Goal: Task Accomplishment & Management: Complete application form

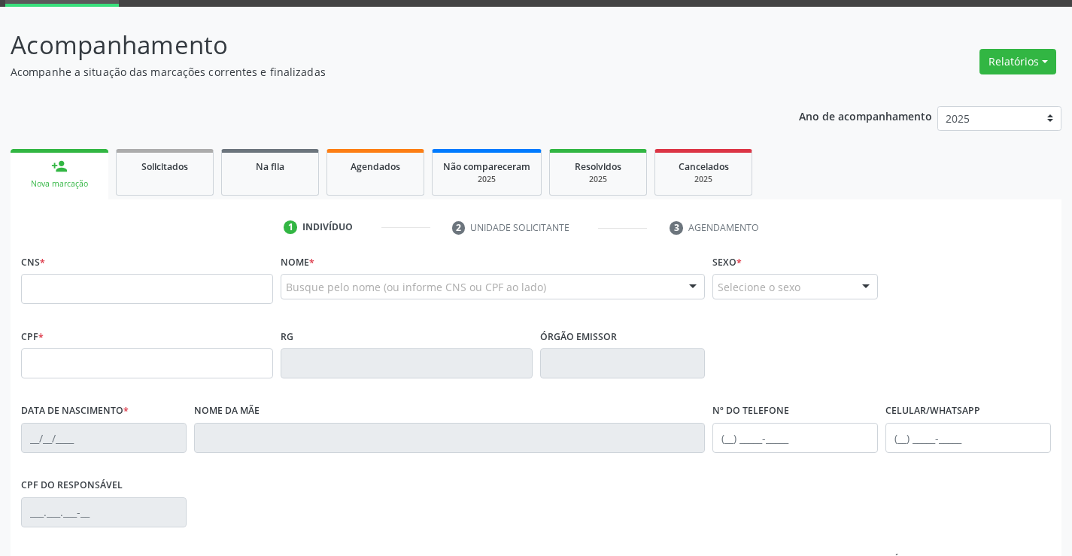
scroll to position [226, 0]
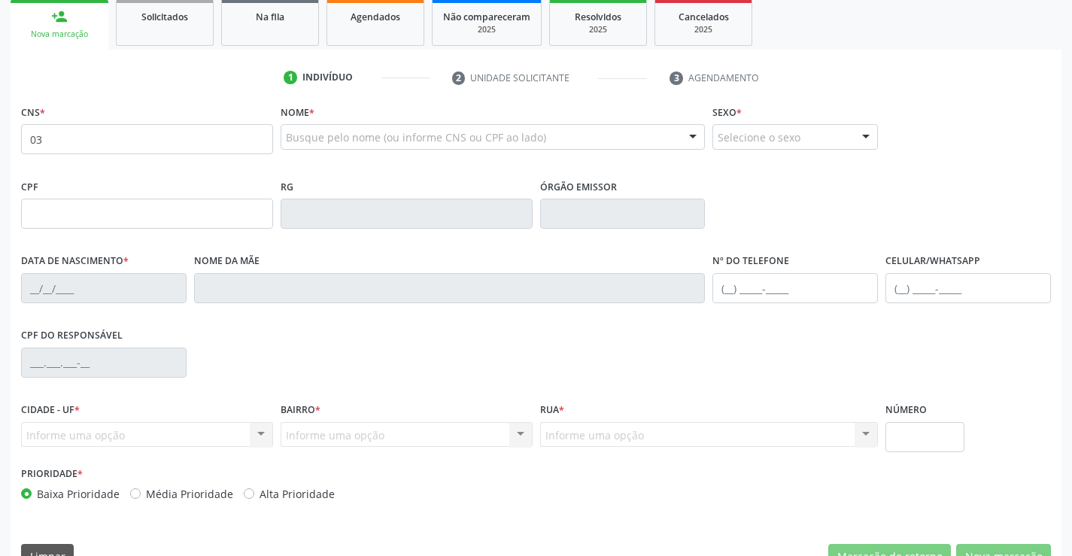
type input "0"
type input "700 8079 7089 0285"
type input "1343595770"
type input "19/03/1959"
type input "(74) 99815-6218"
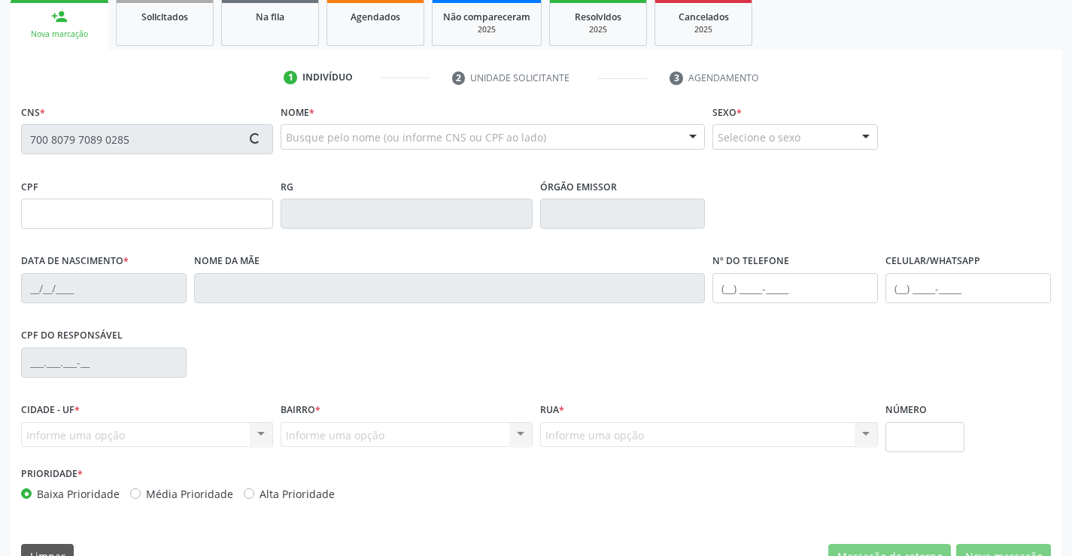
type input "(74) 99815-6218"
type input "016.025.305-56"
type input "SN"
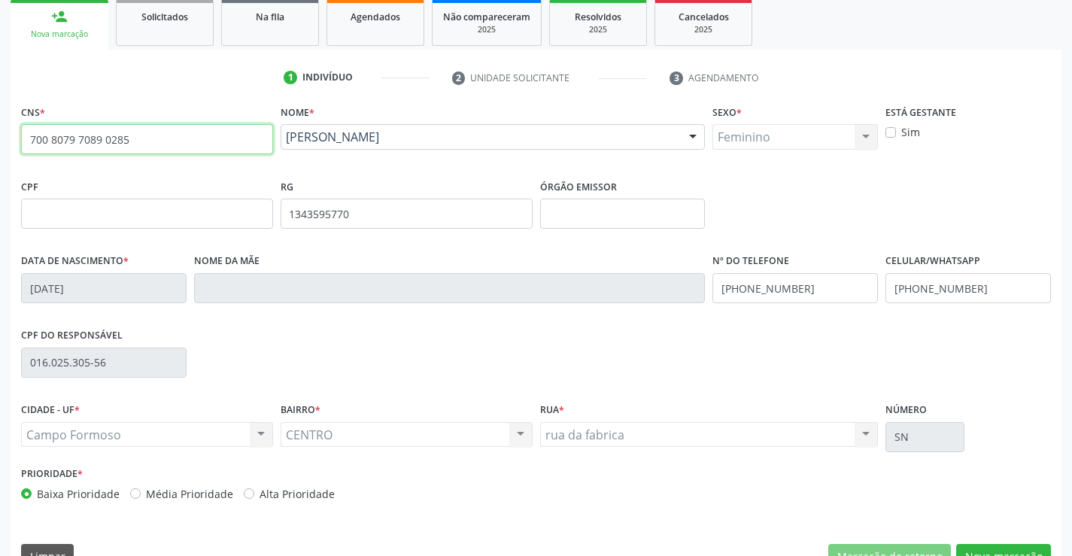
click at [160, 134] on input "700 8079 7089 0285" at bounding box center [147, 139] width 252 height 30
type input "7"
type input "702 4000 5602 0128"
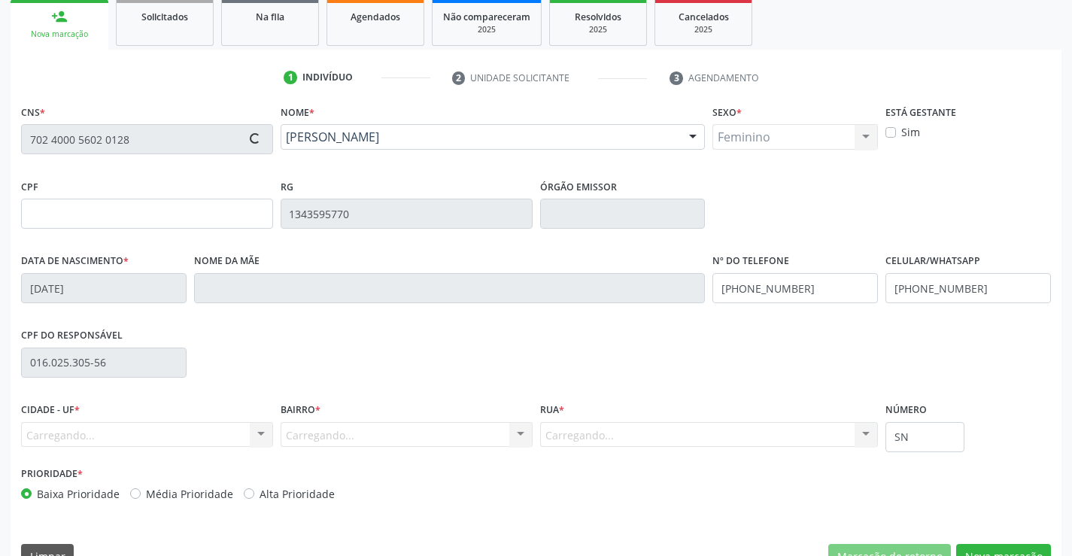
type input "005.687.385-94"
type input "0819805580"
type input "27/11/1974"
type input "(74) 99194-4222"
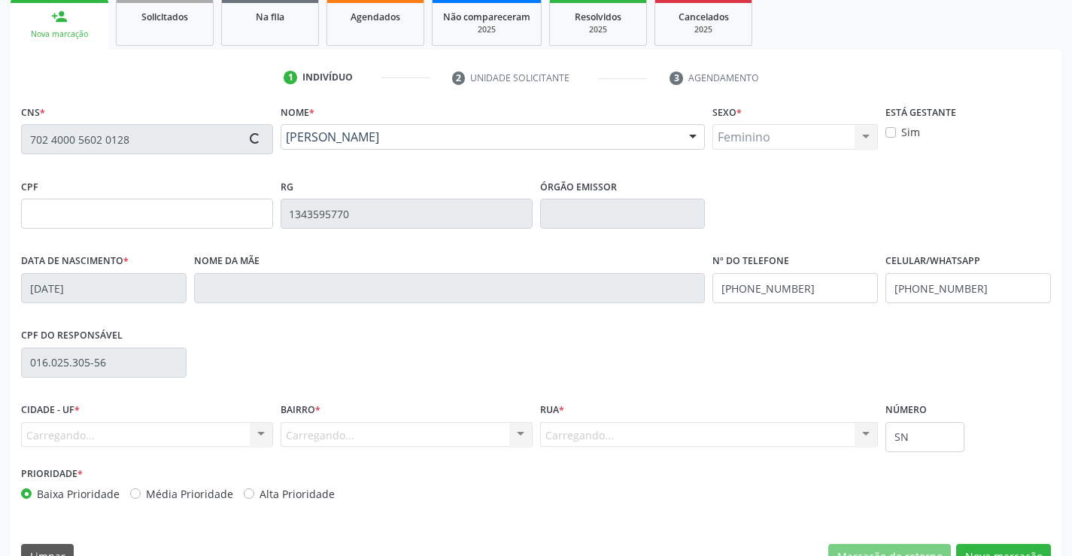
type input "005.687.385-94"
type input "S/N"
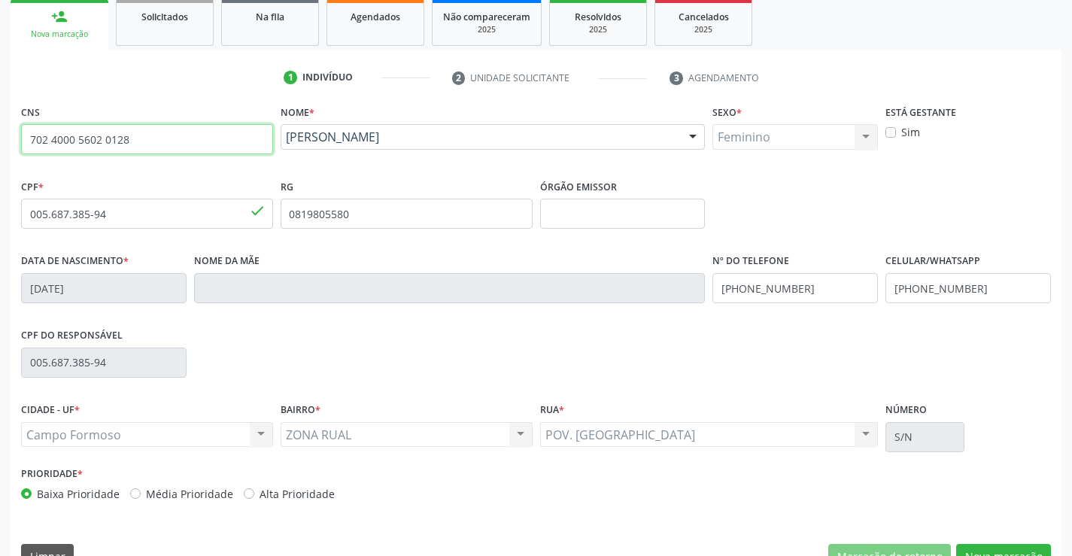
click at [132, 144] on input "702 4000 5602 0128" at bounding box center [147, 139] width 252 height 30
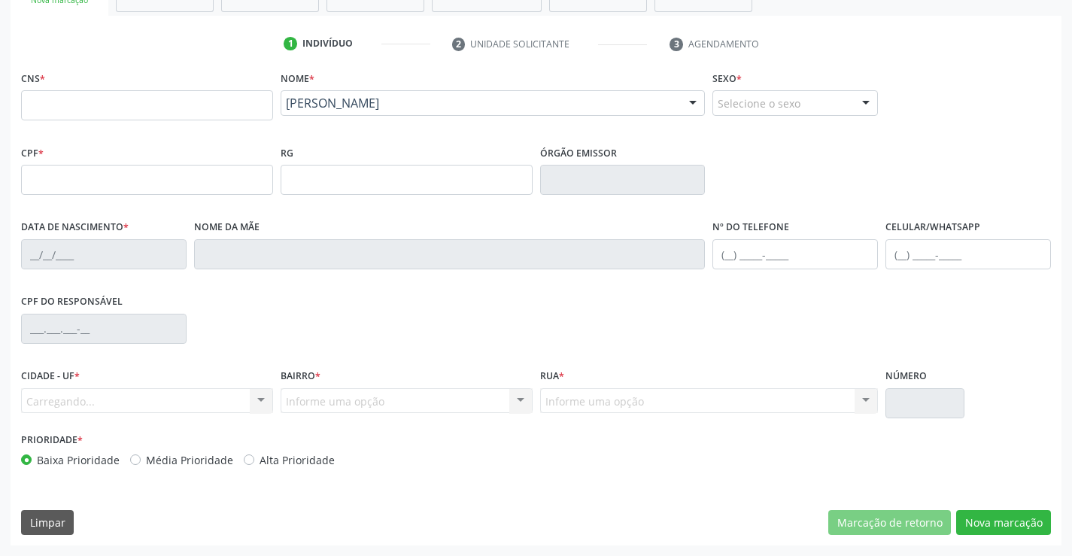
scroll to position [0, 0]
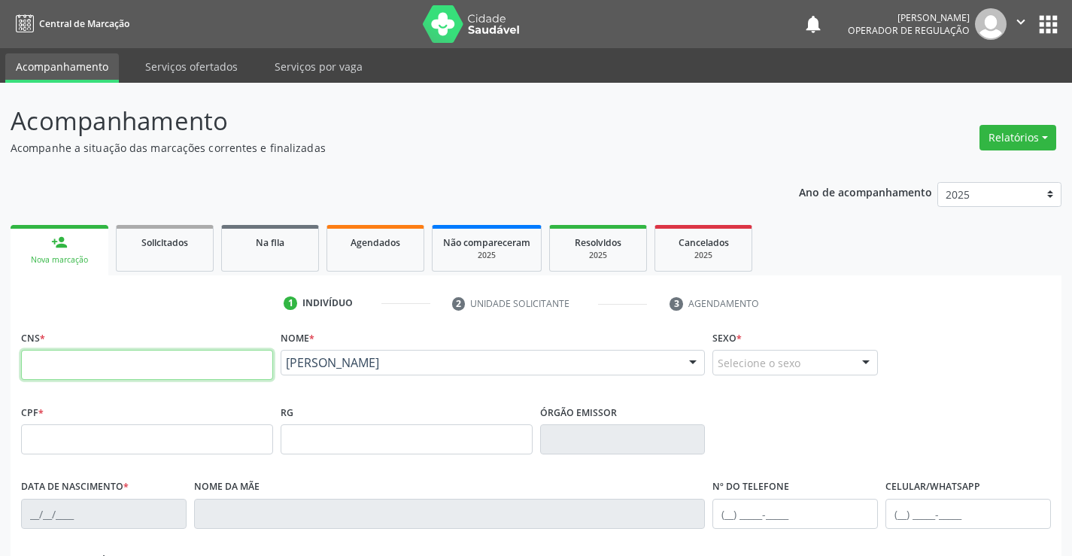
click at [37, 372] on input "text" at bounding box center [147, 365] width 252 height 30
type input "706 1098 1983 2430"
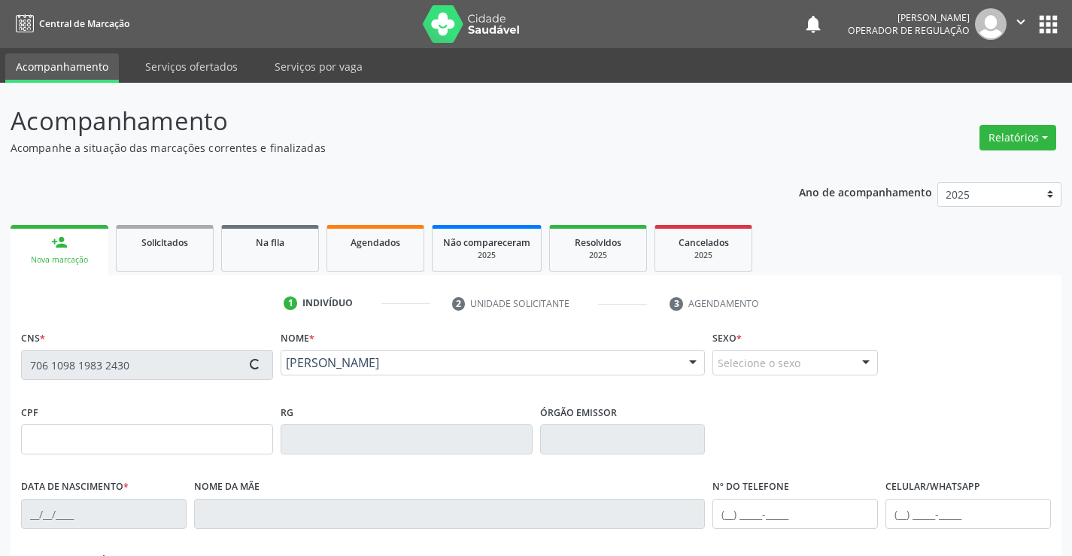
type input "489.402.595-72"
type input "0317153030"
type input "[DATE]"
type input "[PHONE_NUMBER]"
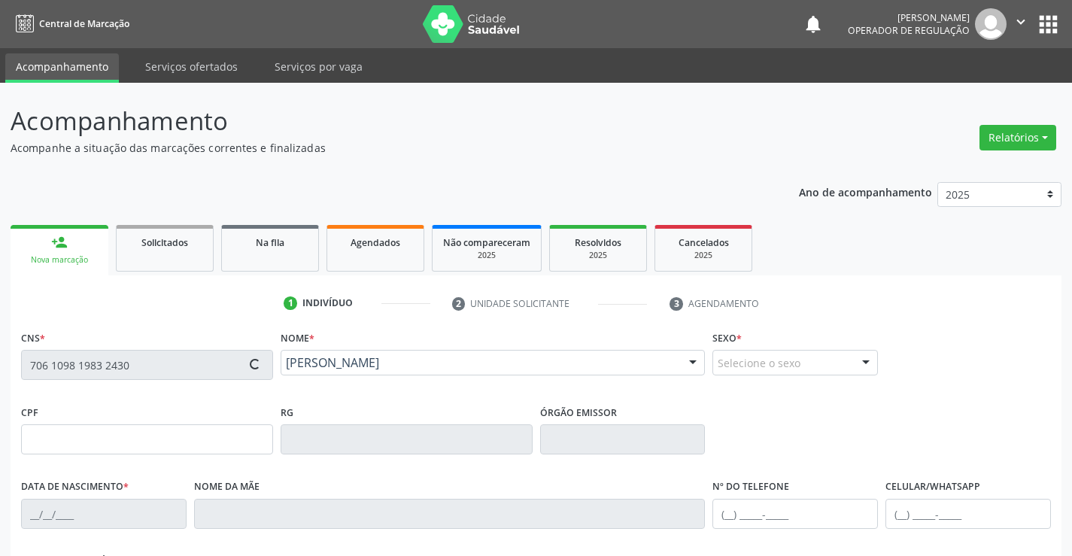
type input "489.402.595-72"
type input "S/N"
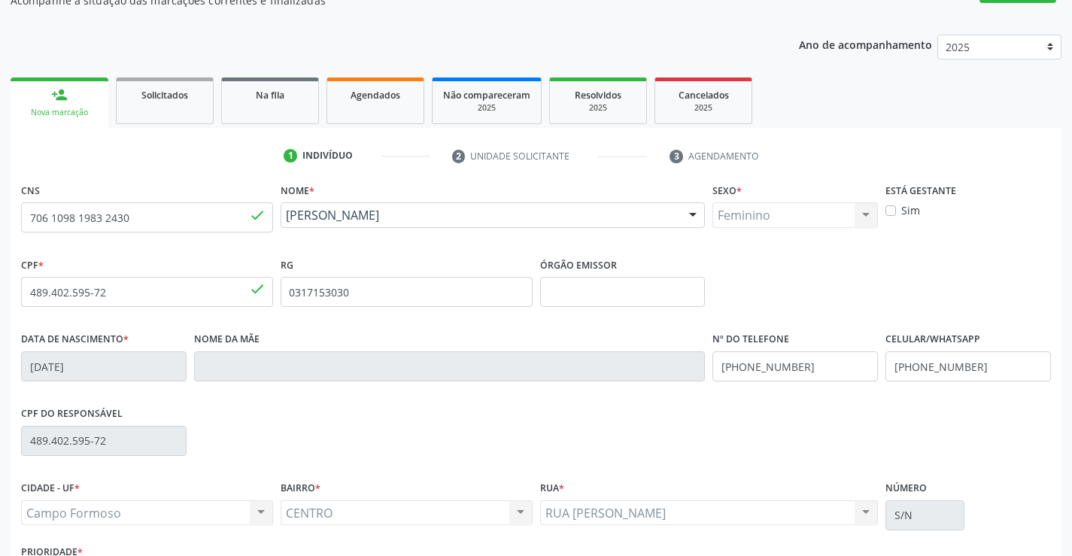
scroll to position [260, 0]
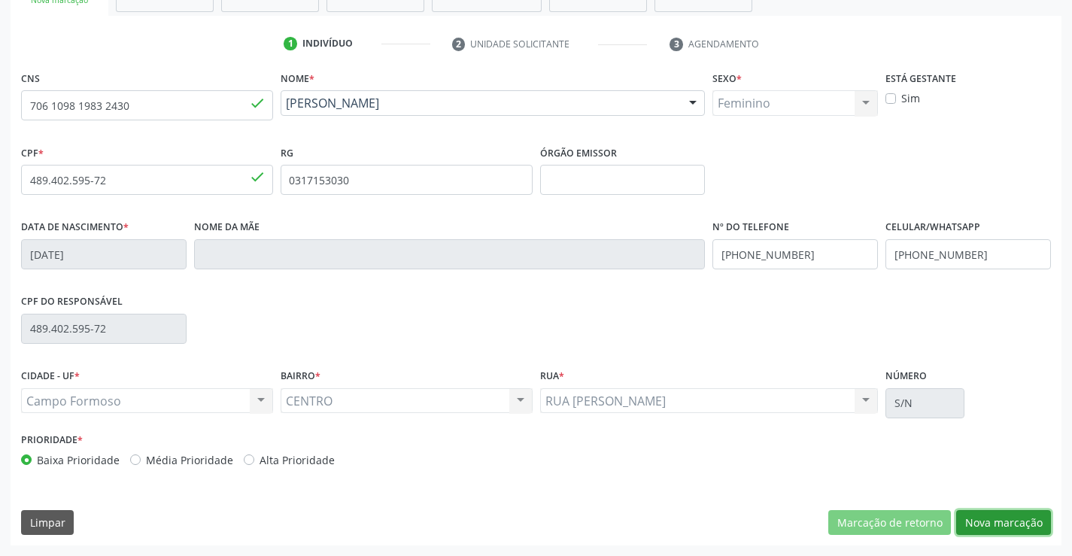
click at [1005, 521] on button "Nova marcação" at bounding box center [1003, 523] width 95 height 26
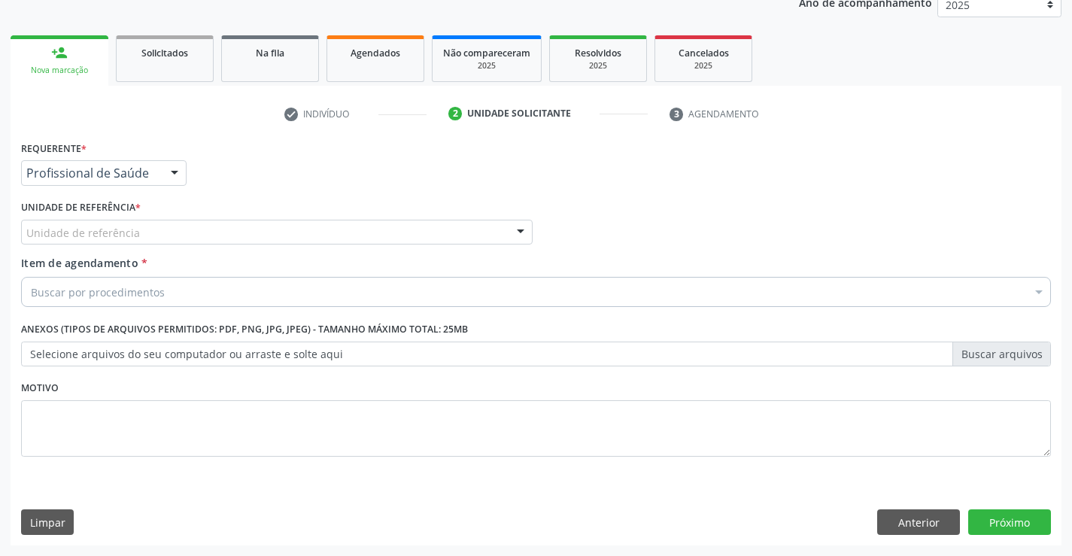
scroll to position [190, 0]
click at [173, 175] on div at bounding box center [174, 174] width 23 height 26
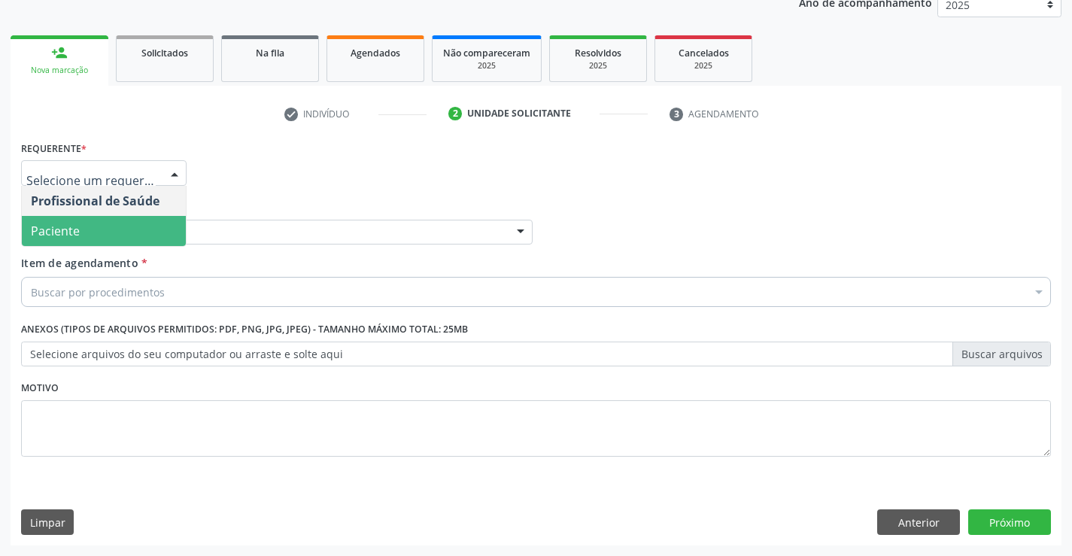
click at [102, 227] on span "Paciente" at bounding box center [104, 231] width 164 height 30
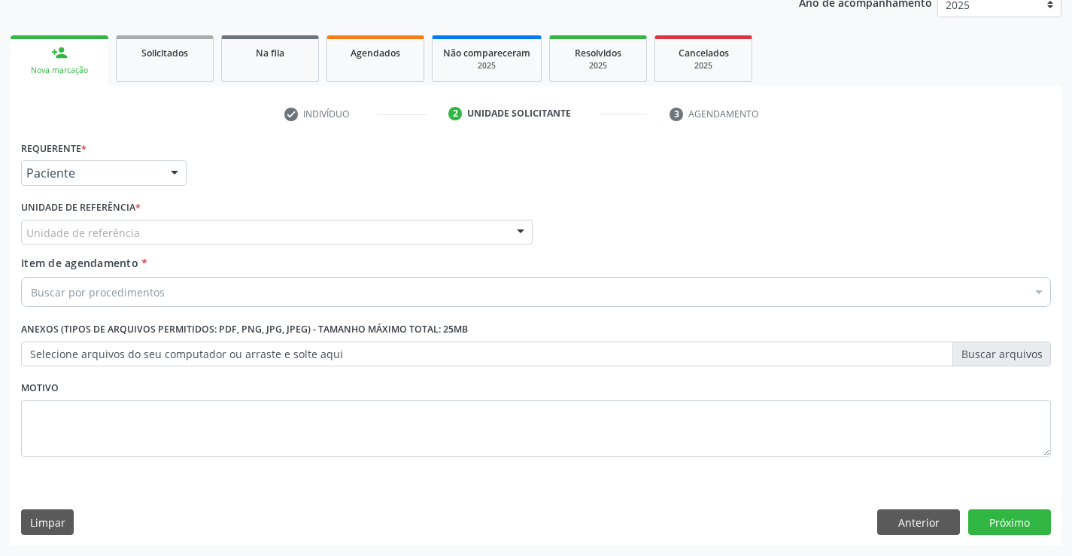
click at [527, 229] on div at bounding box center [520, 233] width 23 height 26
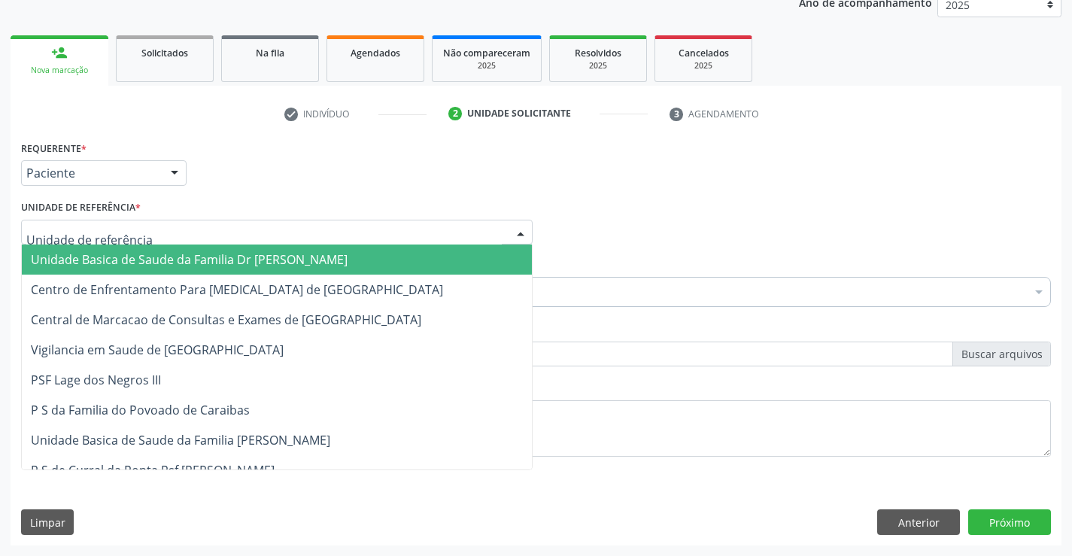
click at [429, 255] on span "Unidade Basica de Saude da Familia Dr [PERSON_NAME]" at bounding box center [277, 260] width 510 height 30
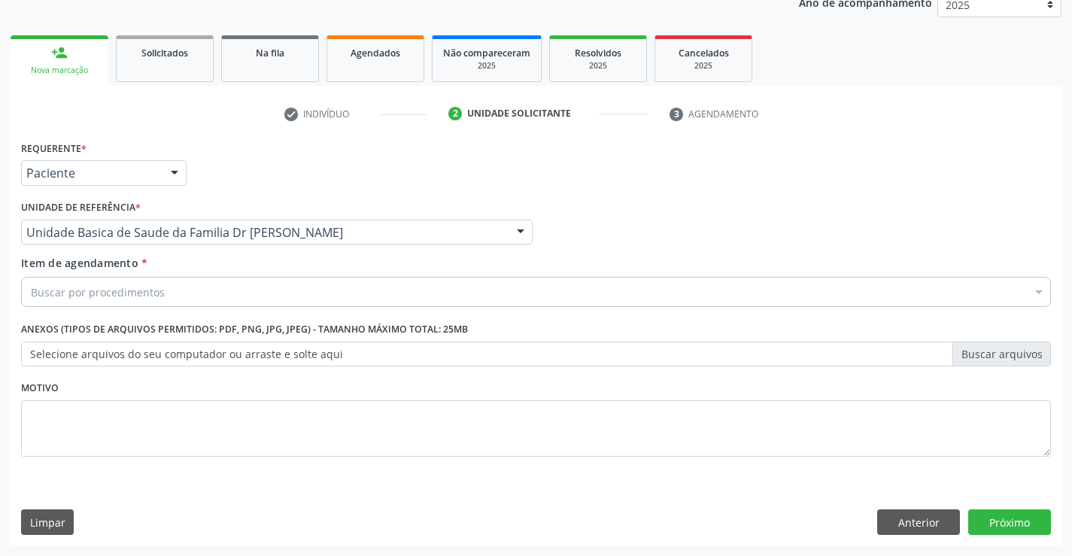
click at [343, 284] on div "Buscar por procedimentos" at bounding box center [536, 292] width 1030 height 30
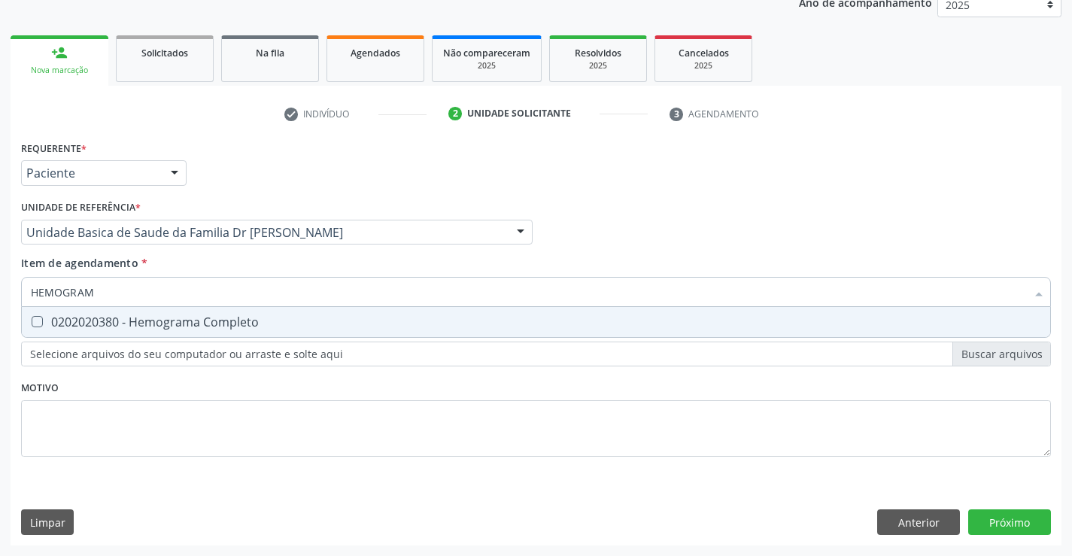
type input "HEMOGRAMA"
click at [275, 318] on div "0202020380 - Hemograma Completo" at bounding box center [536, 322] width 1011 height 12
checkbox Completo "true"
type input "HEMOGRAMA"
click at [245, 418] on div "Requerente * Paciente Profissional de Saúde Paciente Nenhum resultado encontrad…" at bounding box center [536, 307] width 1030 height 341
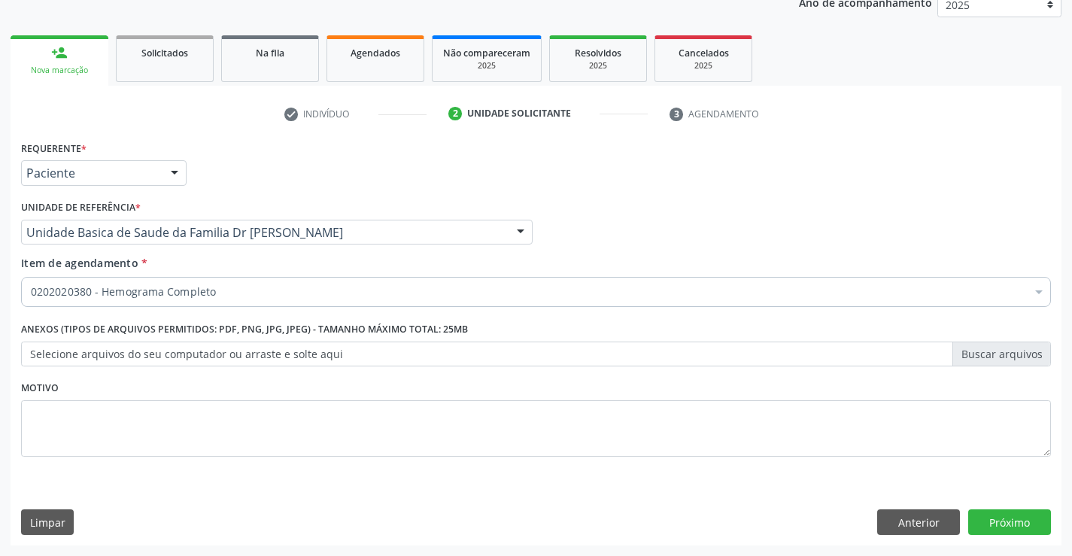
click at [270, 300] on div "0202020380 - Hemograma Completo" at bounding box center [536, 292] width 1030 height 30
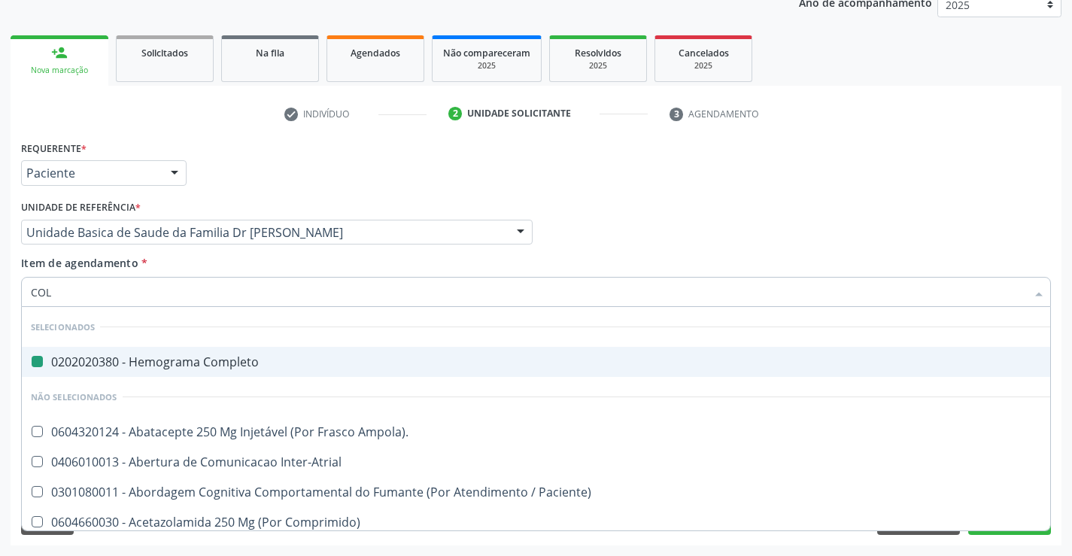
type input "COLE"
checkbox Completo "false"
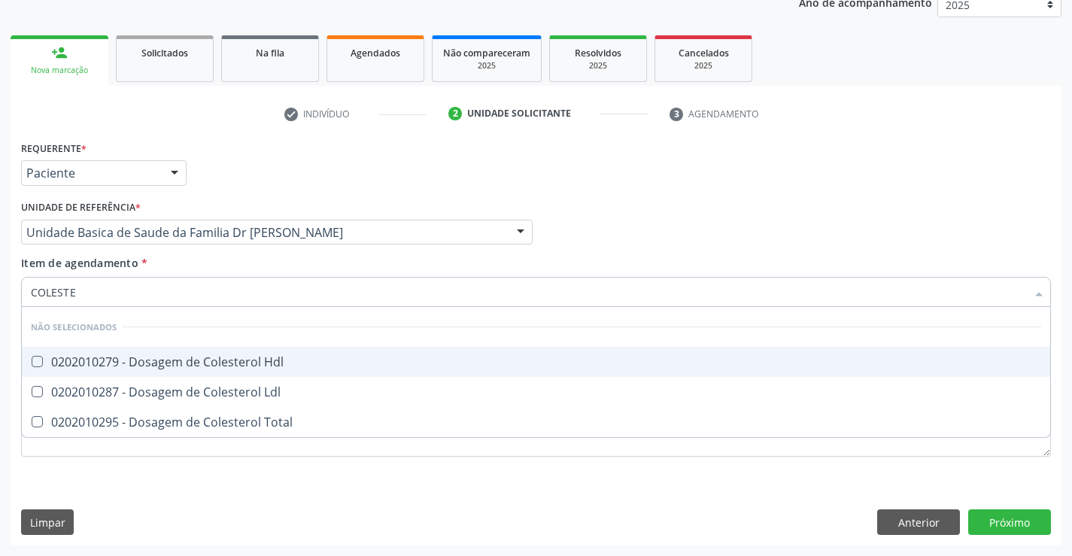
type input "COLESTER"
click at [237, 352] on span "0202010279 - Dosagem de Colesterol Hdl" at bounding box center [536, 362] width 1029 height 30
checkbox Hdl "true"
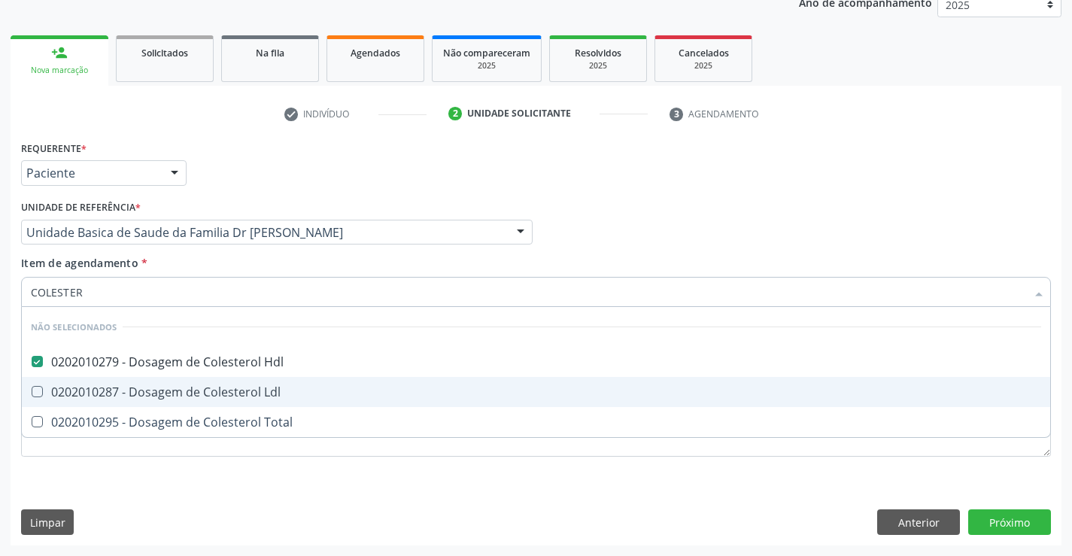
click at [208, 391] on div "0202010287 - Dosagem de Colesterol Ldl" at bounding box center [536, 392] width 1011 height 12
checkbox Ldl "true"
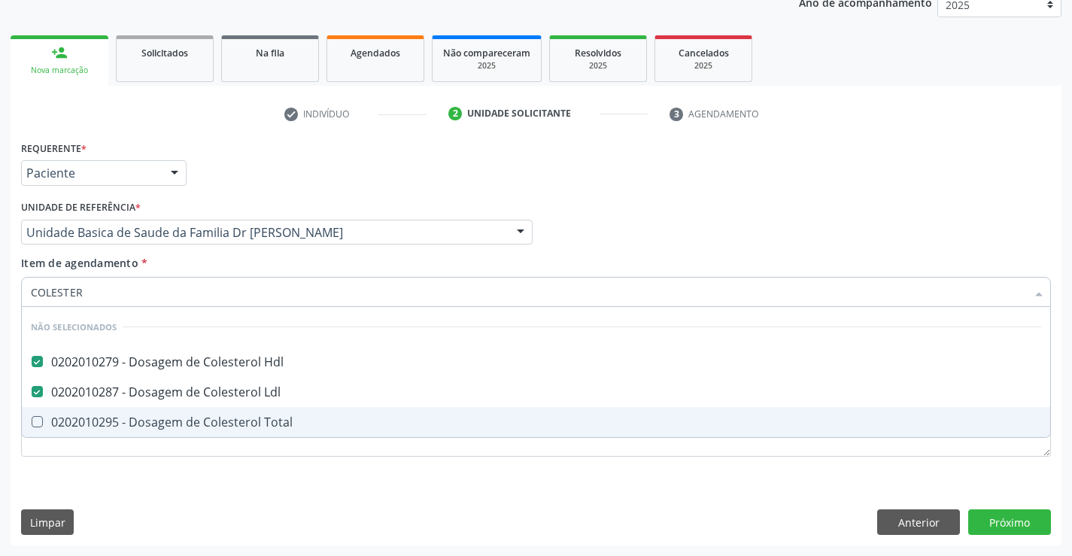
click at [202, 418] on div "0202010295 - Dosagem de Colesterol Total" at bounding box center [536, 422] width 1011 height 12
checkbox Total "true"
type input "COLESTER"
click at [201, 473] on div "Requerente * Paciente Profissional de Saúde Paciente Nenhum resultado encontrad…" at bounding box center [536, 307] width 1030 height 341
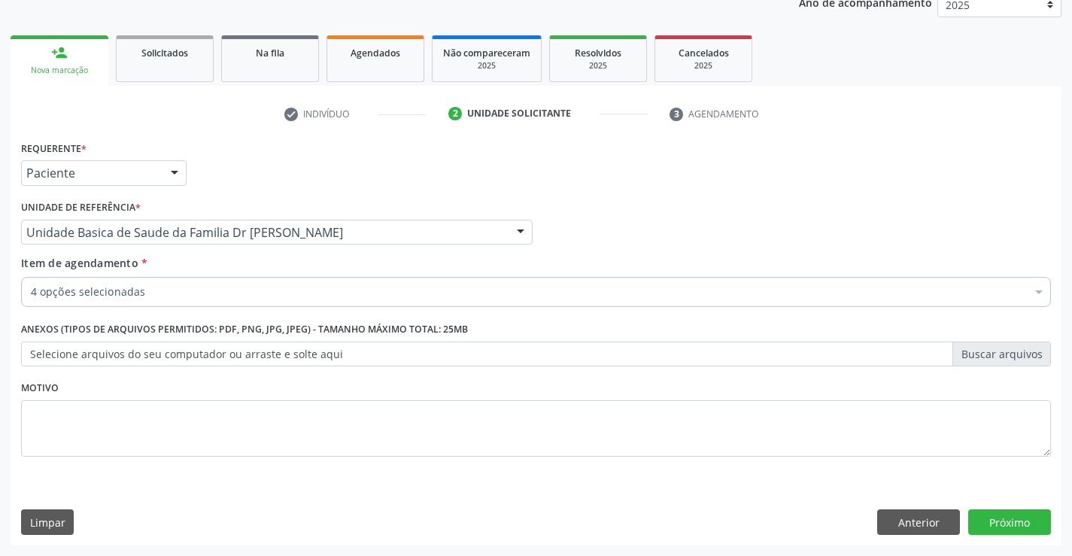
click at [216, 301] on div "4 opções selecionadas" at bounding box center [536, 292] width 1030 height 30
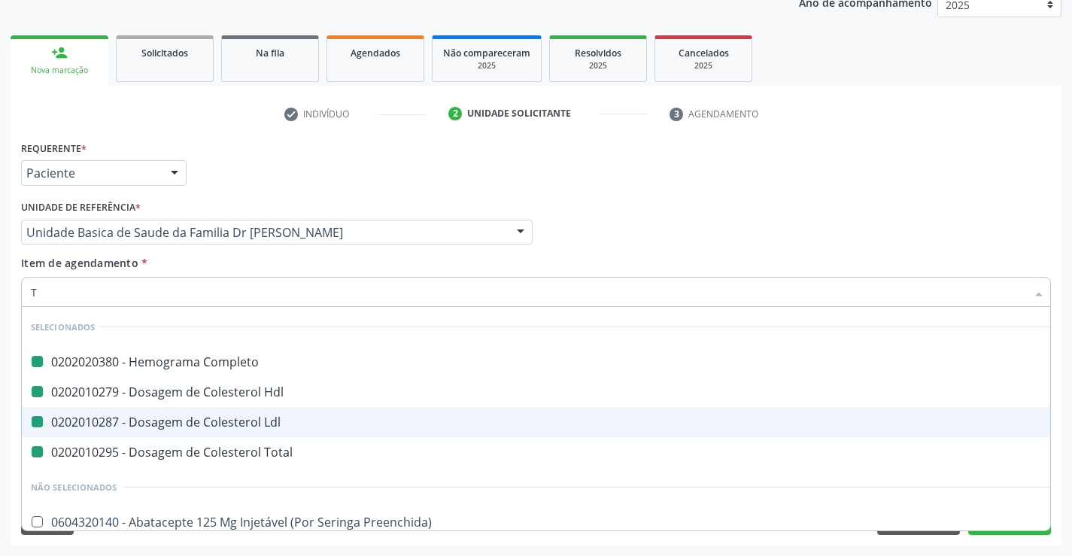
type input "TR"
checkbox Completo "false"
checkbox Hdl "false"
checkbox Ldl "false"
checkbox Total "false"
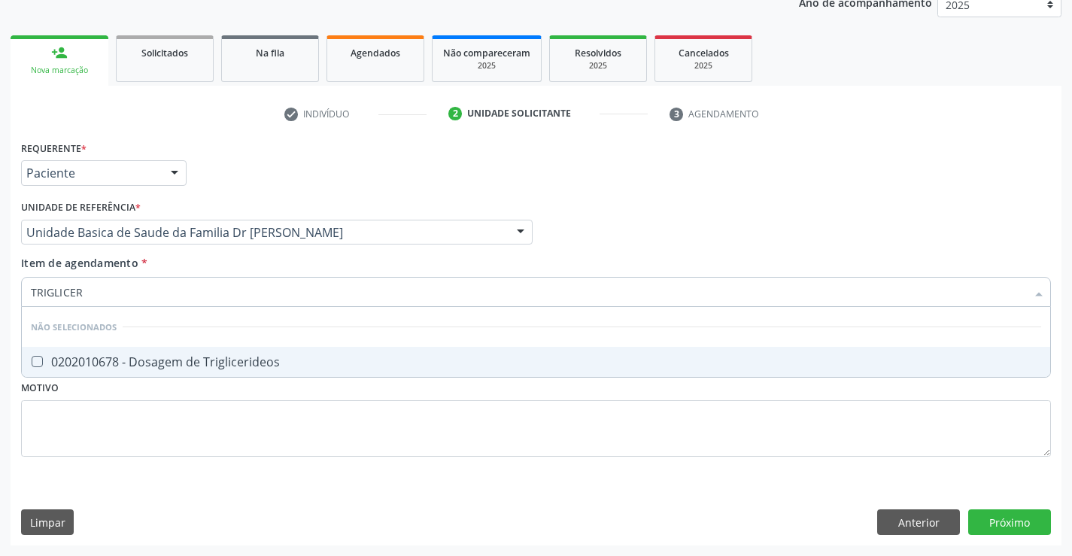
type input "TRIGLICERI"
click at [207, 356] on div "0202010678 - Dosagem de Triglicerideos" at bounding box center [536, 362] width 1011 height 12
checkbox Triglicerideos "true"
type input "TRIGLICERI"
click at [192, 418] on div "Requerente * Paciente Profissional de Saúde Paciente Nenhum resultado encontrad…" at bounding box center [536, 307] width 1030 height 341
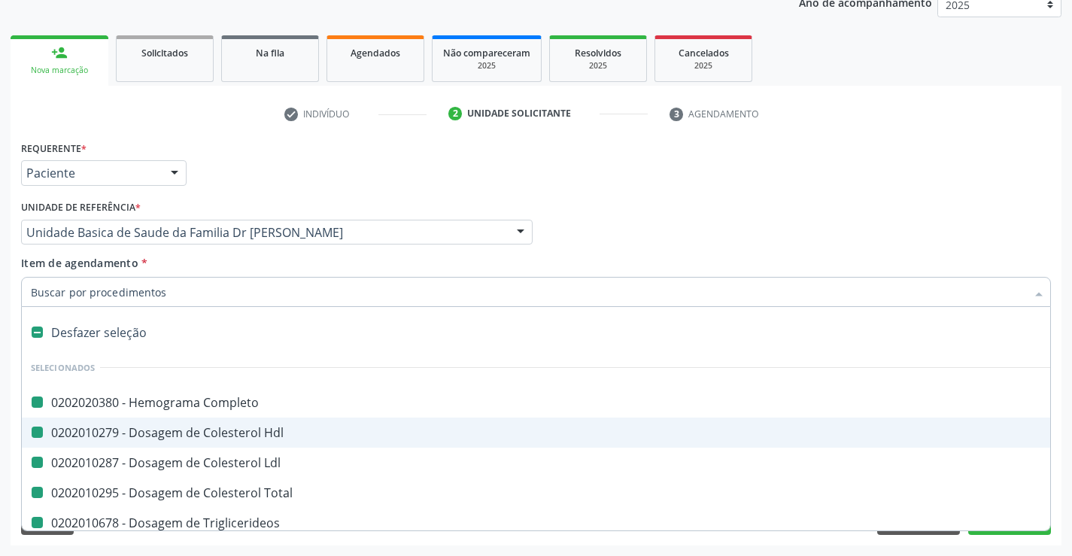
type input "U"
checkbox Completo "false"
checkbox Hdl "false"
checkbox Ldl "false"
checkbox Total "false"
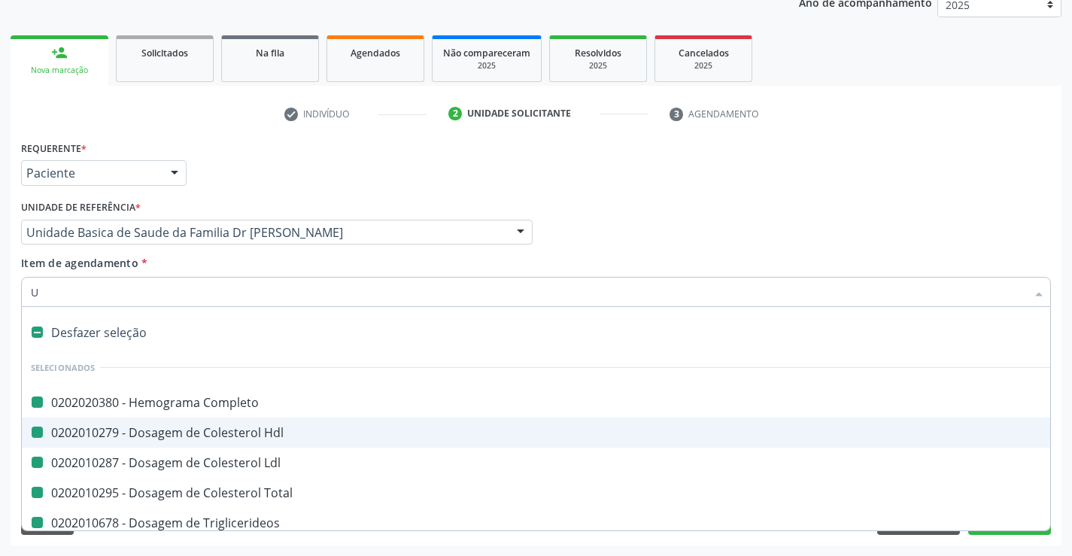
checkbox Triglicerideos "false"
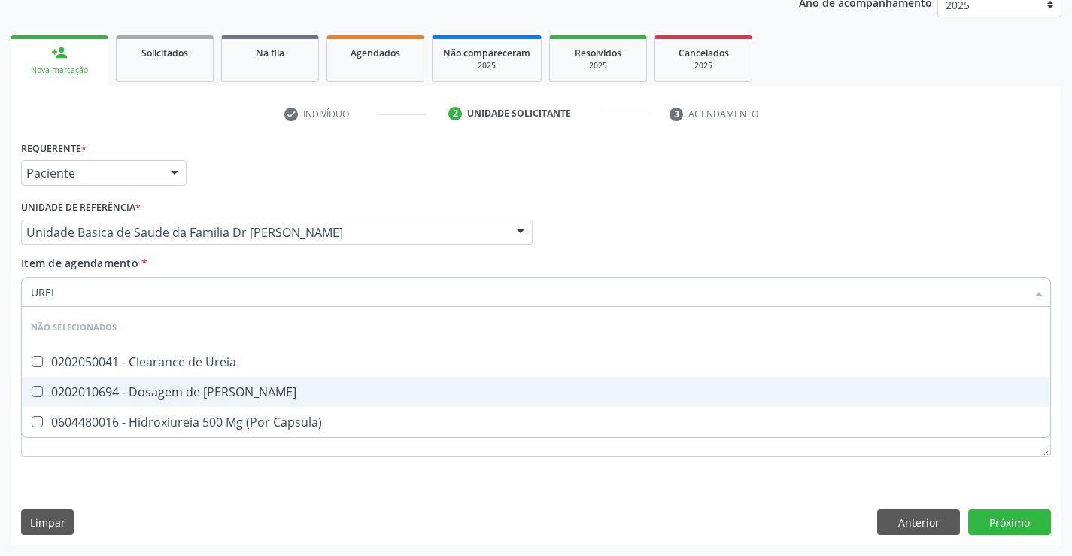
type input "UREIA"
click at [220, 386] on div "0202010694 - Dosagem de [PERSON_NAME]" at bounding box center [536, 392] width 1011 height 12
checkbox Ureia "true"
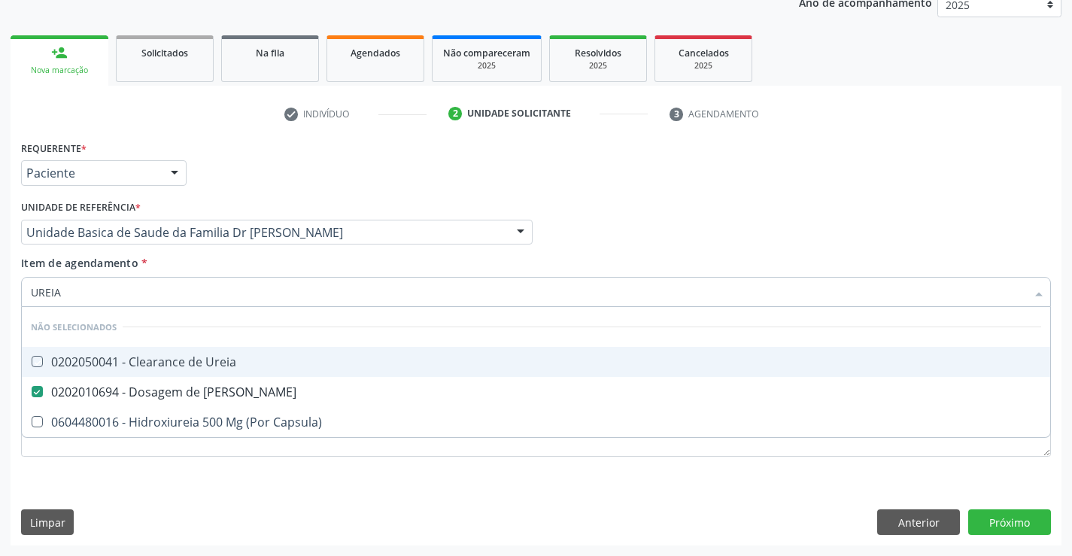
click at [546, 184] on div "Requerente * Paciente Profissional de Saúde Paciente Nenhum resultado encontrad…" at bounding box center [536, 166] width 1038 height 59
checkbox Ureia "true"
checkbox Capsula\) "true"
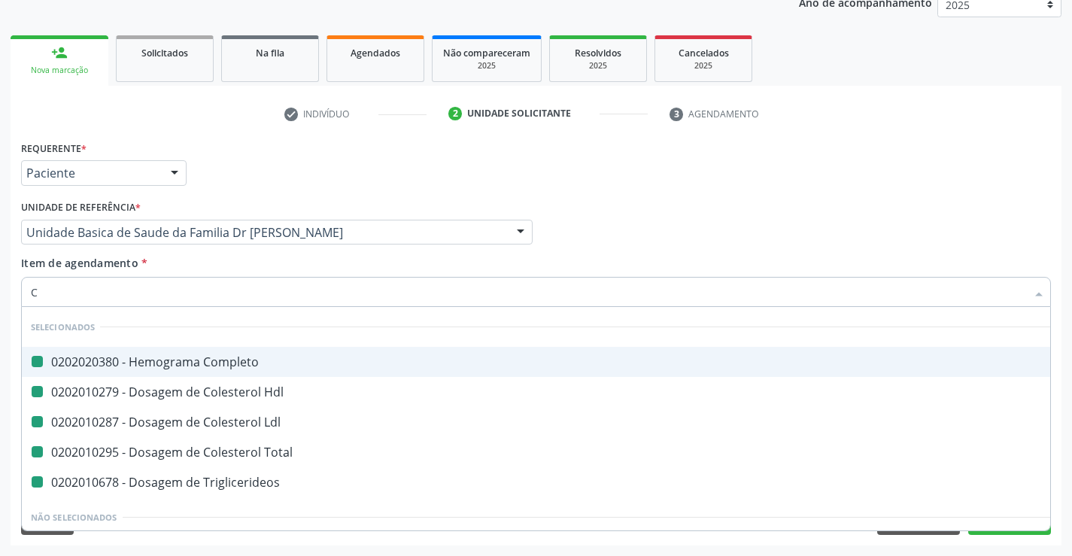
type input "CR"
checkbox Completo "false"
checkbox Hdl "false"
checkbox Ldl "false"
checkbox Total "false"
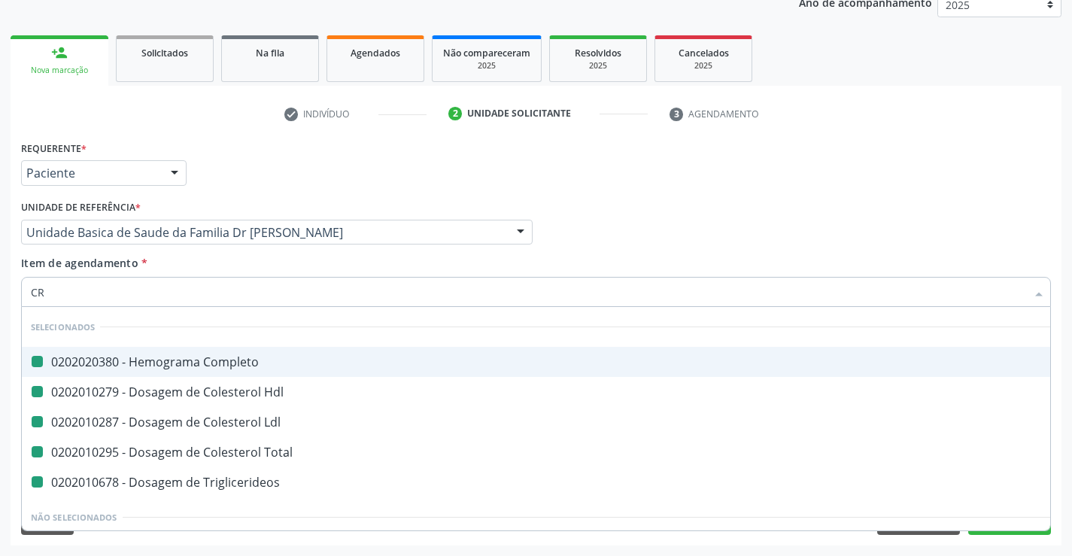
checkbox Triglicerideos "false"
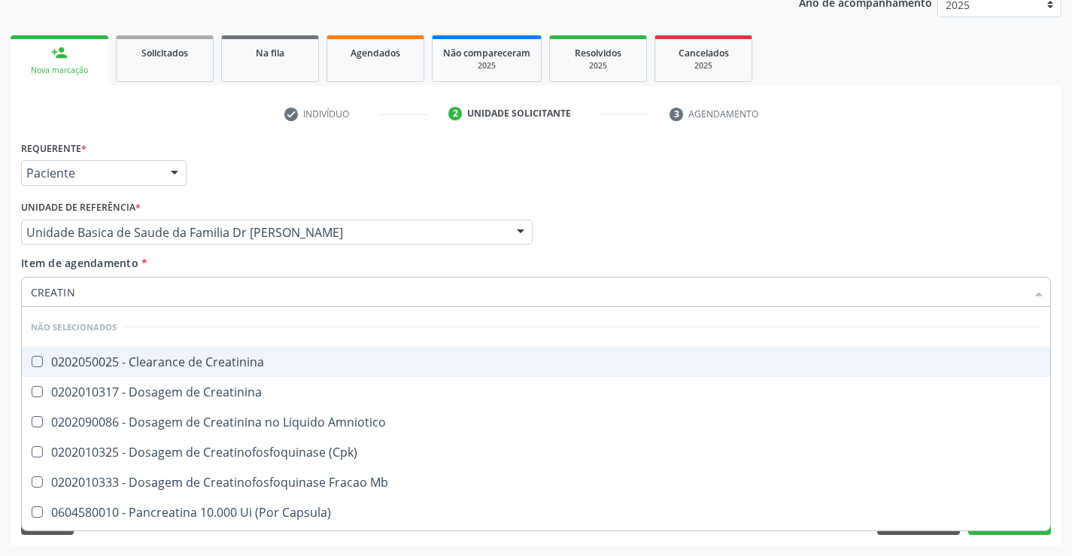
type input "CREATINI"
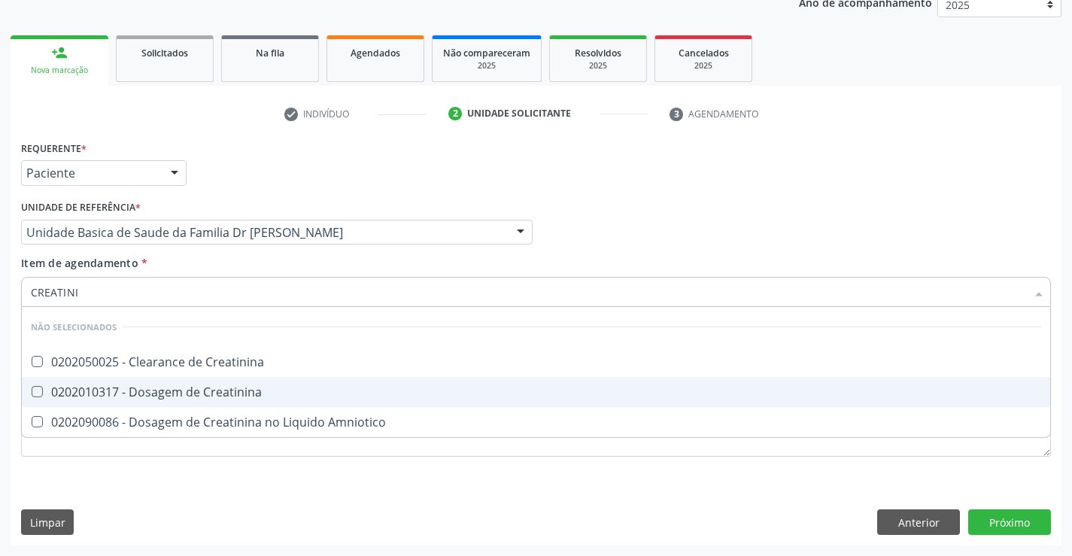
click at [131, 387] on div "0202010317 - Dosagem de Creatinina" at bounding box center [536, 392] width 1011 height 12
checkbox Creatinina "true"
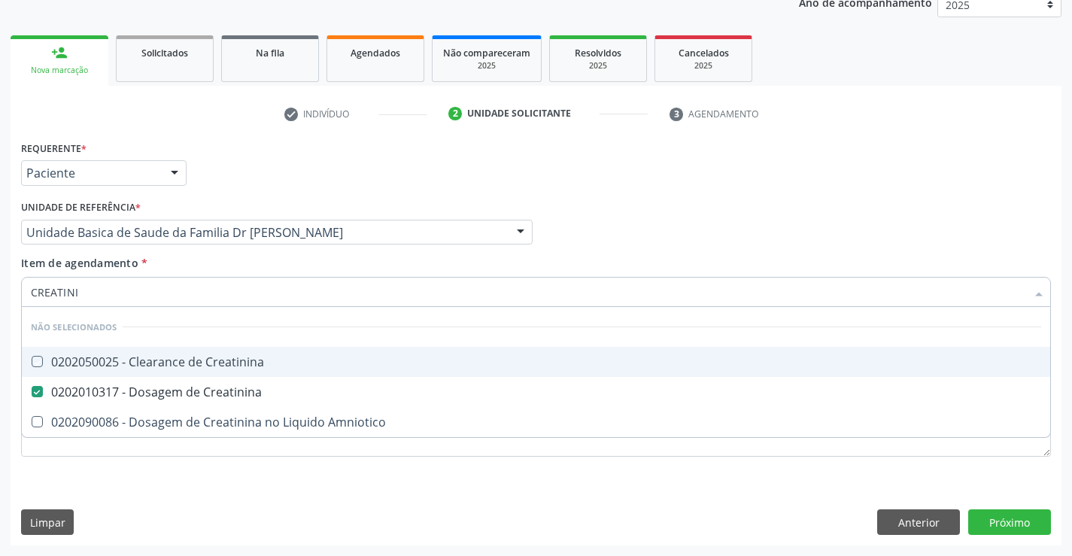
click at [588, 202] on div "Profissional Solicitante Por favor, selecione a Unidade de Atendimento primeiro…" at bounding box center [536, 225] width 1038 height 59
checkbox Creatinina "true"
checkbox Amniotico "true"
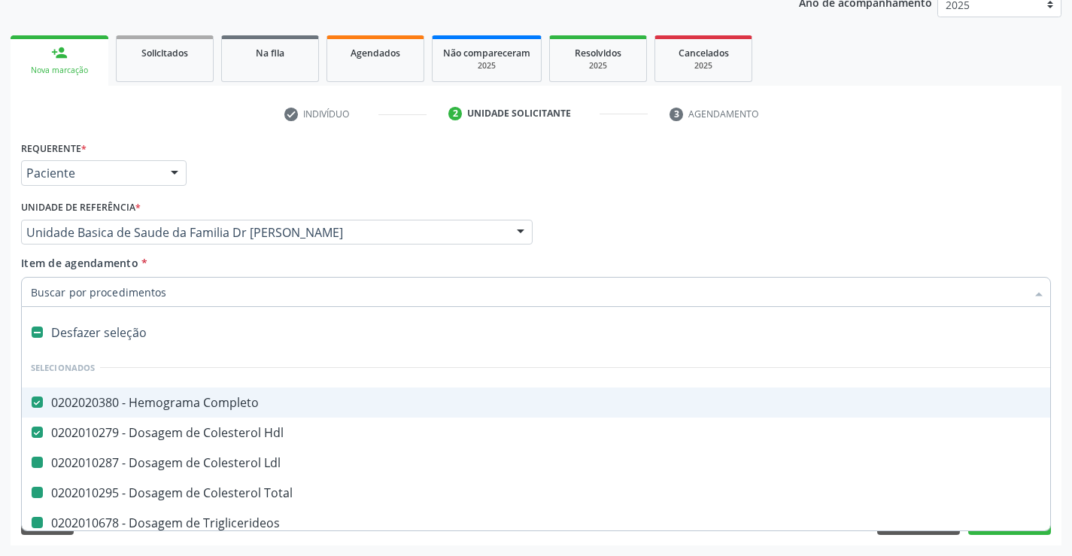
type input "U"
checkbox Ldl "false"
checkbox Total "false"
checkbox Triglicerideos "false"
checkbox Ureia "false"
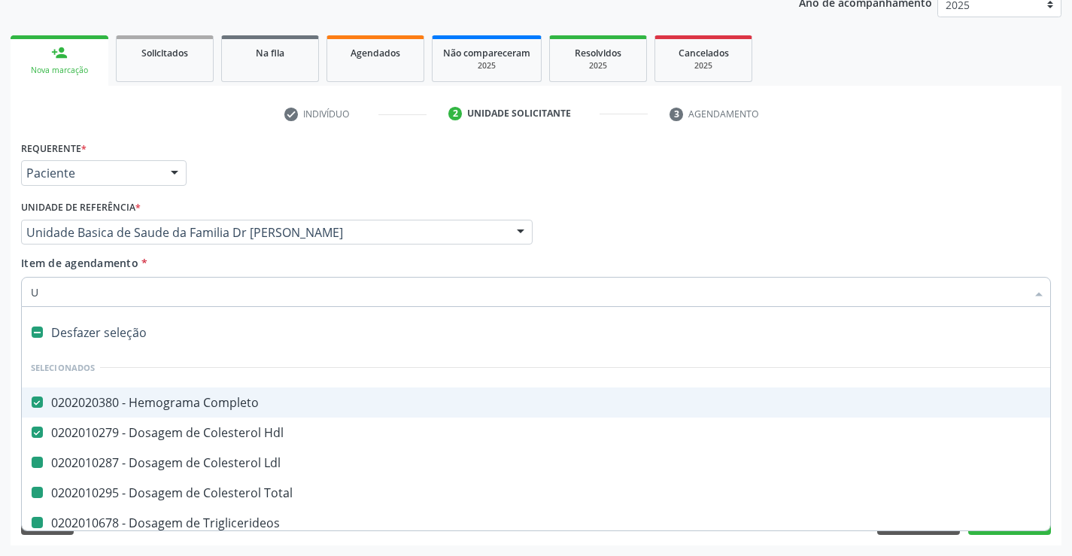
checkbox Creatinina "false"
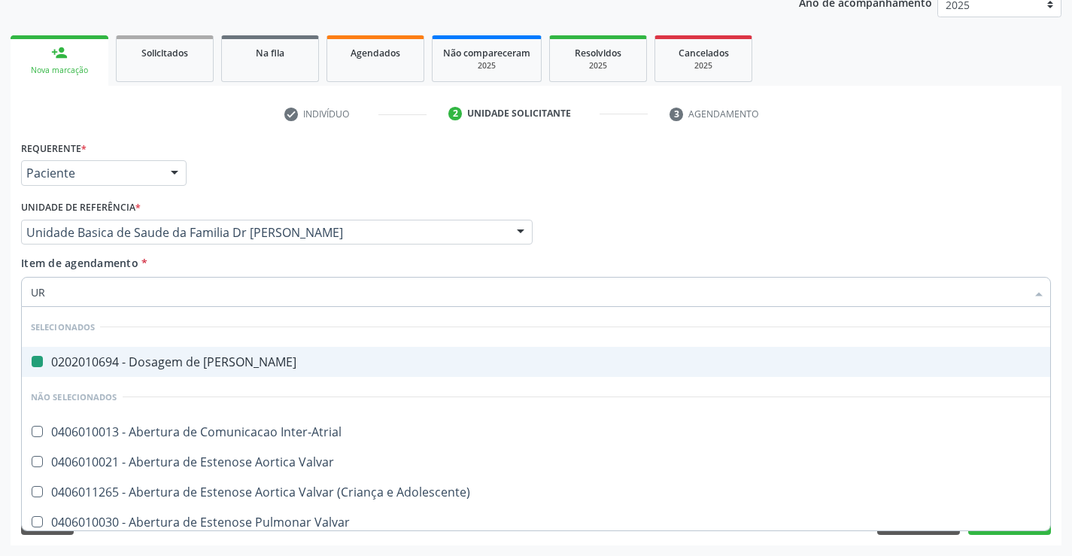
type input "URI"
checkbox Ureia "false"
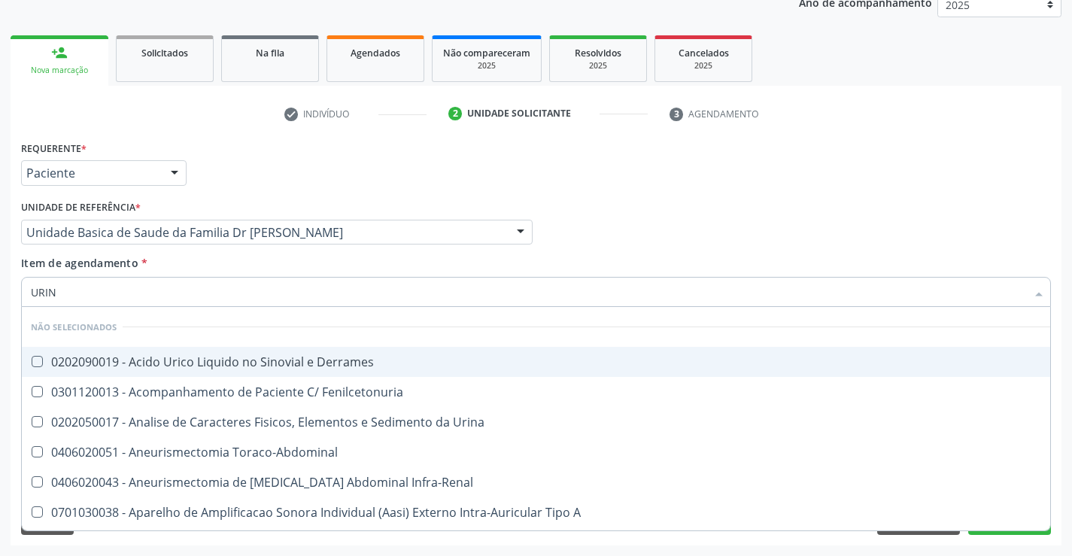
type input "URINA"
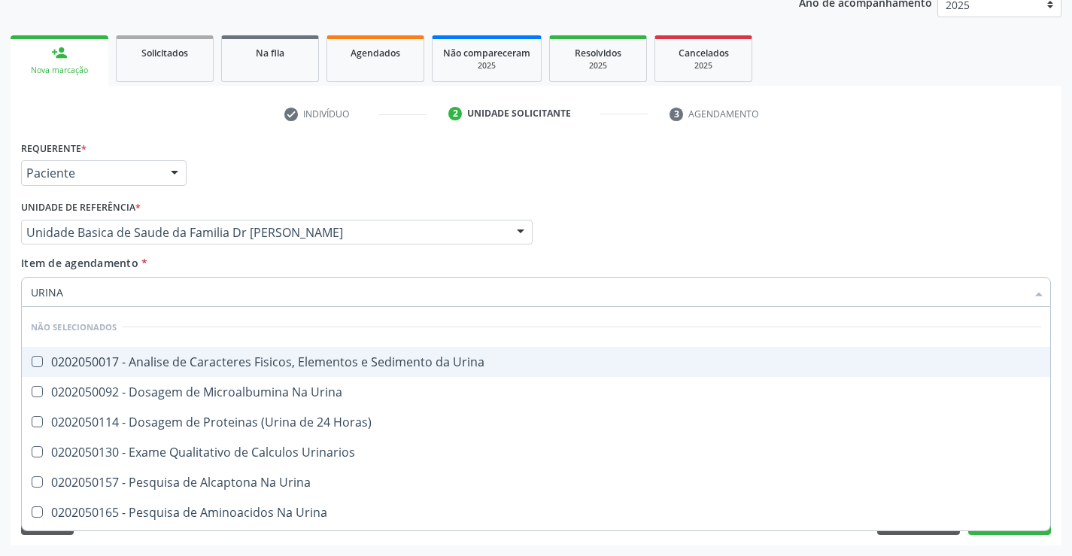
click at [190, 357] on div "0202050017 - Analise de Caracteres Fisicos, Elementos e Sedimento da Urina" at bounding box center [536, 362] width 1011 height 12
checkbox Urina "true"
click at [612, 224] on div "Profissional Solicitante Por favor, selecione a Unidade de Atendimento primeiro…" at bounding box center [536, 225] width 1038 height 59
checkbox Horas\) "true"
checkbox Urinarios "true"
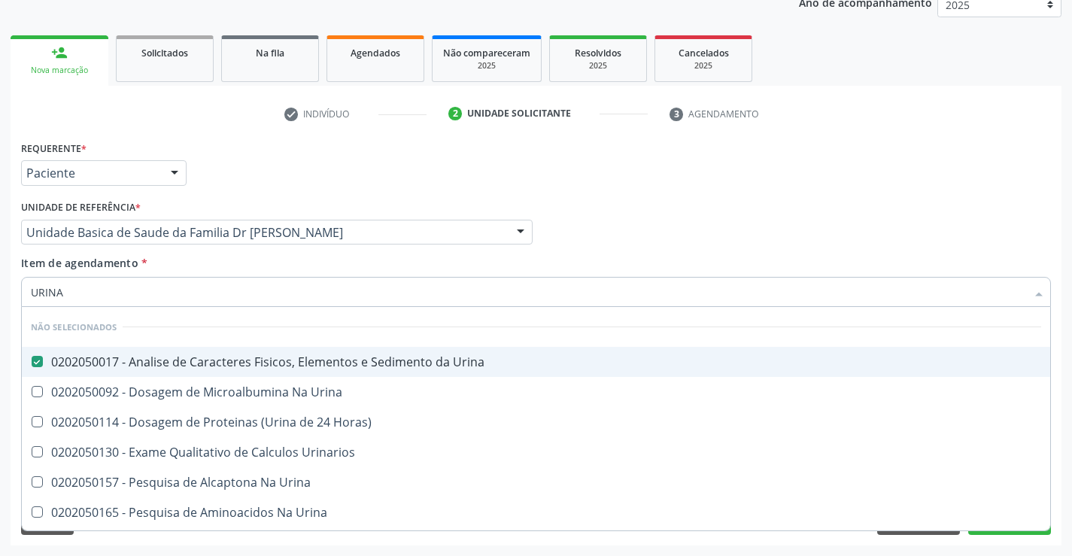
checkbox Urina "true"
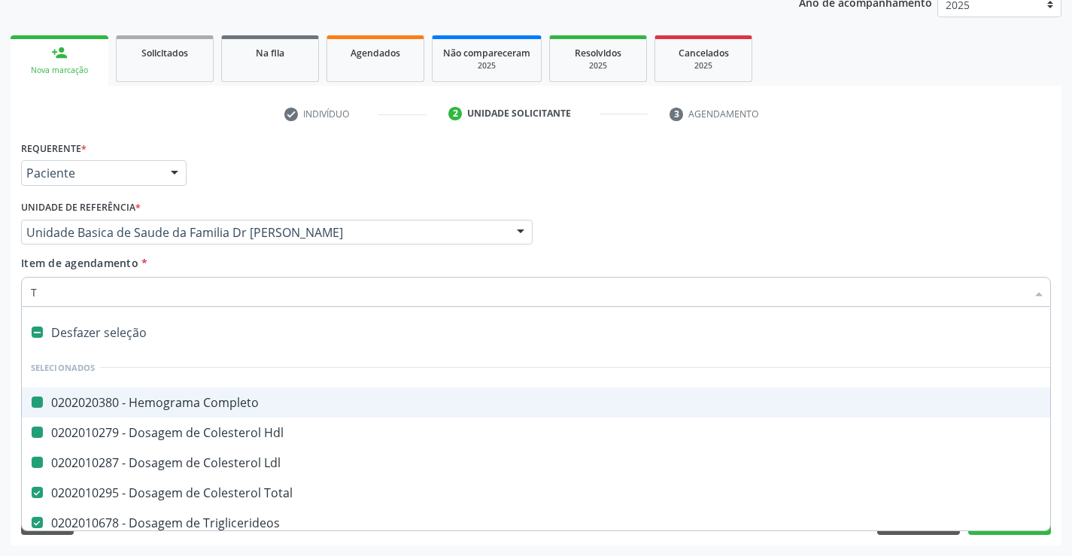
type input "TG"
checkbox Completo "false"
checkbox Ldl "false"
checkbox Hdl "false"
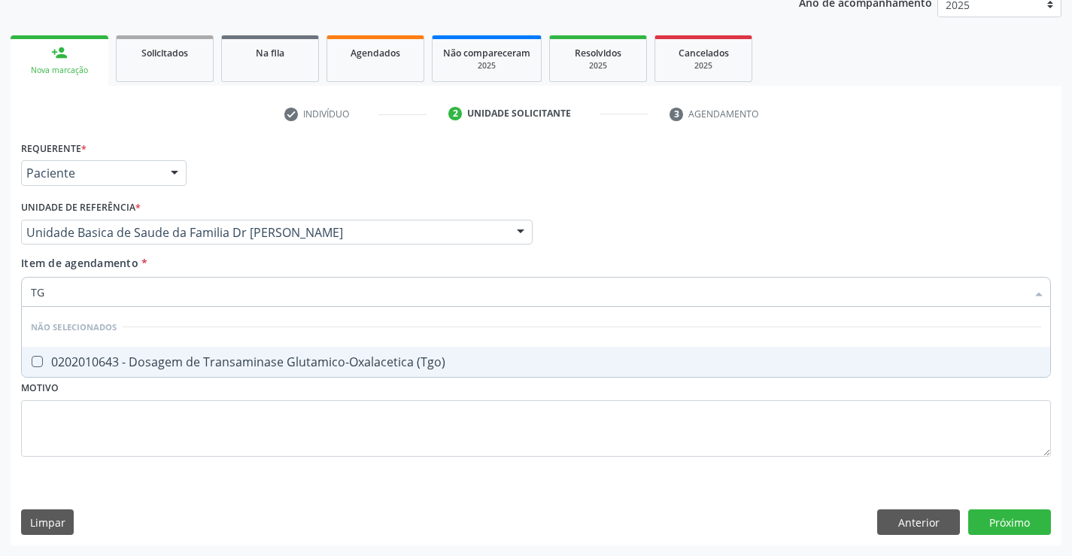
type input "TGO"
click at [169, 364] on div "0202010643 - Dosagem de Transaminase Glutamico-Oxalacetica (Tgo)" at bounding box center [536, 362] width 1011 height 12
checkbox \(Tgo\) "true"
click at [585, 220] on div "Profissional Solicitante Por favor, selecione a Unidade de Atendimento primeiro…" at bounding box center [536, 225] width 1038 height 59
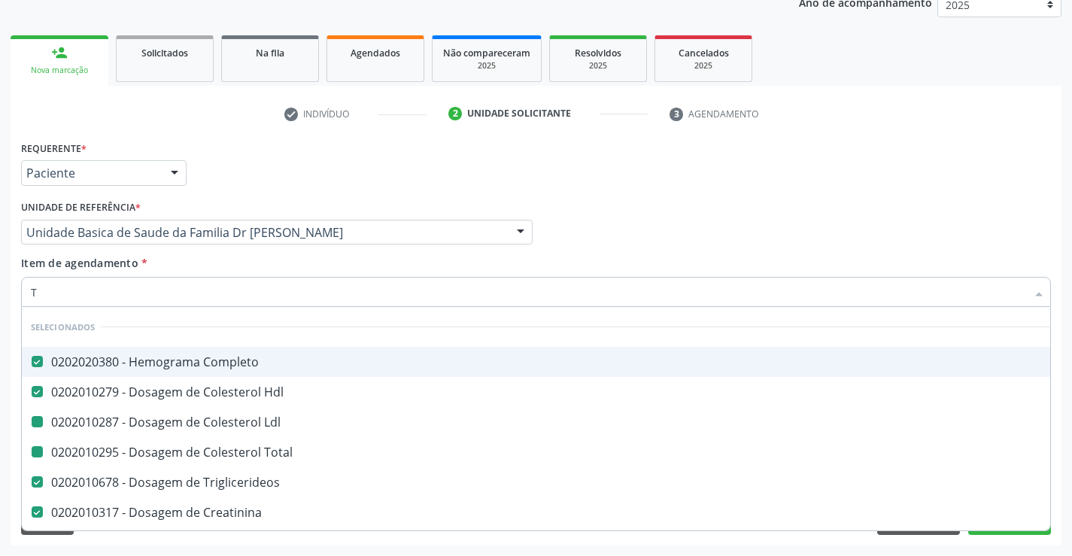
type input "TG"
checkbox Ldl "false"
checkbox Total "false"
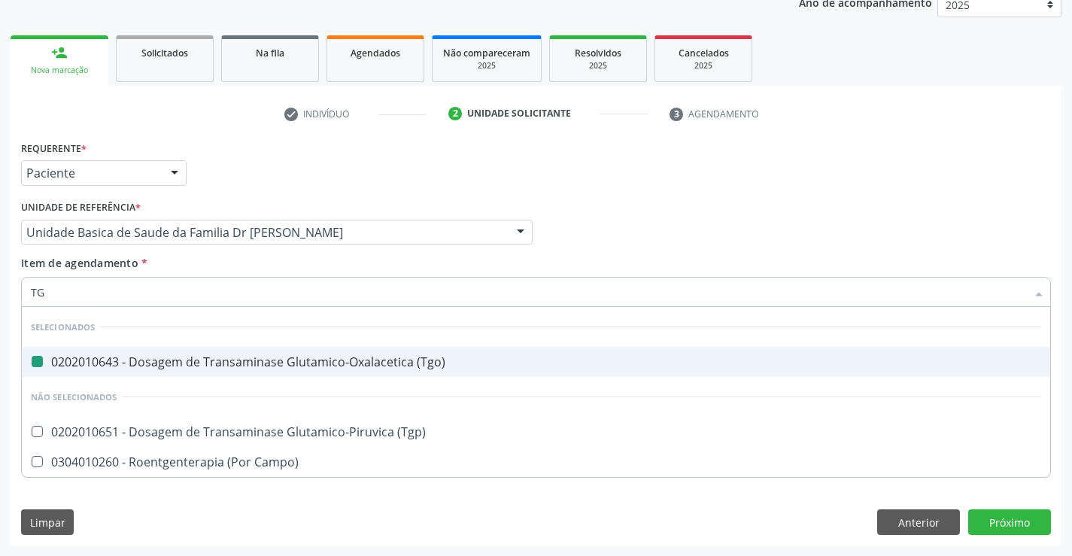
type input "TGP"
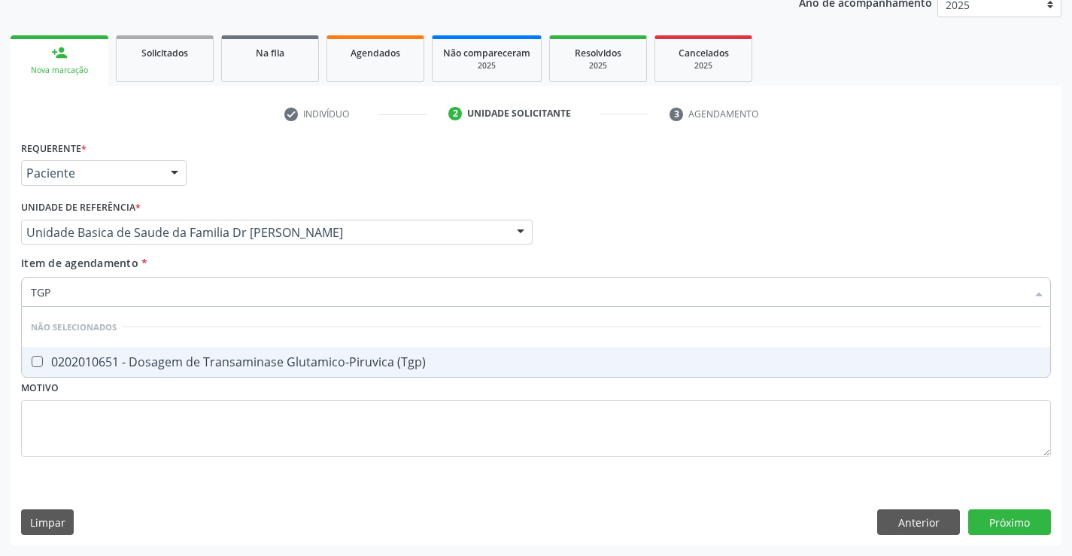
click at [108, 357] on div "0202010651 - Dosagem de Transaminase Glutamico-Piruvica (Tgp)" at bounding box center [536, 362] width 1011 height 12
checkbox \(Tgp\) "true"
click at [632, 199] on div "Profissional Solicitante Por favor, selecione a Unidade de Atendimento primeiro…" at bounding box center [536, 225] width 1038 height 59
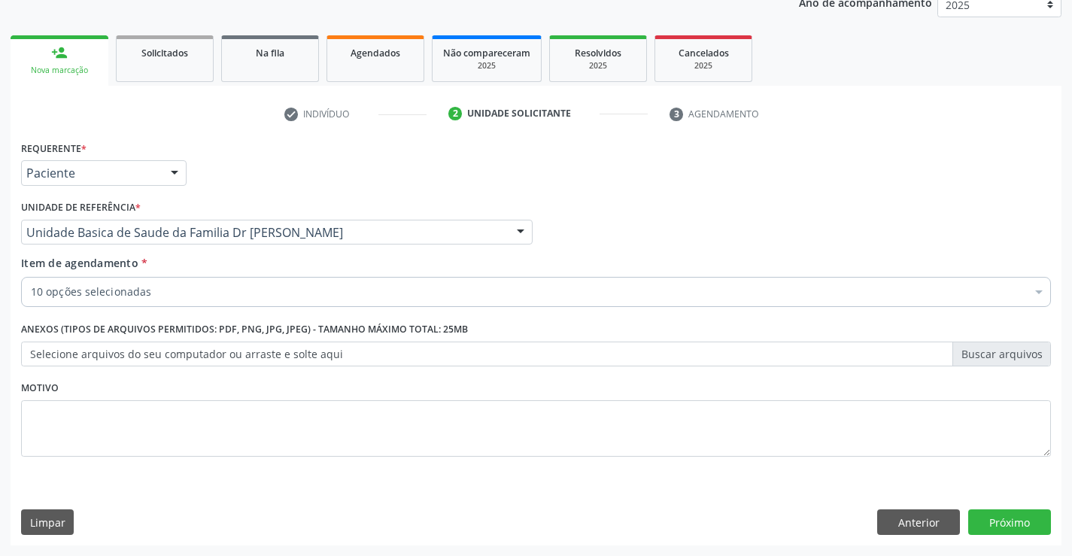
click at [124, 280] on div "10 opções selecionadas" at bounding box center [536, 292] width 1030 height 30
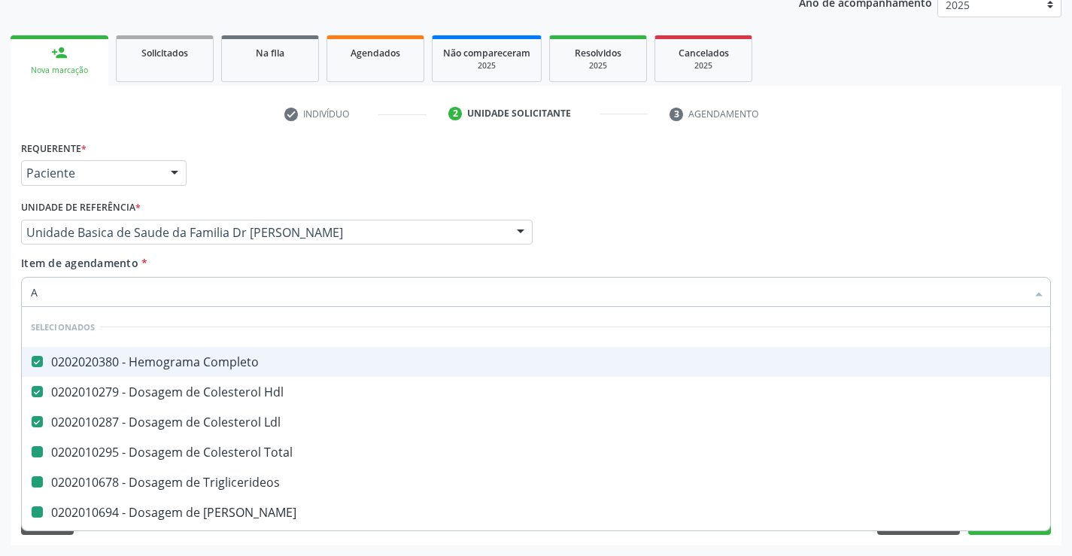
type input "AC"
checkbox Total "false"
checkbox Triglicerideos "false"
checkbox Ureia "false"
checkbox Creatinina "false"
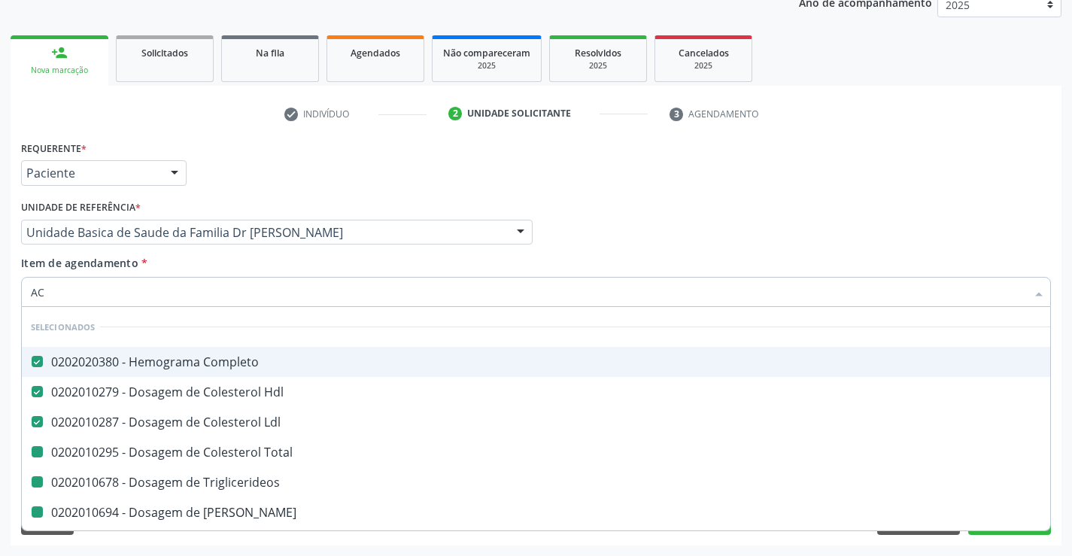
checkbox Urina "false"
checkbox \(Tgo\) "false"
checkbox \(Tgp\) "false"
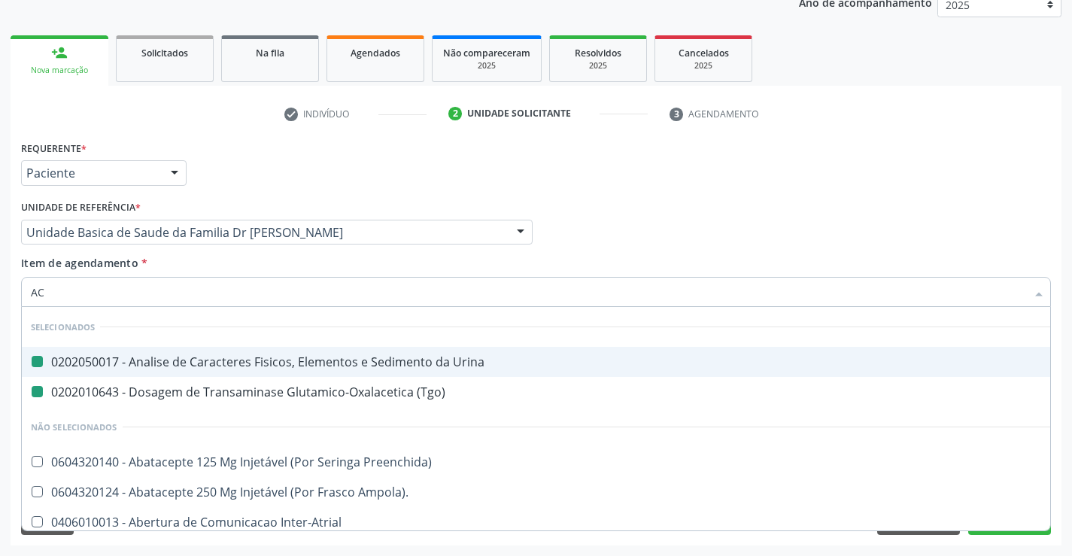
type input "ACI"
checkbox Urina "false"
checkbox \(Tgo\) "false"
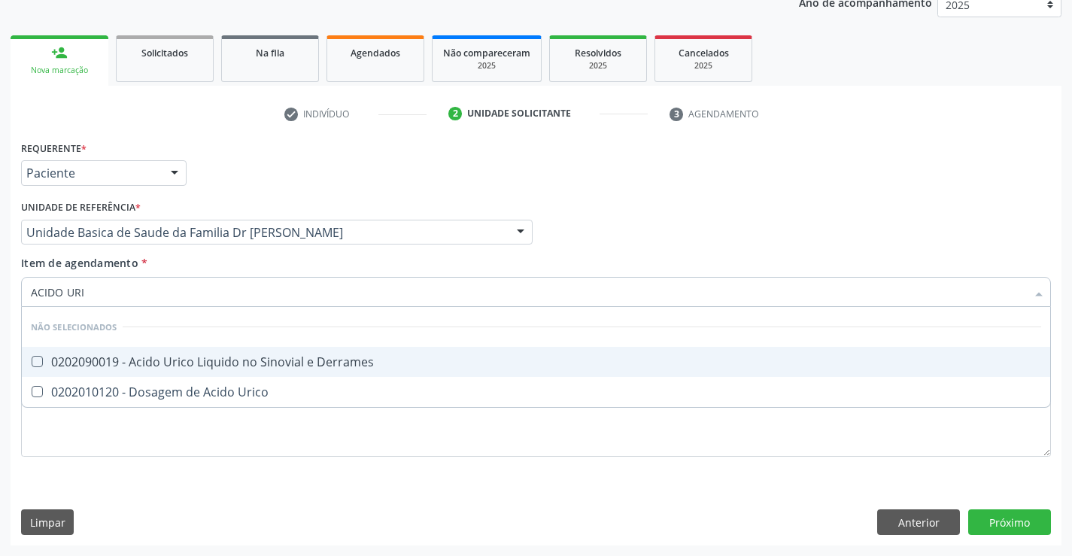
type input "ACIDO URIC"
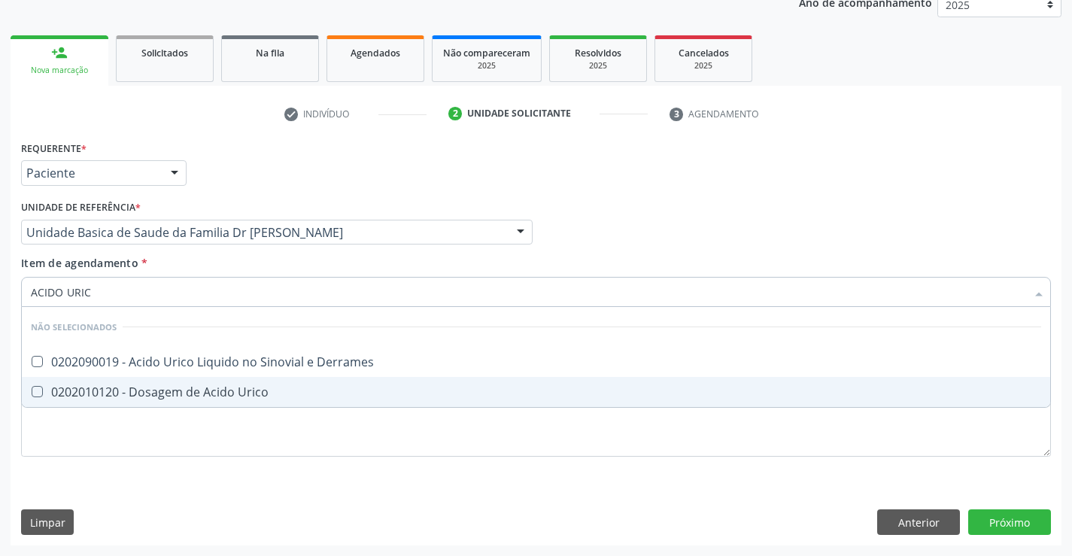
click at [151, 386] on div "0202010120 - Dosagem de Acido Urico" at bounding box center [536, 392] width 1011 height 12
checkbox Urico "true"
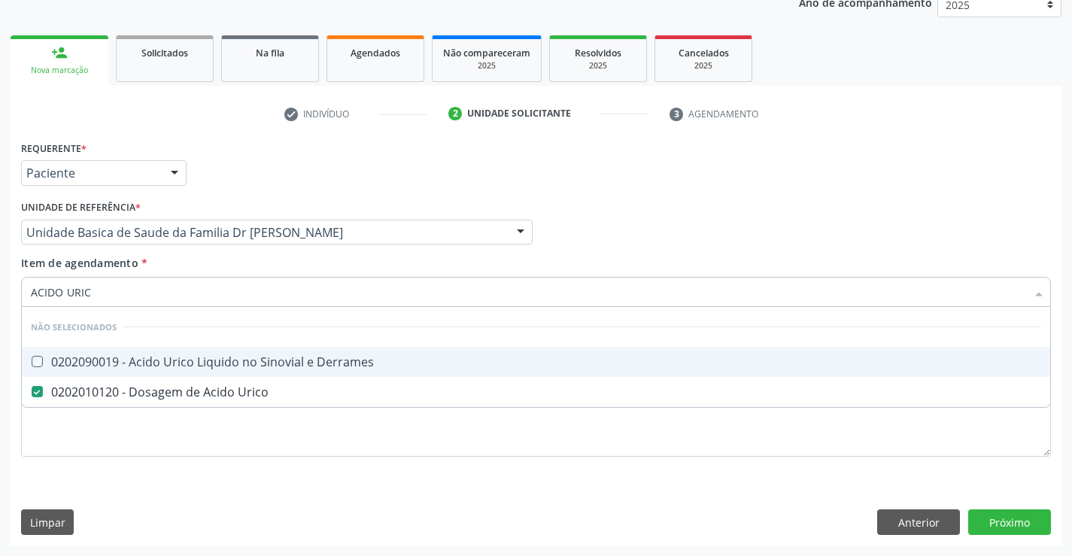
click at [589, 207] on div "Profissional Solicitante Por favor, selecione a Unidade de Atendimento primeiro…" at bounding box center [536, 225] width 1038 height 59
checkbox Derrames "true"
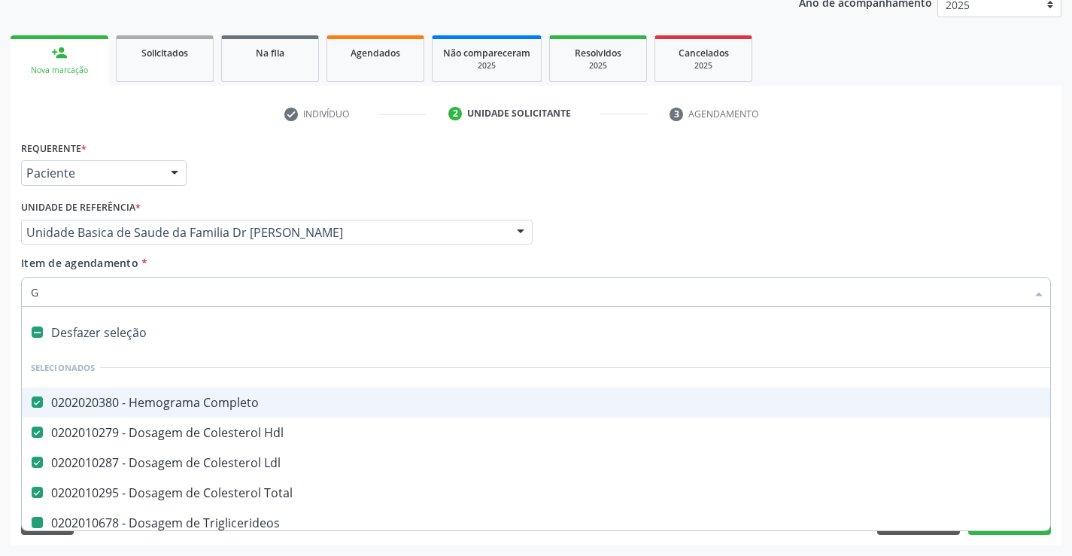
type input "GL"
checkbox Triglicerideos "false"
checkbox Ureia "false"
checkbox Creatinina "false"
checkbox Urina "false"
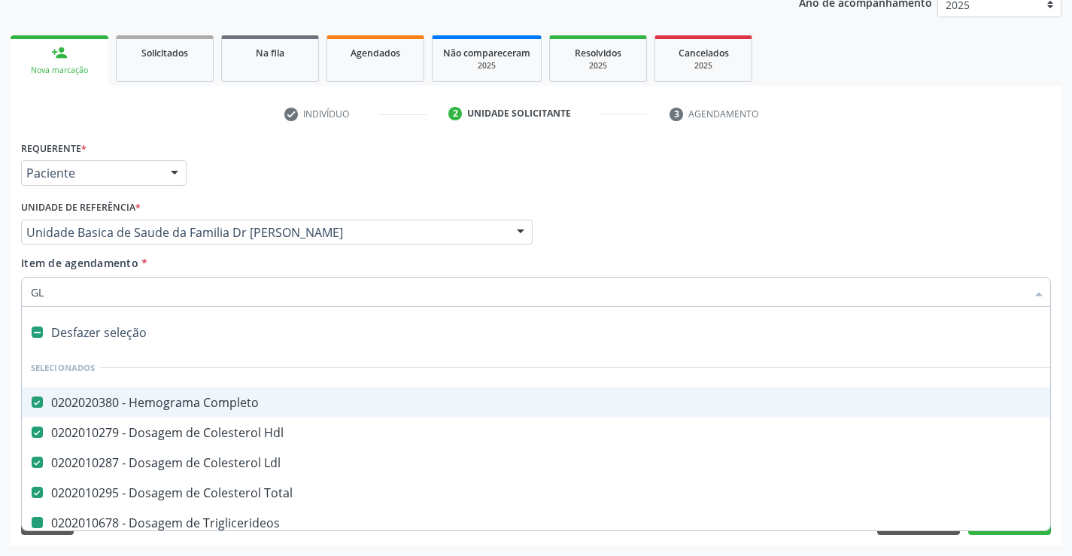
checkbox \(Tgo\) "false"
checkbox \(Tgp\) "false"
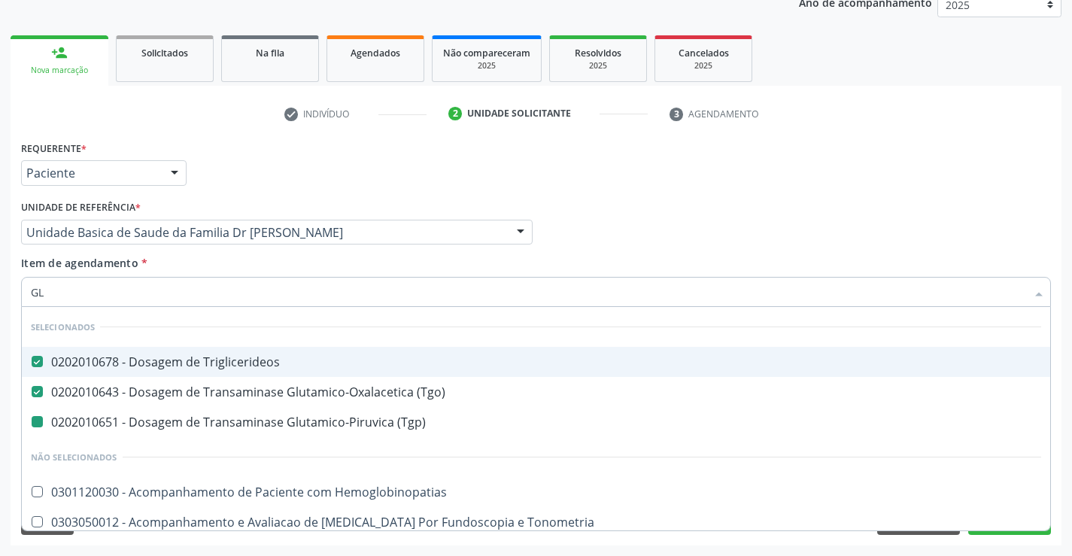
type input "GLI"
checkbox \(Tgp\) "false"
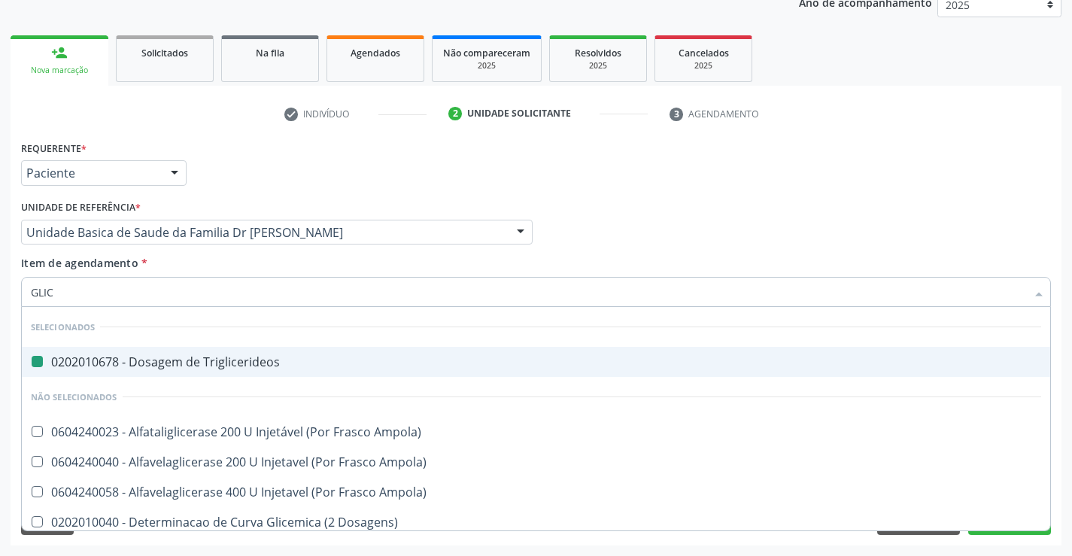
type input "GLICO"
checkbox Triglicerideos "false"
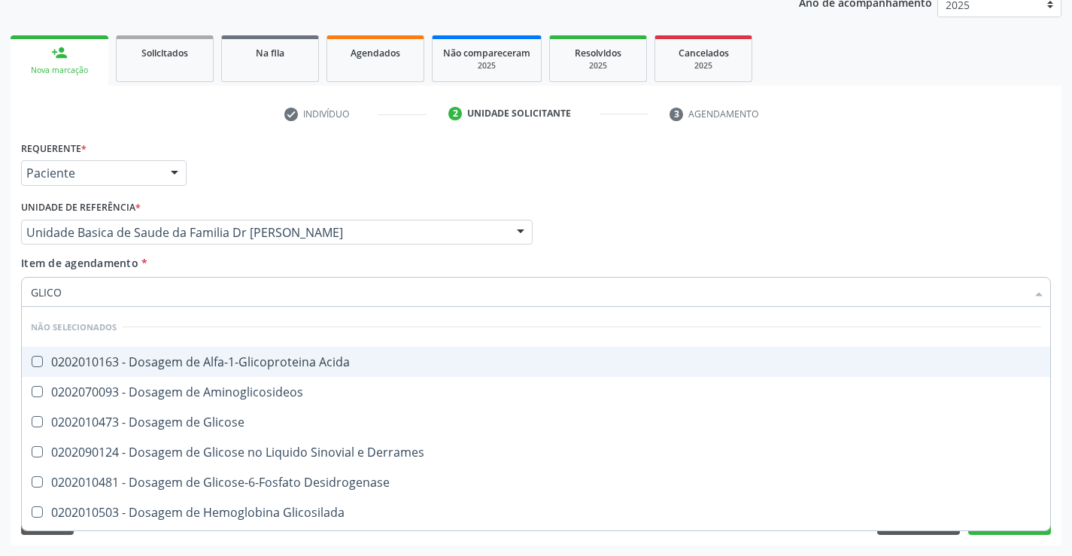
type input "GLICOS"
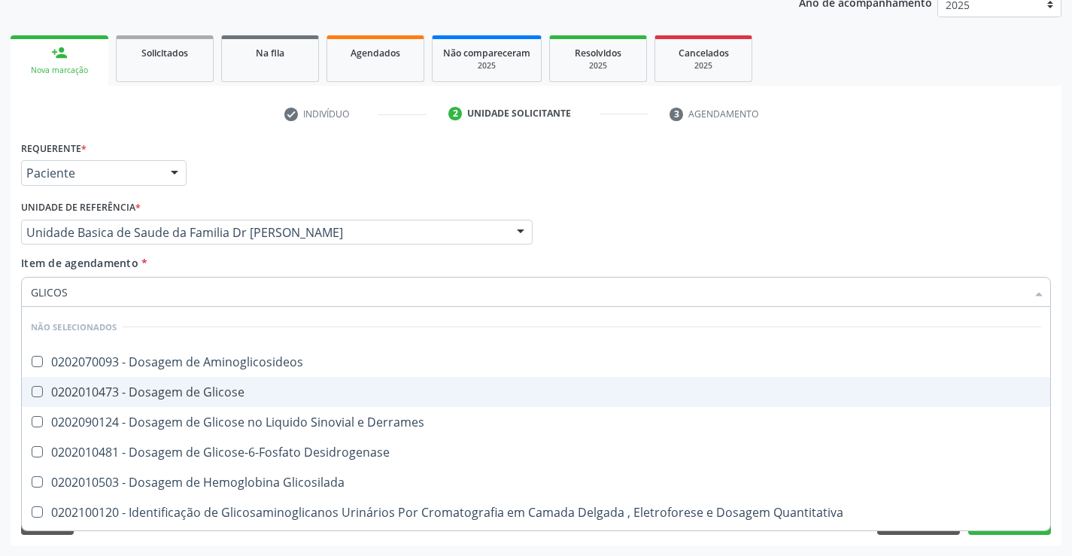
click at [154, 397] on div "0202010473 - Dosagem de Glicose" at bounding box center [536, 392] width 1011 height 12
checkbox Glicose "true"
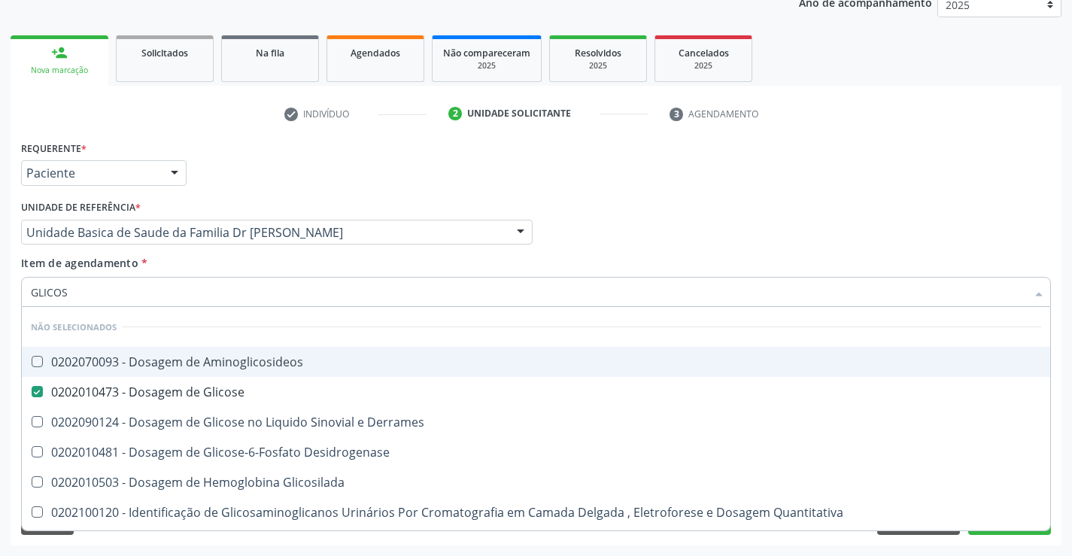
click at [661, 172] on div "Requerente * Paciente Profissional de Saúde Paciente Nenhum resultado encontrad…" at bounding box center [536, 166] width 1038 height 59
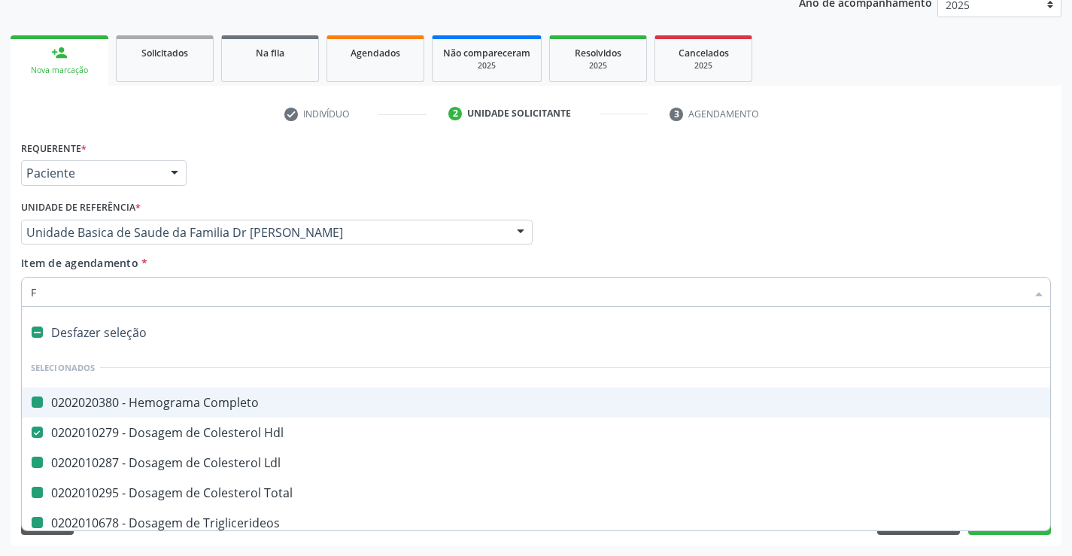
type input "FE"
checkbox Completo "false"
checkbox Ldl "false"
checkbox Triglicerideos "false"
checkbox Ureia "false"
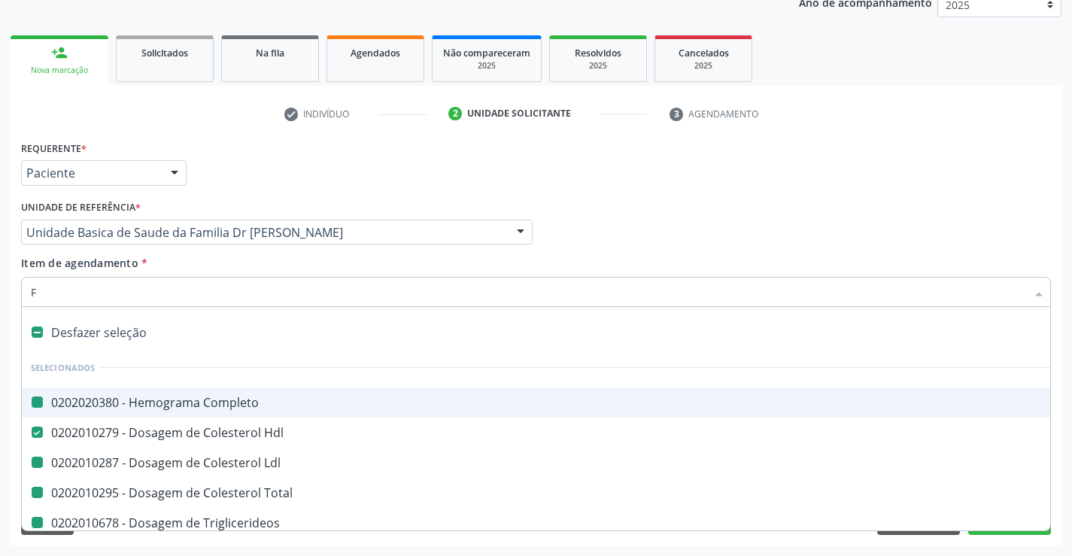
checkbox Creatinina "false"
checkbox Urina "false"
checkbox Total "false"
checkbox \(Tgo\) "false"
checkbox \(Tgp\) "false"
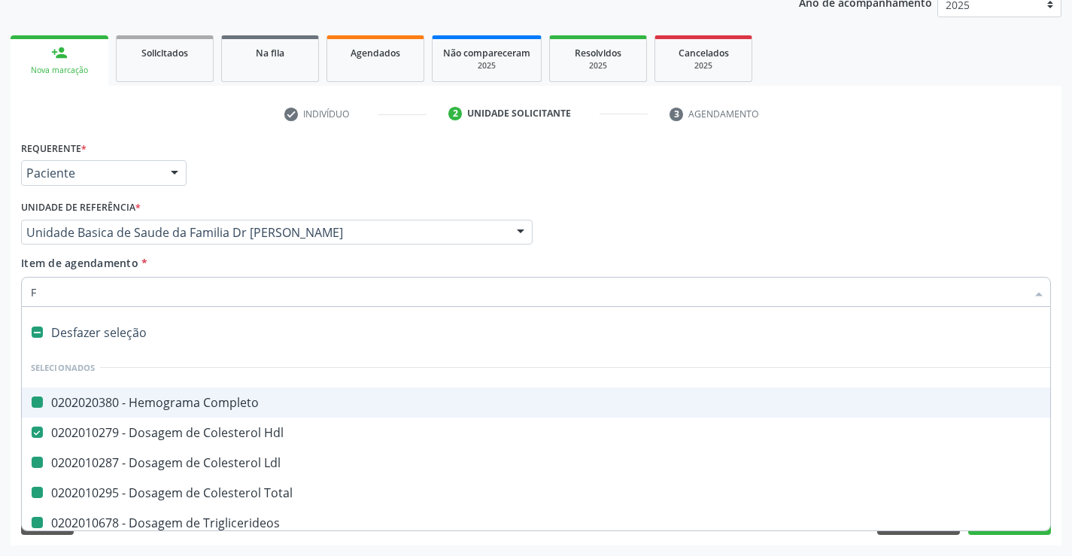
checkbox Urico "false"
checkbox Glicose "false"
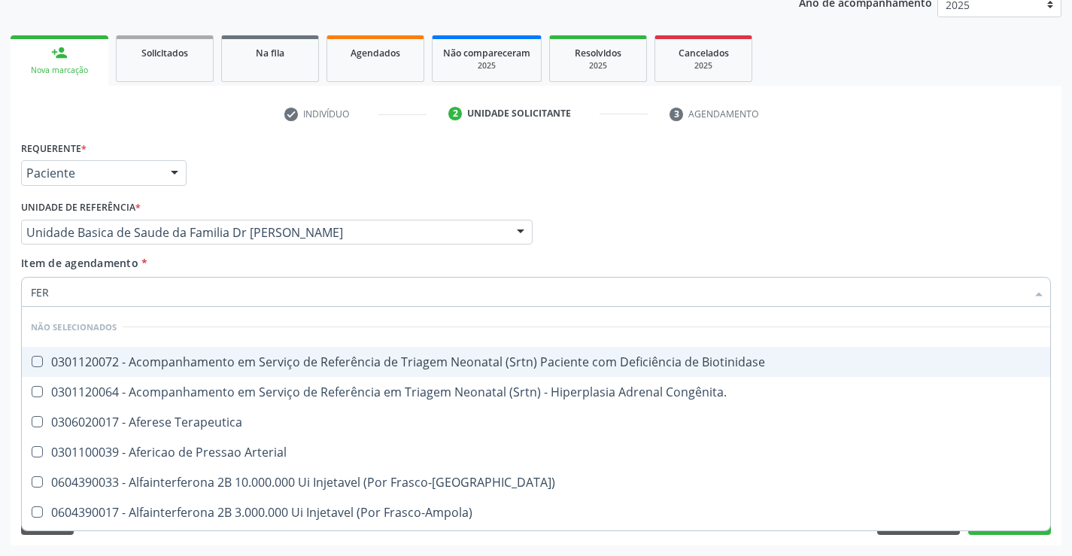
type input "FERR"
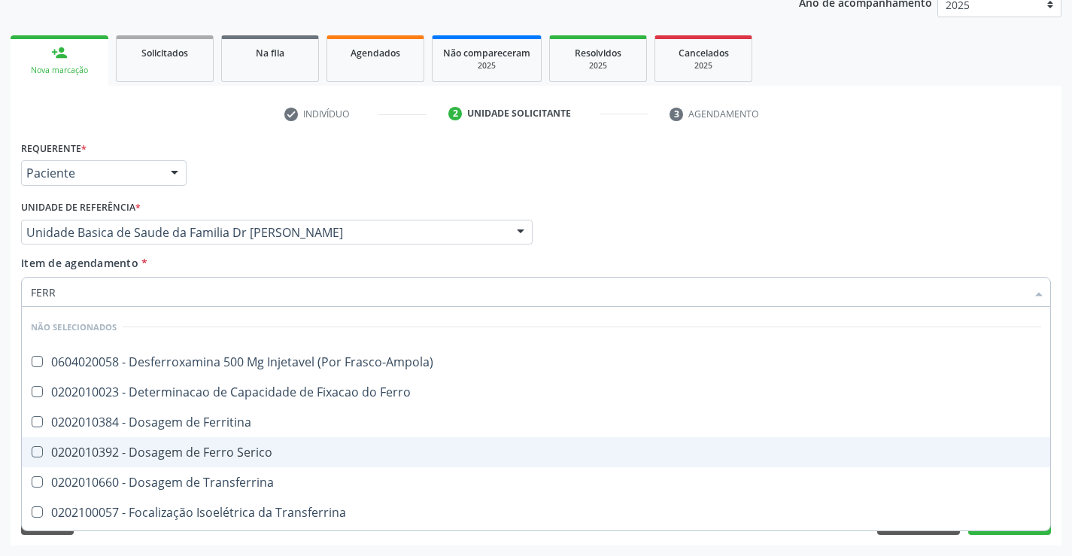
click at [159, 446] on div "0202010392 - Dosagem de Ferro Serico" at bounding box center [536, 452] width 1011 height 12
checkbox Serico "true"
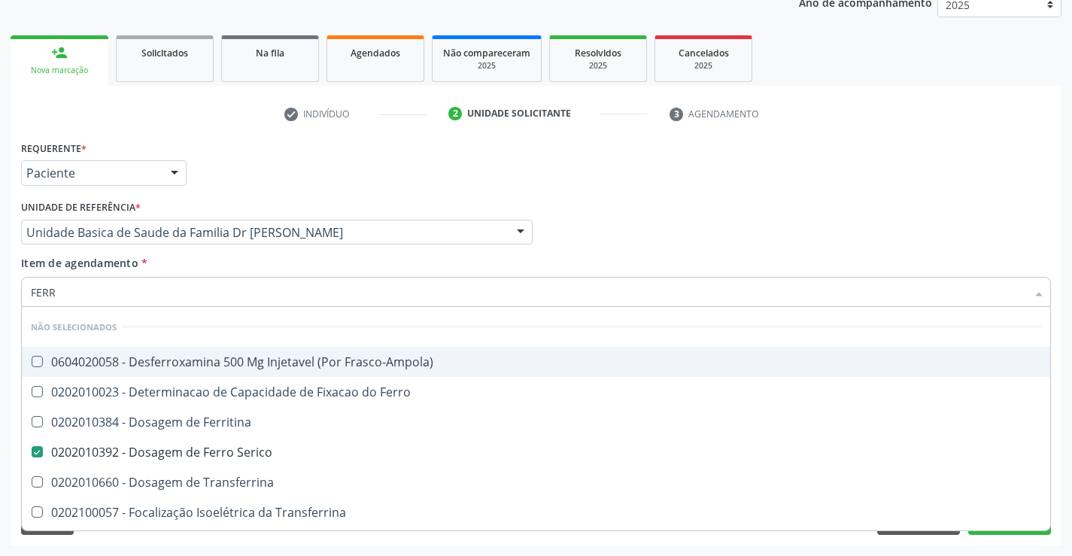
click at [633, 239] on div "Profissional Solicitante Por favor, selecione a Unidade de Atendimento primeiro…" at bounding box center [536, 225] width 1038 height 59
checkbox Frasco-Ampola\) "true"
checkbox Ferritina "true"
checkbox Transferrina "true"
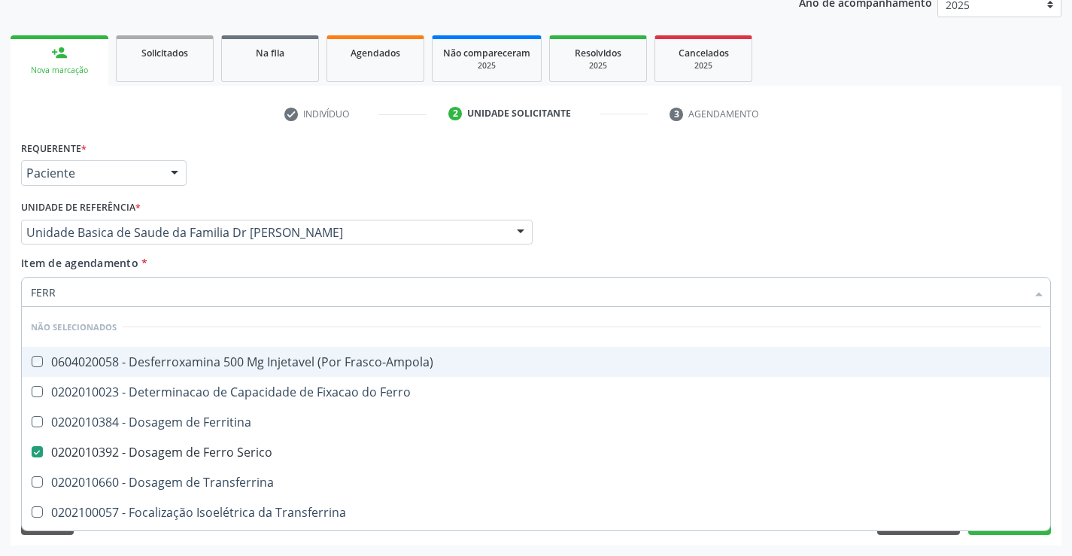
checkbox Ml\) "true"
checkbox \(Nefroplastia\) "true"
checkbox Ferro "true"
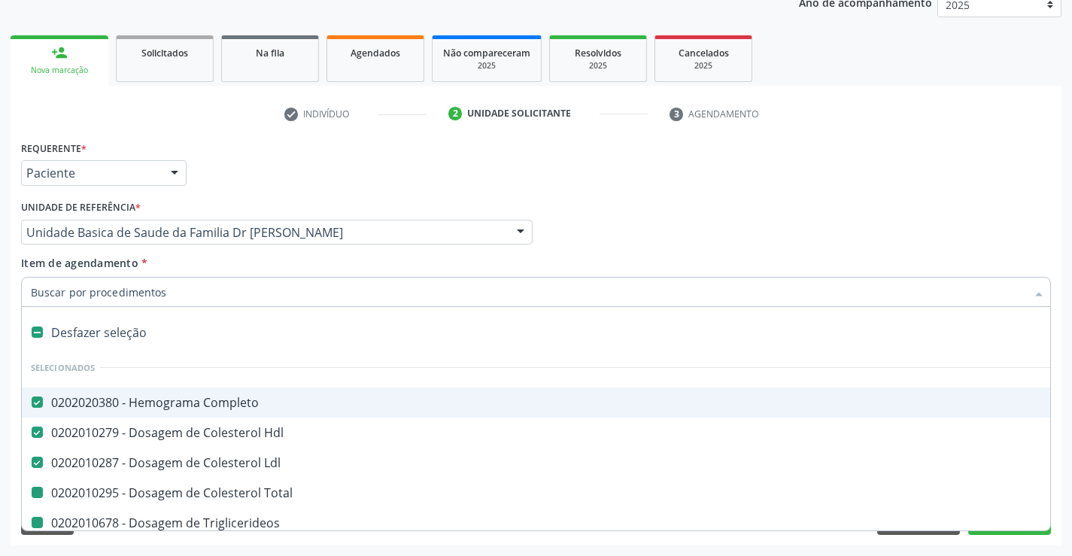
type input "F"
checkbox Triglicerideos "false"
checkbox Ureia "false"
checkbox Creatinina "false"
checkbox Urina "false"
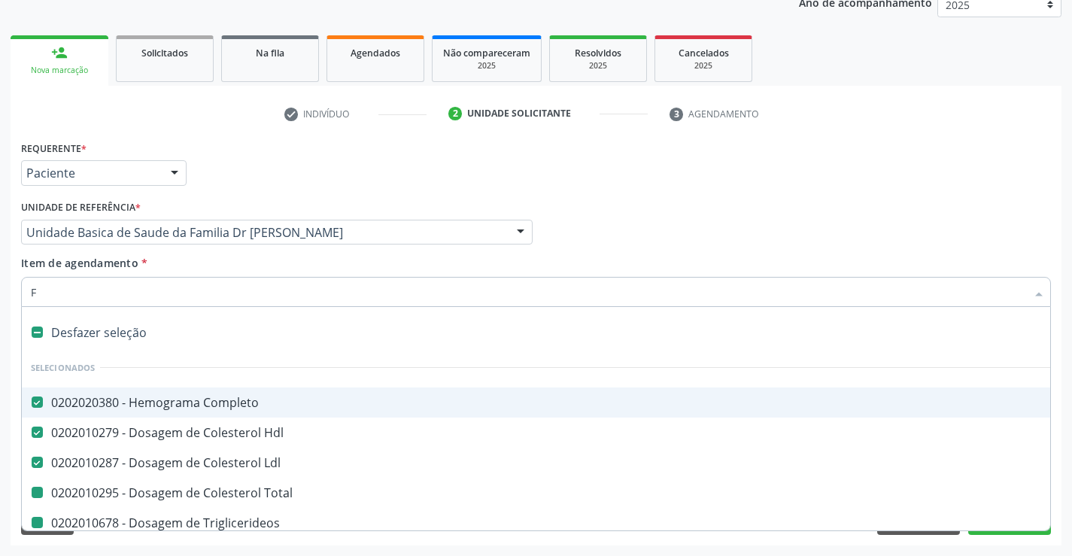
checkbox Total "false"
checkbox \(Tgo\) "false"
checkbox \(Tgp\) "false"
checkbox Urico "false"
checkbox Glicose "false"
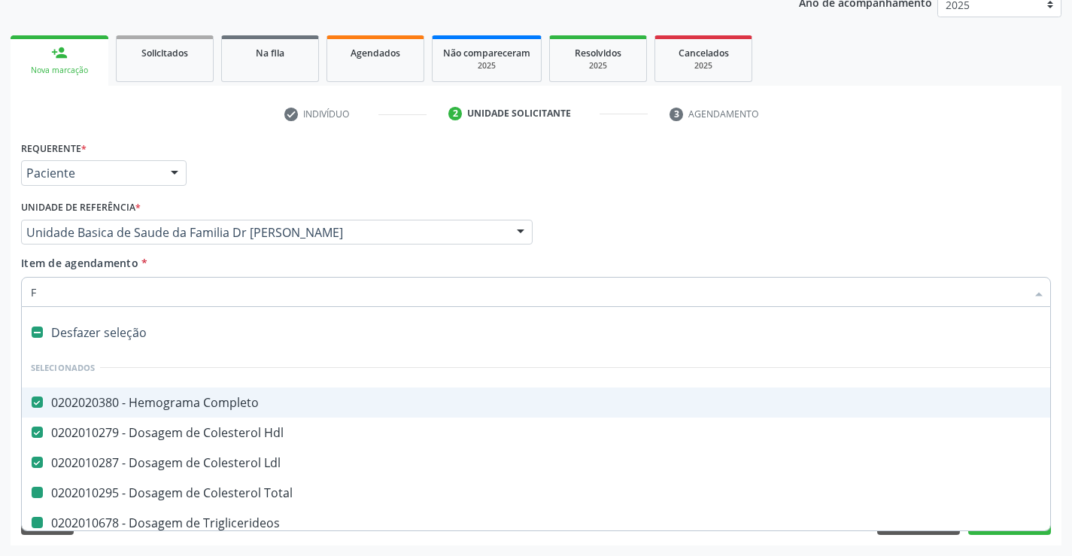
checkbox Serico "false"
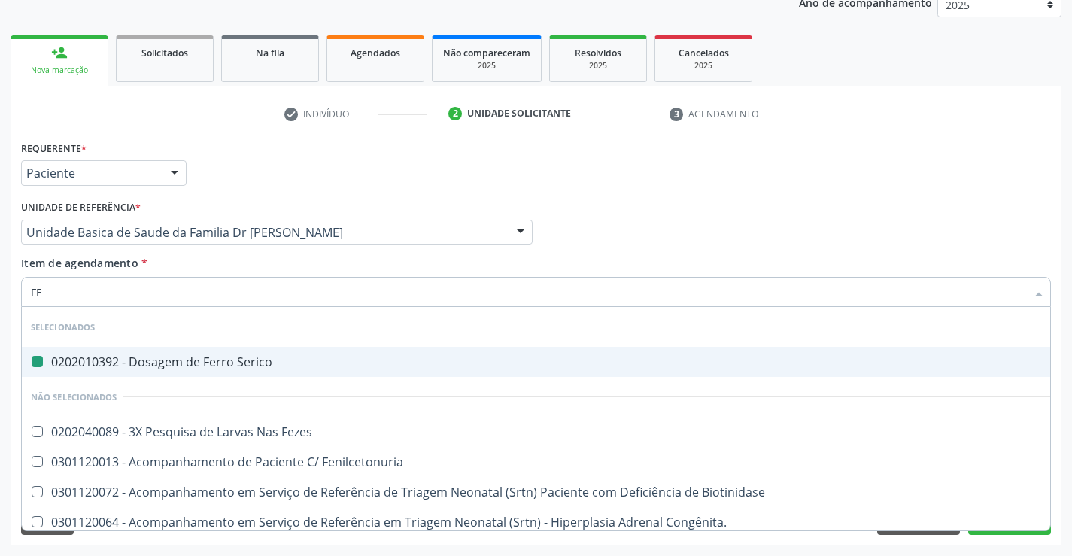
type input "FEZ"
checkbox Serico "false"
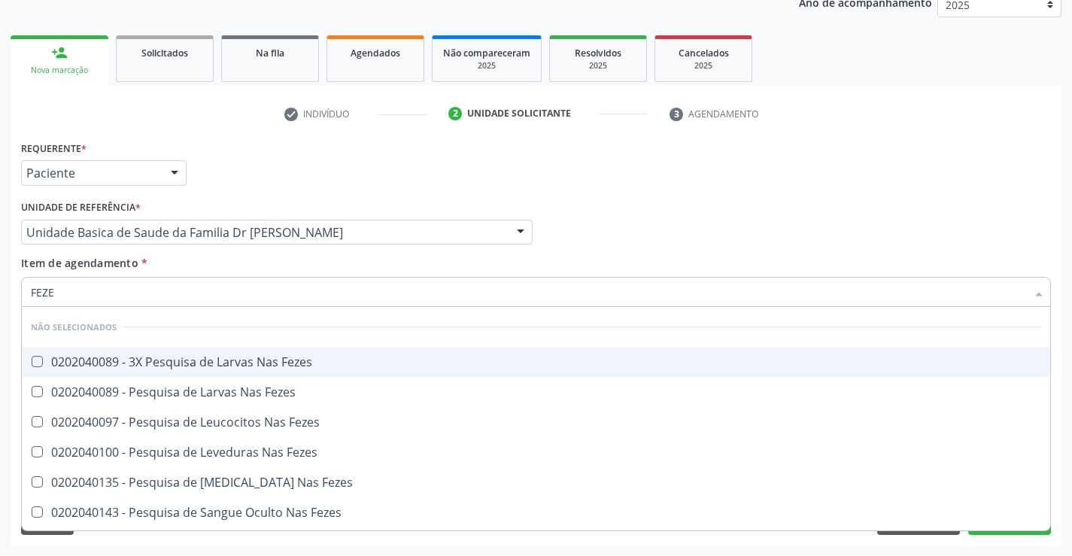
type input "FEZES"
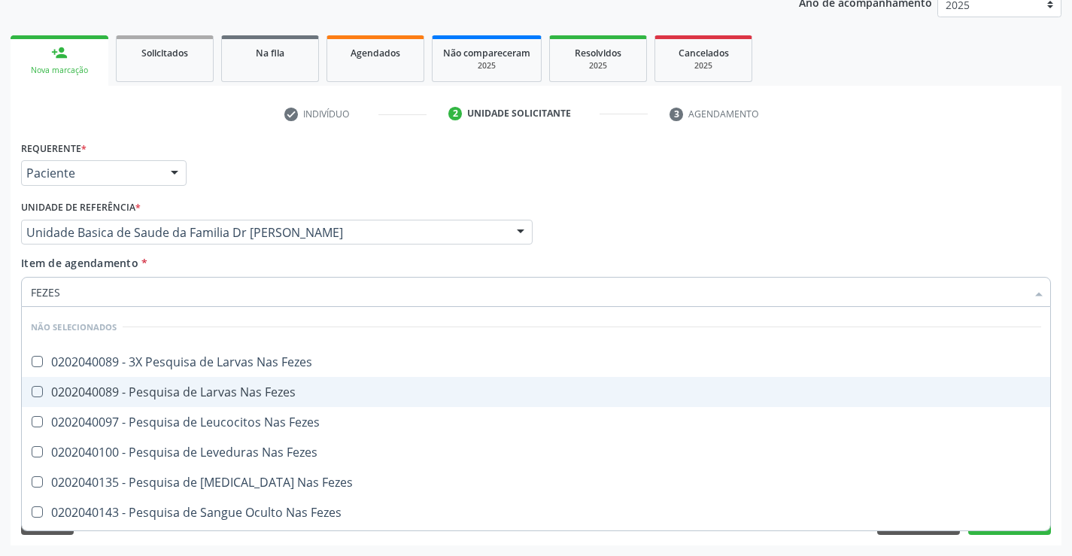
click at [225, 393] on div "0202040089 - Pesquisa de Larvas Nas Fezes" at bounding box center [536, 392] width 1011 height 12
checkbox Fezes "true"
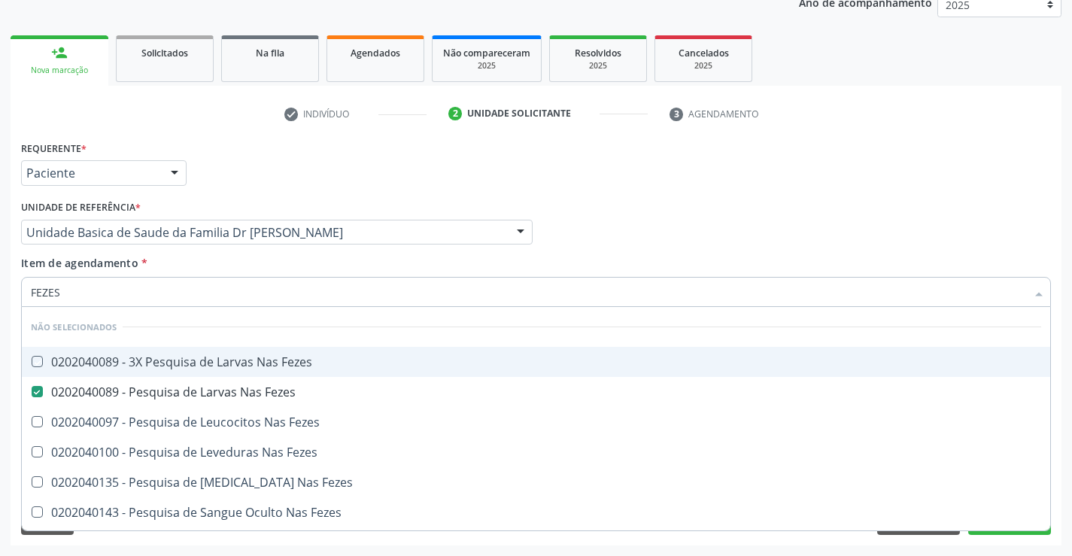
click at [691, 210] on div "Profissional Solicitante Por favor, selecione a Unidade de Atendimento primeiro…" at bounding box center [536, 225] width 1038 height 59
checkbox Fezes "true"
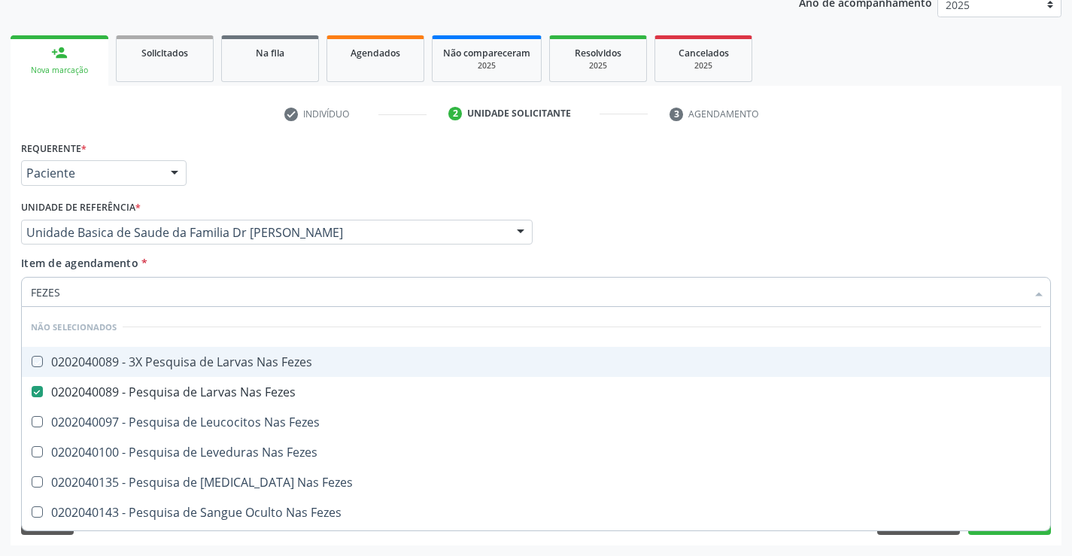
checkbox Fezes "true"
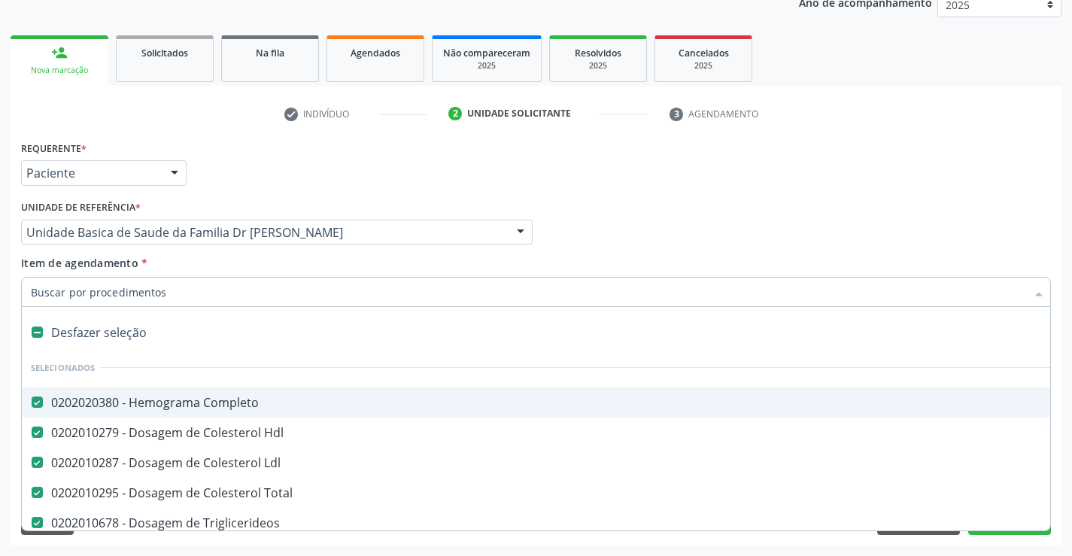
type input "C"
checkbox Fezes "false"
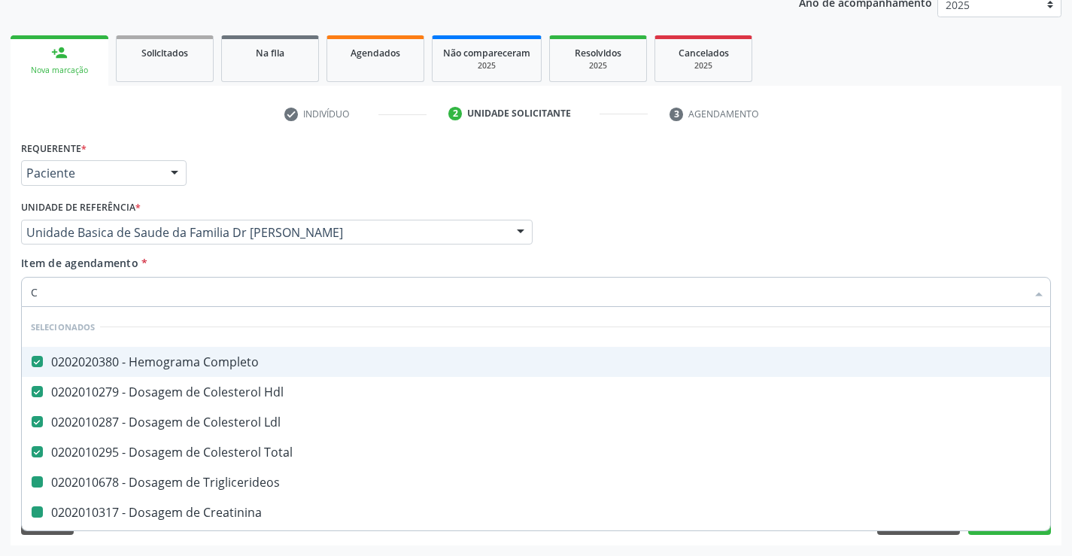
type input "CA"
checkbox Triglicerideos "false"
checkbox Creatinina "false"
checkbox Urina "false"
checkbox \(Tgo\) "false"
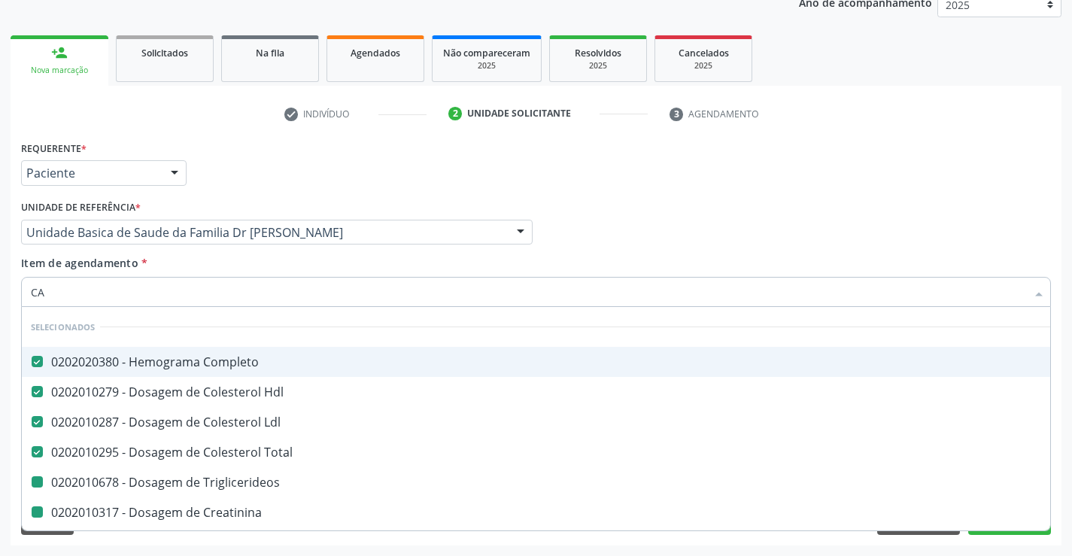
checkbox \(Tgp\) "false"
checkbox Urico "false"
checkbox Glicose "false"
checkbox Serico "false"
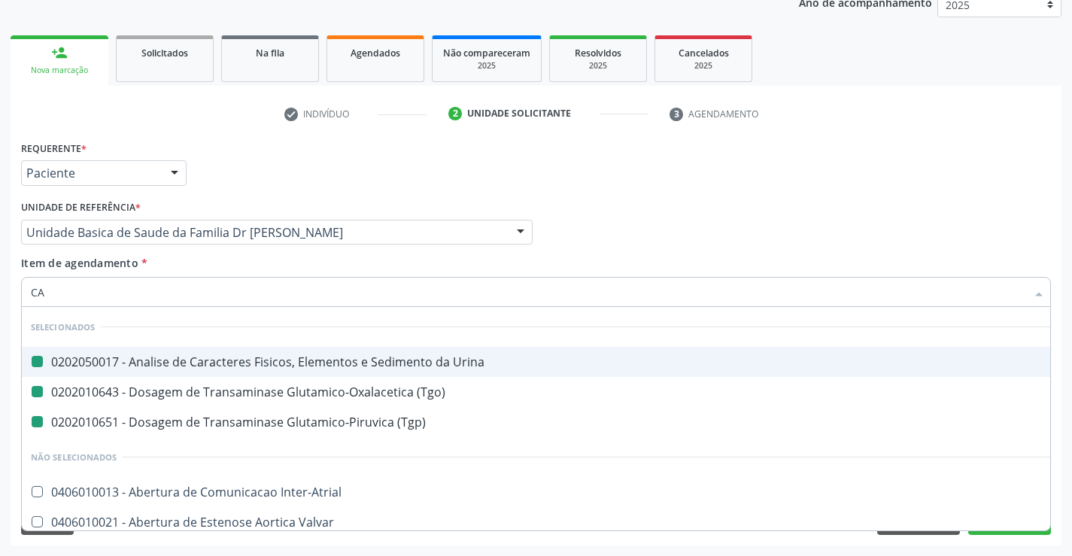
type input "CAL"
checkbox Urina "false"
checkbox \(Tgp\) "false"
checkbox \(Tgo\) "false"
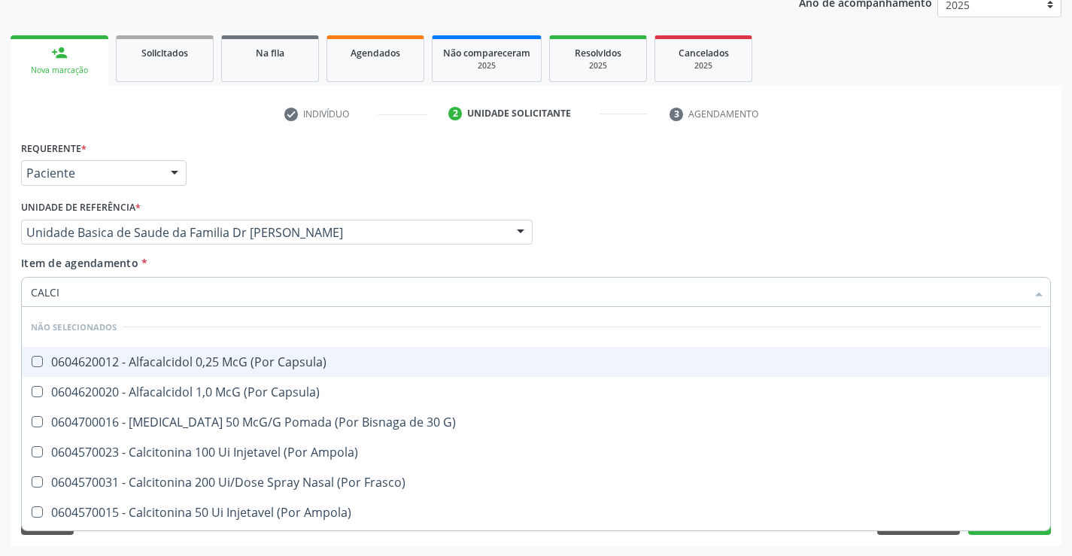
type input "CALCIO"
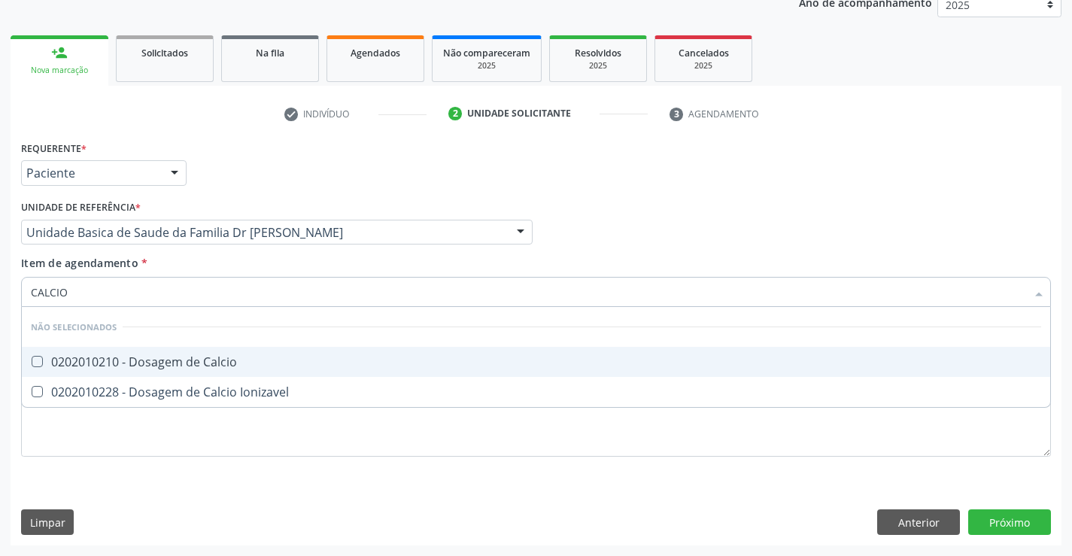
click at [105, 357] on div "0202010210 - Dosagem de Calcio" at bounding box center [536, 362] width 1011 height 12
checkbox Calcio "true"
click at [712, 202] on div "Profissional Solicitante Por favor, selecione a Unidade de Atendimento primeiro…" at bounding box center [536, 225] width 1038 height 59
checkbox Ionizavel "true"
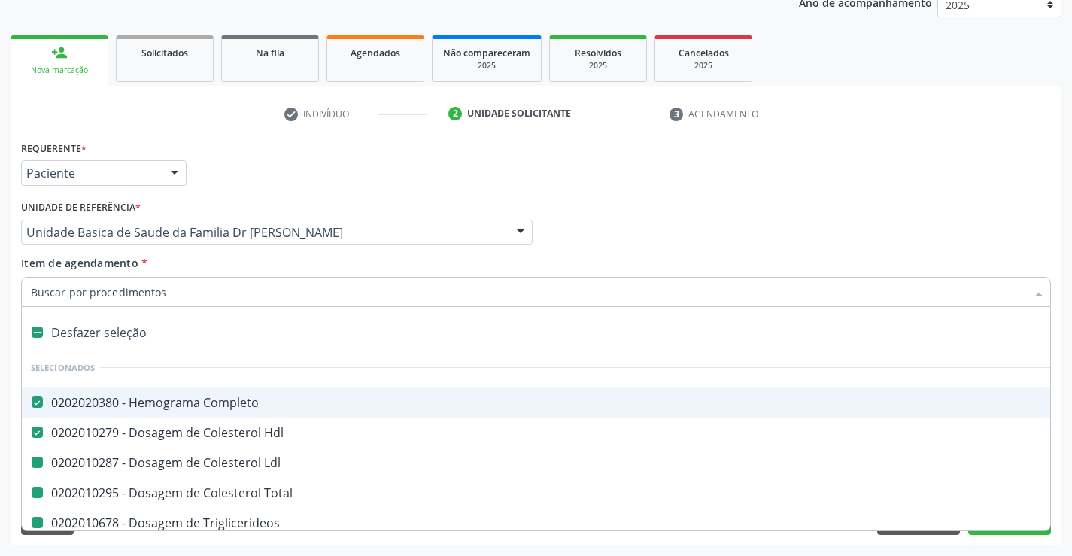
type input "Z"
checkbox Ldl "false"
checkbox Total "false"
checkbox Triglicerideos "false"
checkbox Ureia "false"
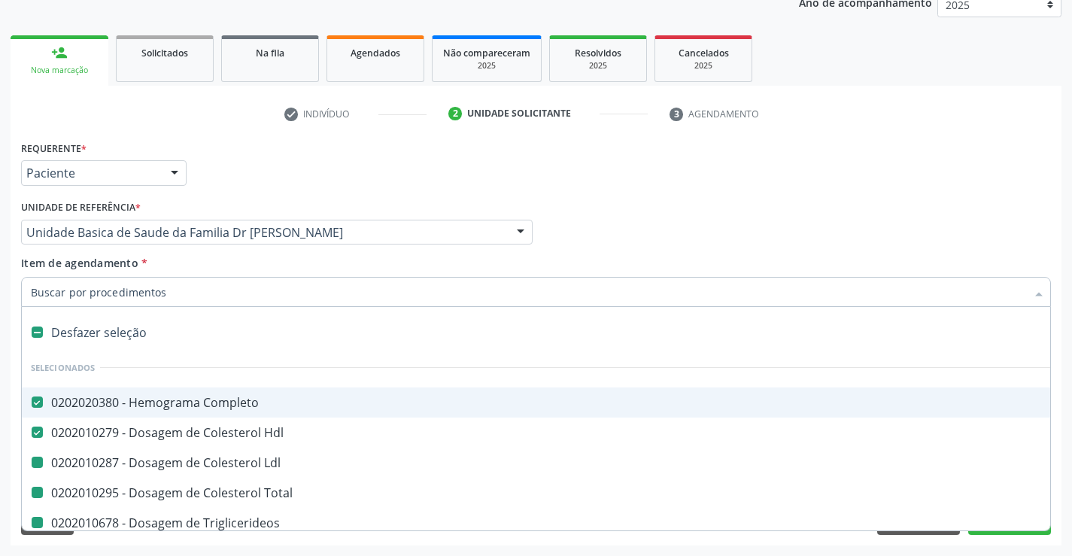
checkbox Creatinina "false"
checkbox Urina "false"
checkbox \(Tgo\) "false"
checkbox \(Tgp\) "false"
checkbox Urico "false"
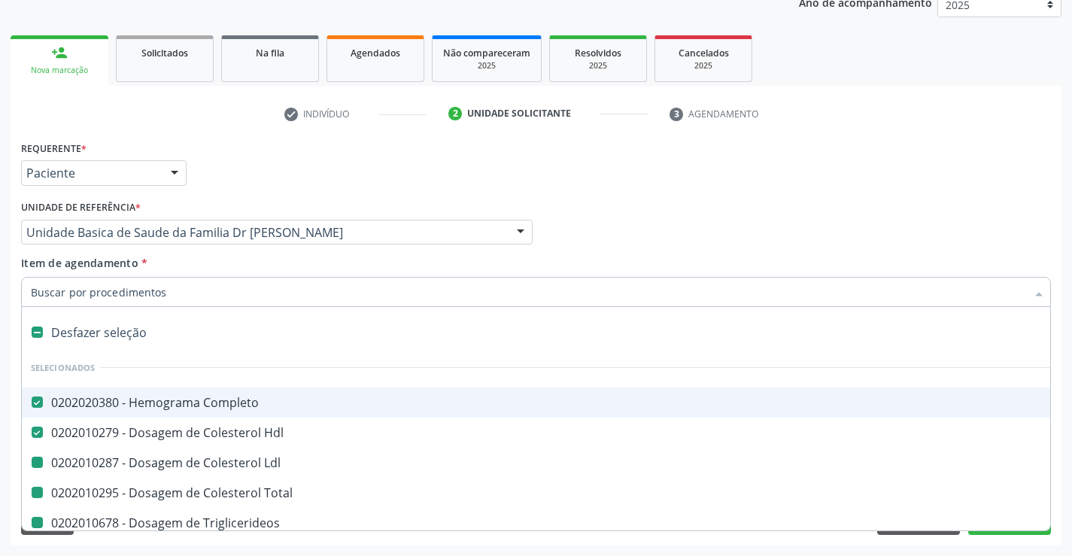
checkbox Glicose "false"
checkbox Serico "false"
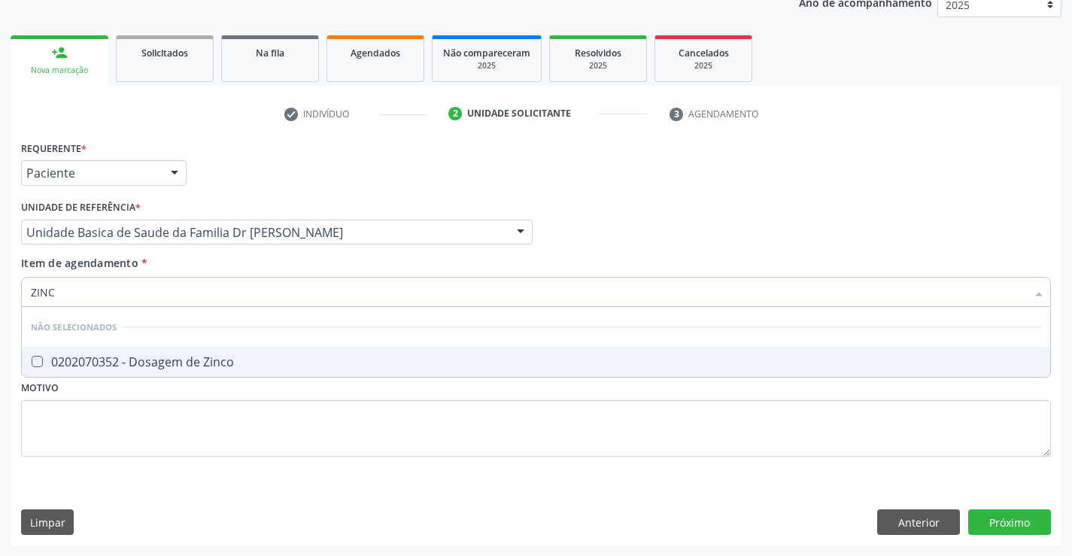
click at [138, 360] on div "0202070352 - Dosagem de Zinco" at bounding box center [536, 362] width 1011 height 12
click at [617, 235] on div "Profissional Solicitante Por favor, selecione a Unidade de Atendimento primeiro…" at bounding box center [536, 225] width 1038 height 59
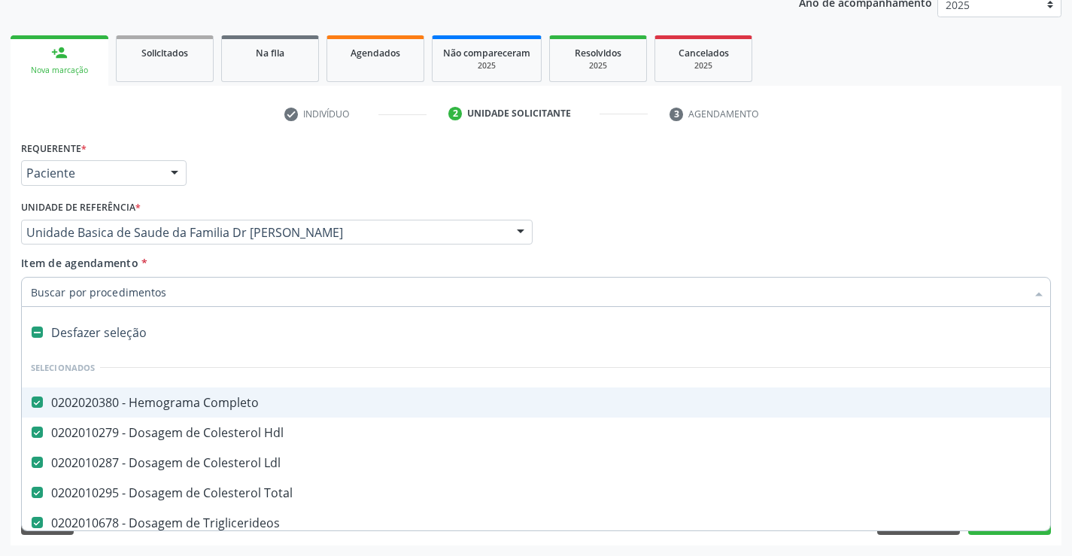
click at [947, 95] on div "check Indivíduo 2 Unidade solicitante 3 Agendamento CNS 706 1098 1983 2430 done…" at bounding box center [536, 316] width 1051 height 460
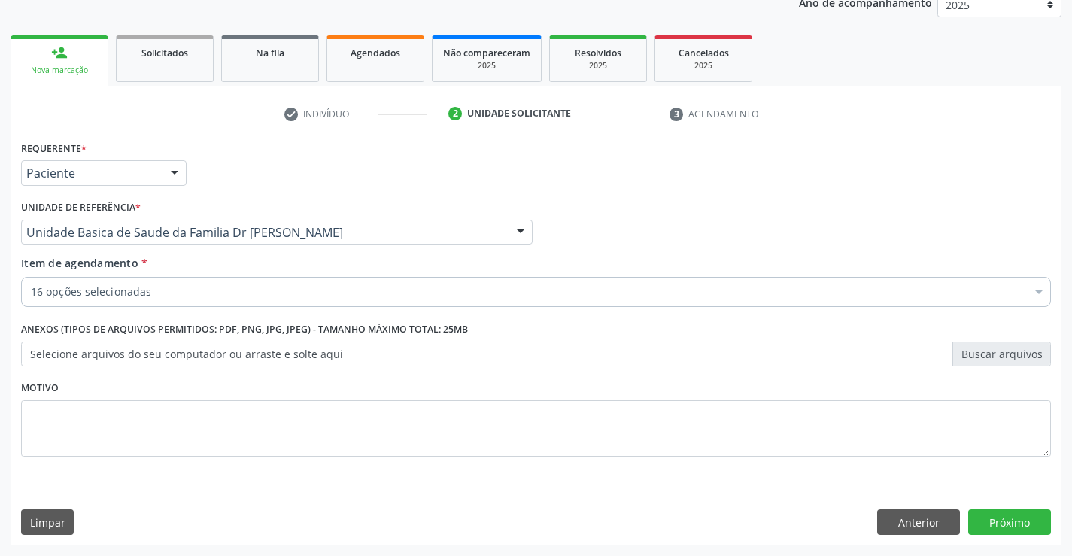
click at [972, 508] on div "Requerente * Paciente Profissional de Saúde Paciente Nenhum resultado encontrad…" at bounding box center [536, 341] width 1051 height 409
click at [972, 512] on button "Próximo" at bounding box center [1009, 522] width 83 height 26
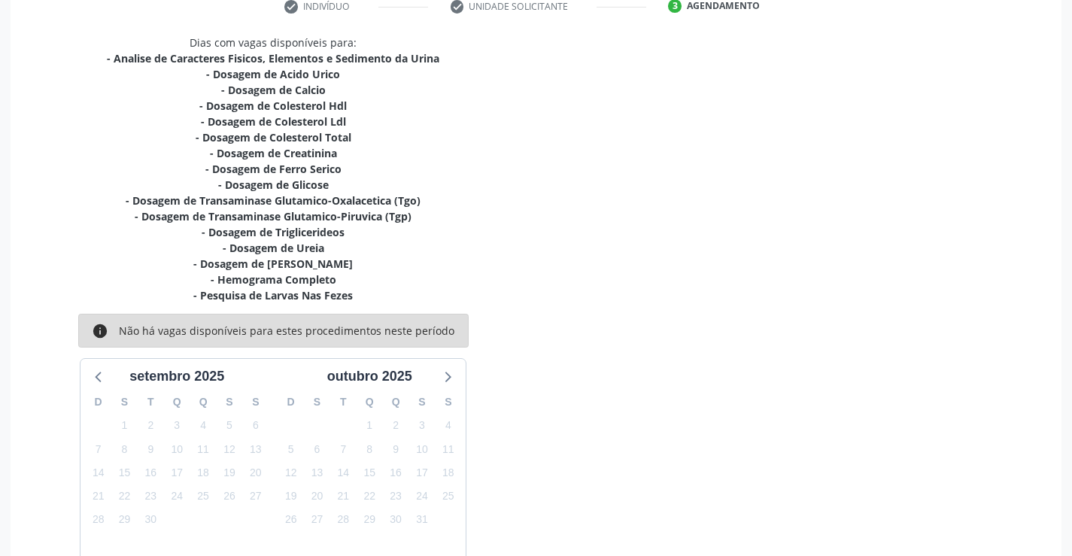
scroll to position [380, 0]
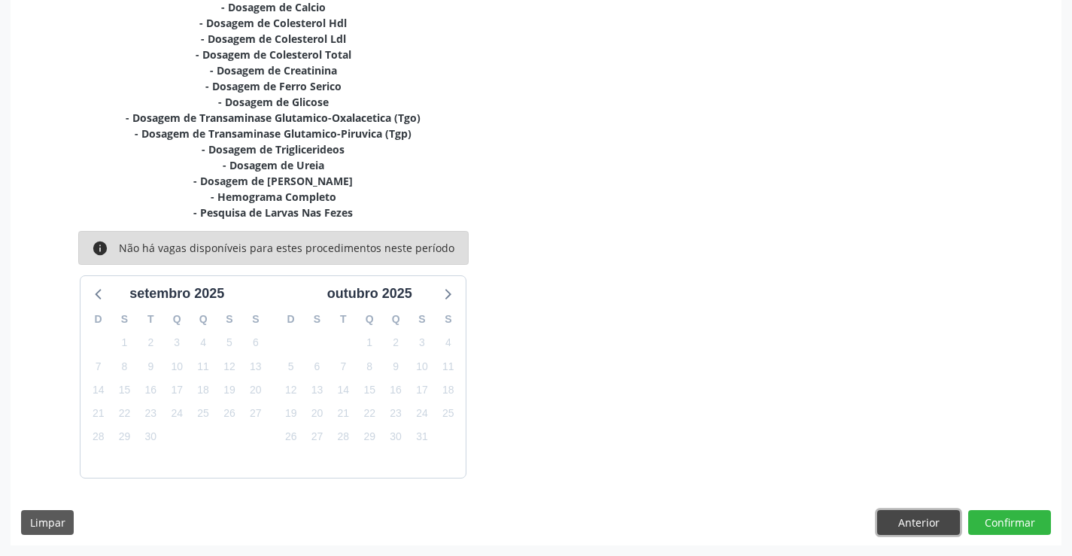
click at [909, 522] on button "Anterior" at bounding box center [918, 523] width 83 height 26
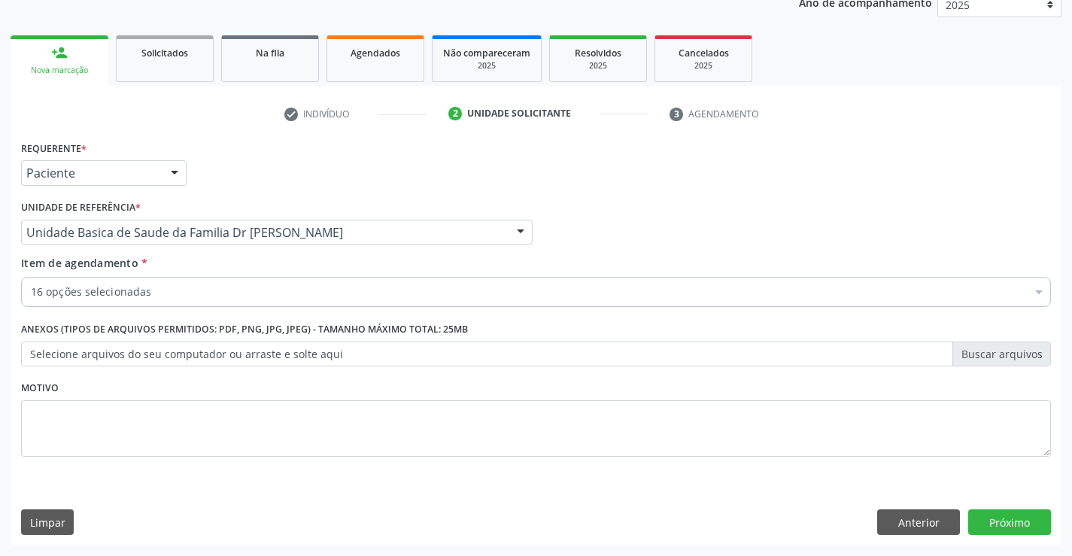
click at [172, 283] on div "16 opções selecionadas" at bounding box center [536, 292] width 1030 height 30
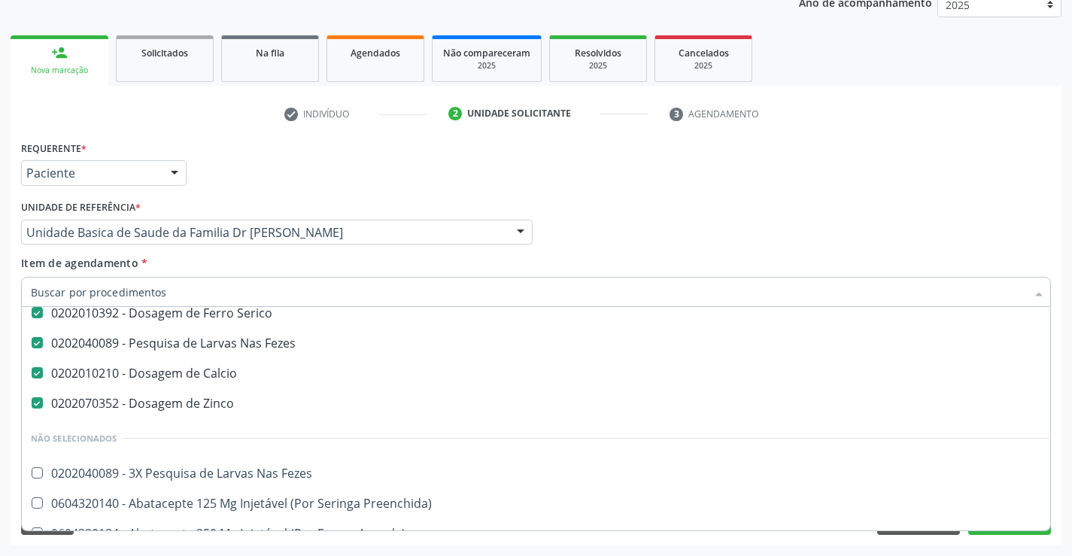
scroll to position [452, 0]
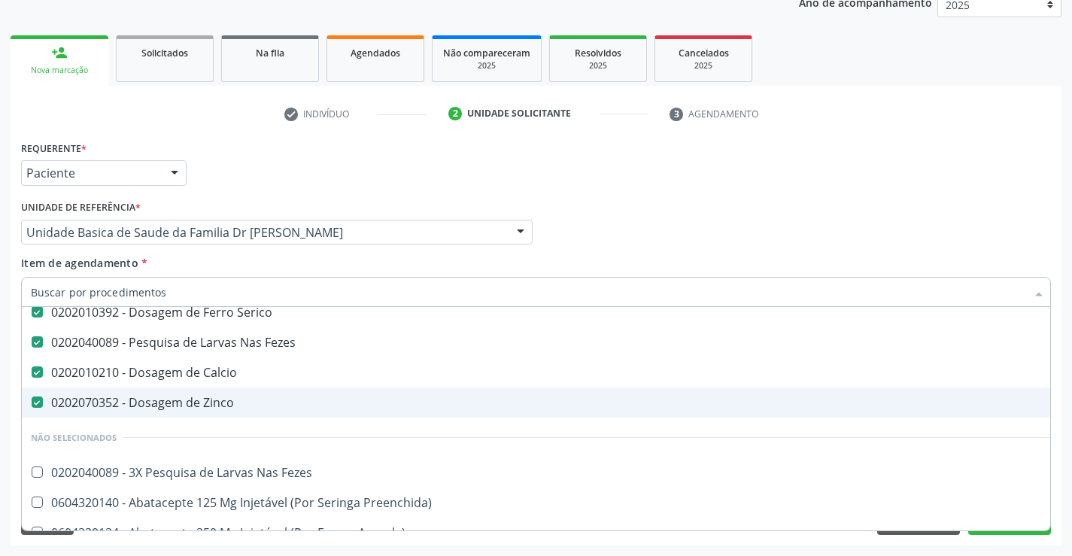
click at [230, 397] on div "0202070352 - Dosagem de Zinco" at bounding box center [617, 403] width 1172 height 12
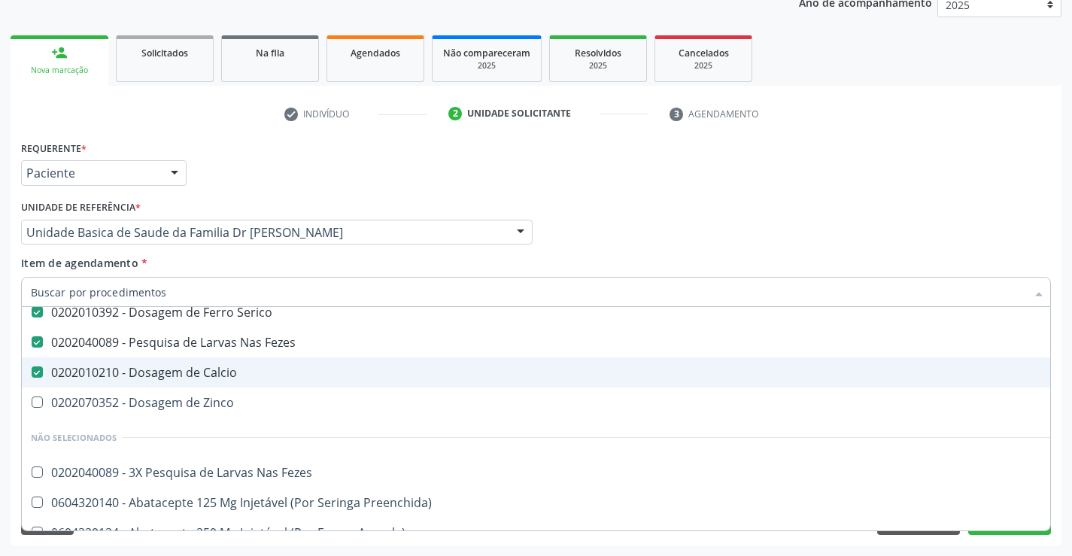
click at [999, 131] on div "check Indivíduo 2 Unidade solicitante 3 Agendamento CNS 706 1098 1983 2430 done…" at bounding box center [536, 324] width 1051 height 444
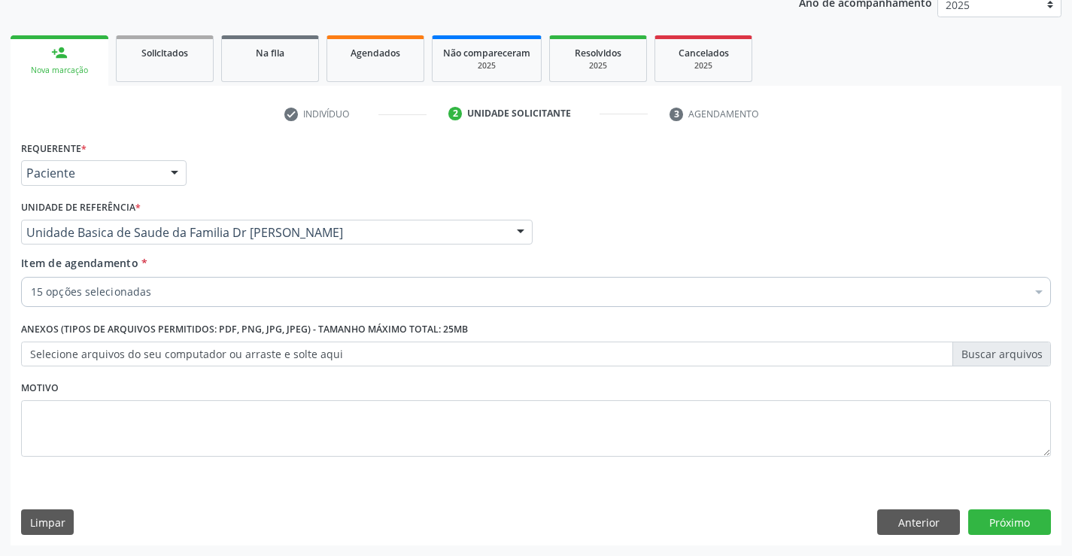
scroll to position [0, 0]
click at [998, 518] on button "Próximo" at bounding box center [1009, 522] width 83 height 26
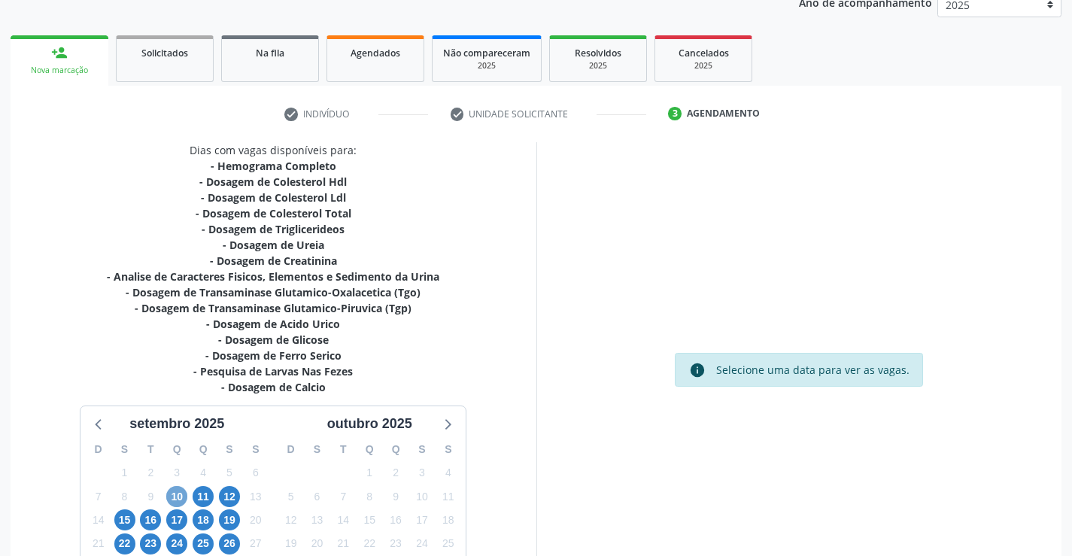
click at [181, 494] on span "10" at bounding box center [176, 496] width 21 height 21
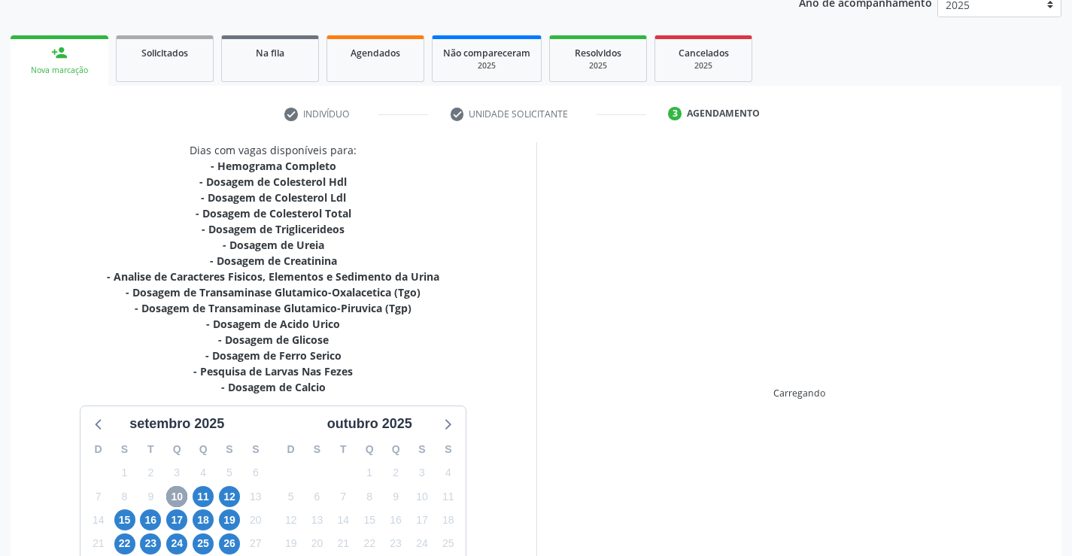
click at [181, 494] on span "10" at bounding box center [176, 496] width 21 height 21
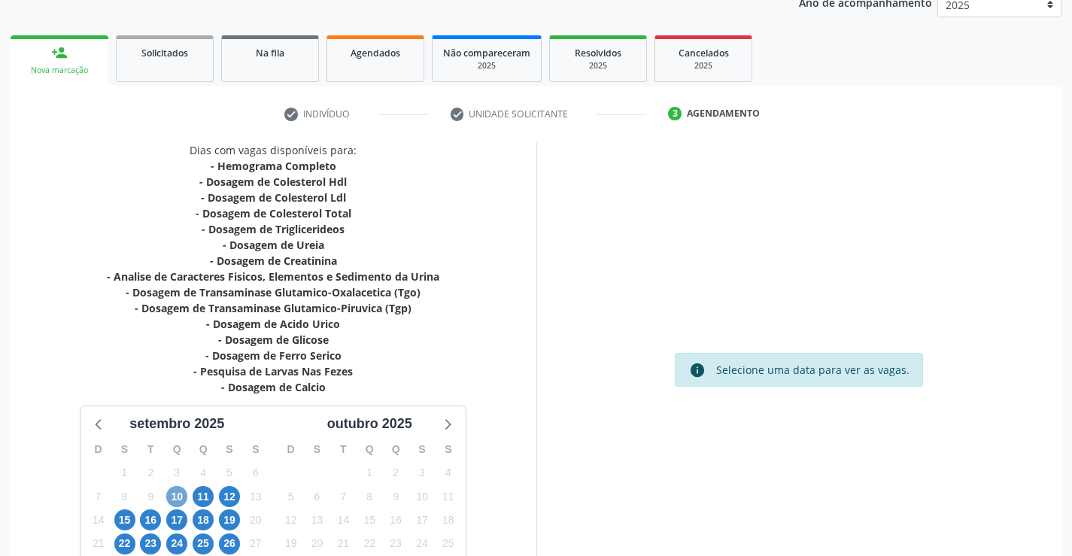
click at [181, 503] on span "10" at bounding box center [176, 496] width 21 height 21
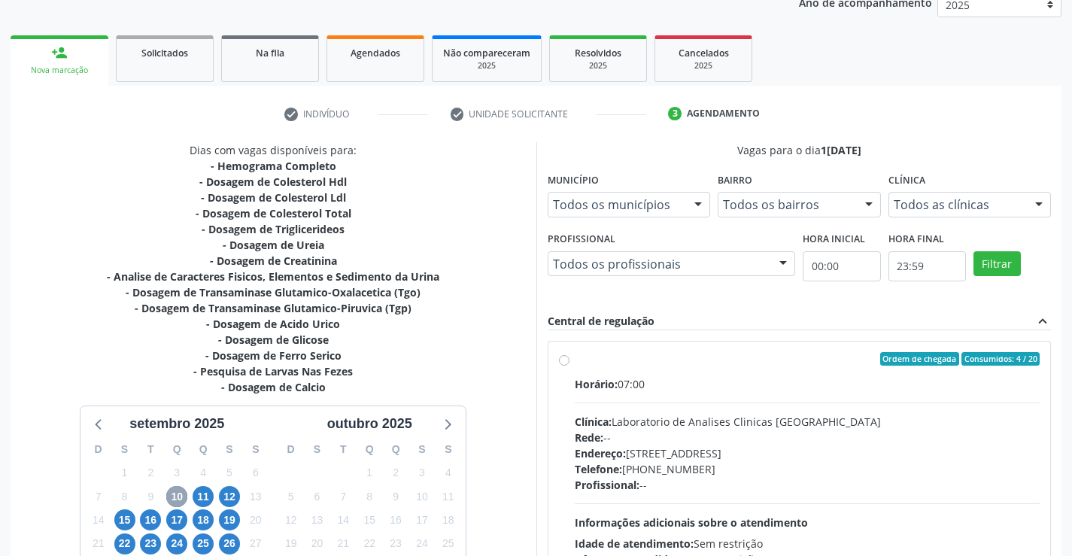
scroll to position [320, 0]
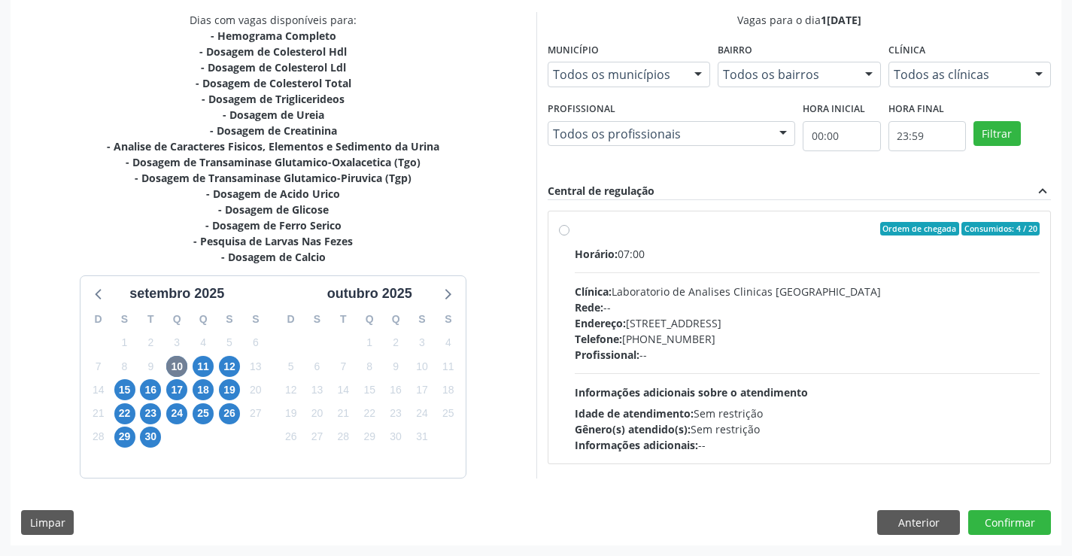
click at [575, 233] on label "Ordem de chegada Consumidos: 4 / 20 Horário: 07:00 Clínica: Laboratorio de Anal…" at bounding box center [808, 337] width 466 height 231
click at [565, 233] on input "Ordem de chegada Consumidos: 4 / 20 Horário: 07:00 Clínica: Laboratorio de Anal…" at bounding box center [564, 229] width 11 height 14
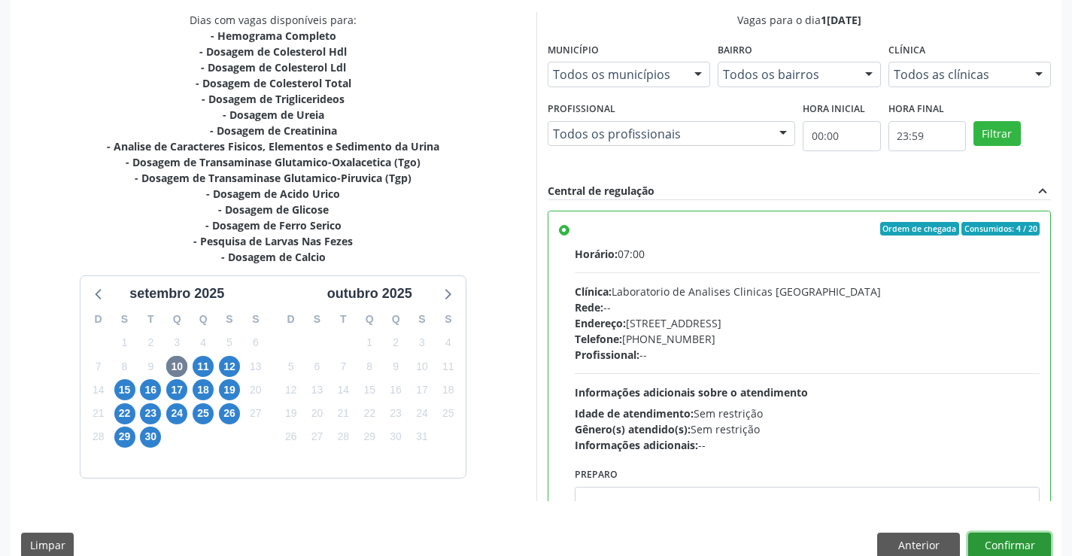
click at [993, 542] on button "Confirmar" at bounding box center [1009, 546] width 83 height 26
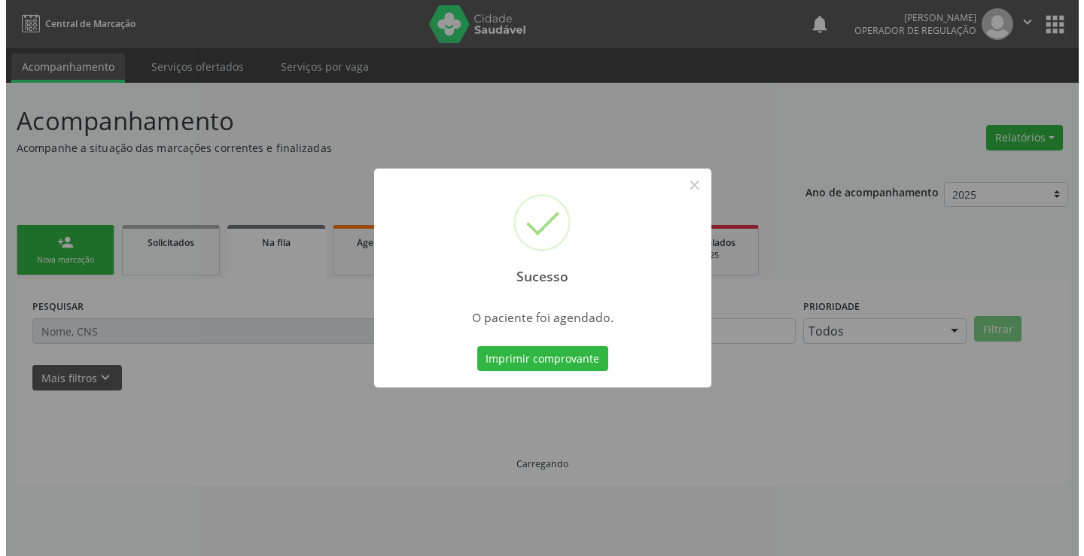
scroll to position [0, 0]
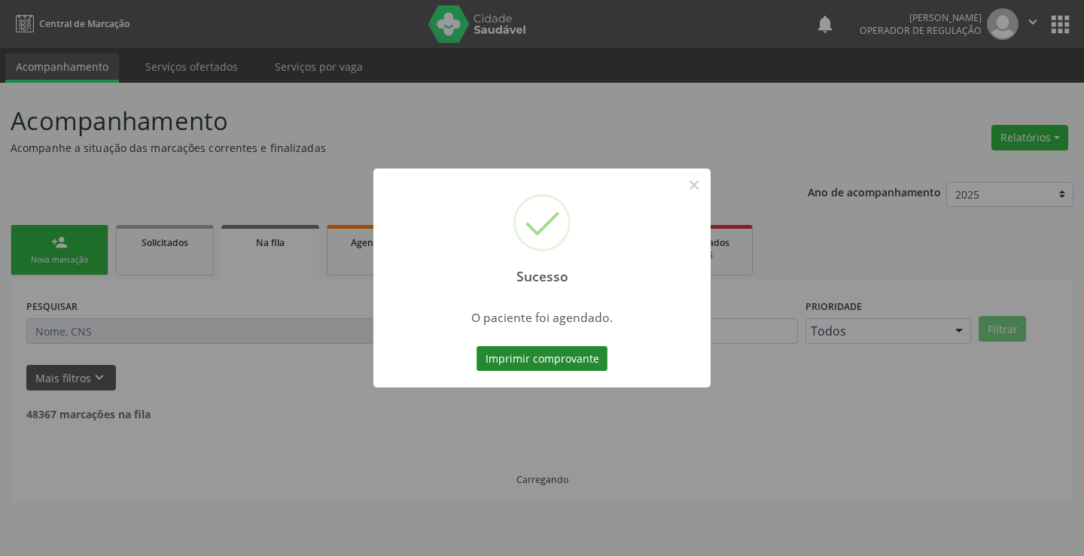
click at [570, 357] on button "Imprimir comprovante" at bounding box center [541, 359] width 131 height 26
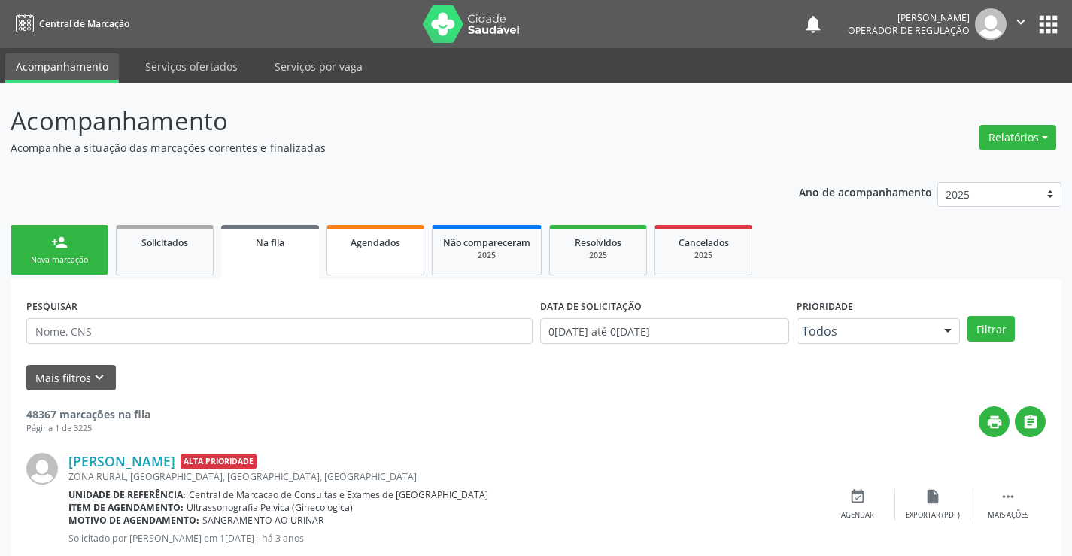
click at [350, 256] on link "Agendados" at bounding box center [376, 250] width 98 height 50
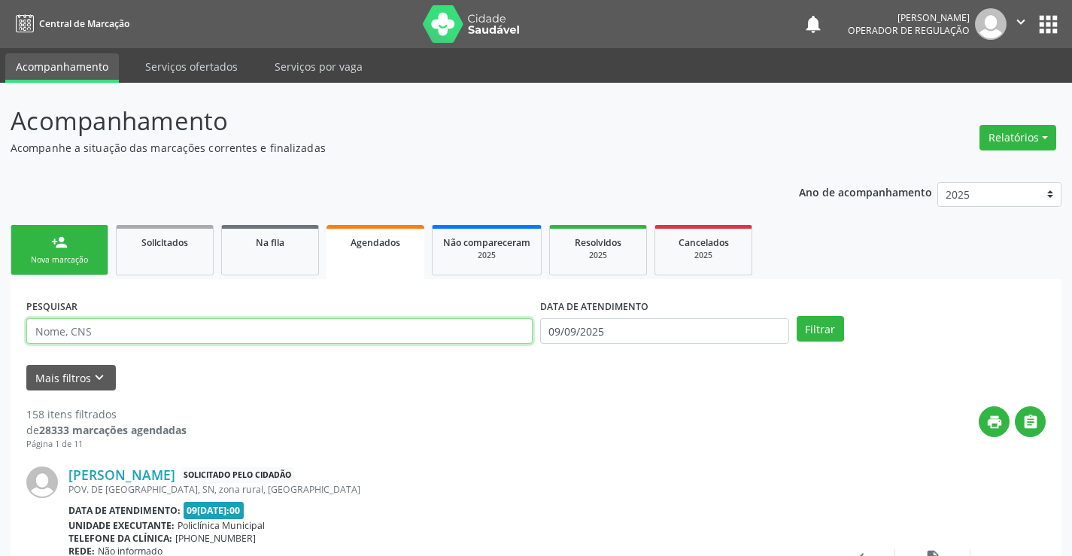
click at [53, 333] on input "text" at bounding box center [279, 331] width 506 height 26
paste input "706 1098 1983 2430"
type input "706 1098 1983 2430"
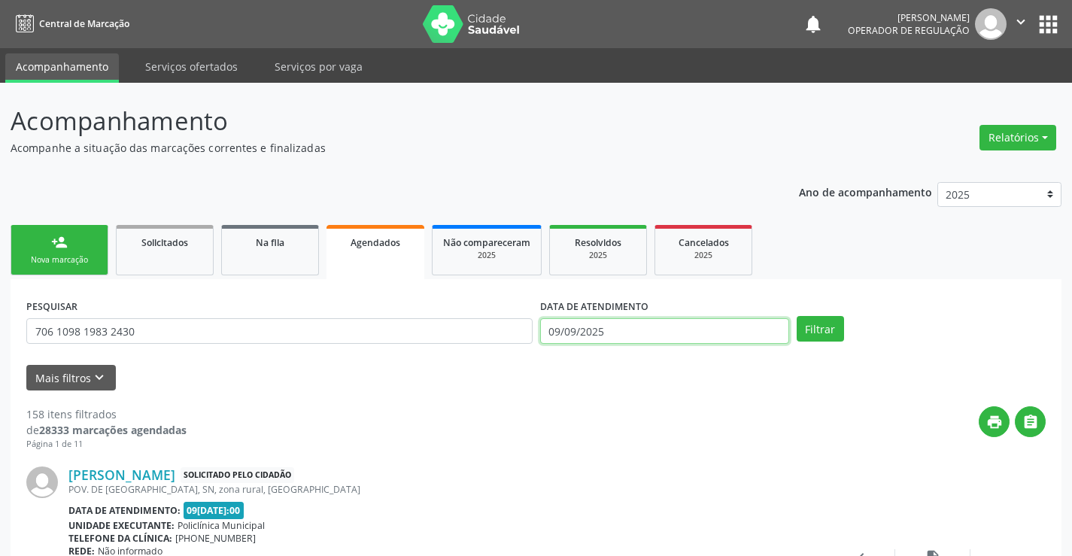
click at [623, 324] on input "09/09/2025" at bounding box center [664, 331] width 249 height 26
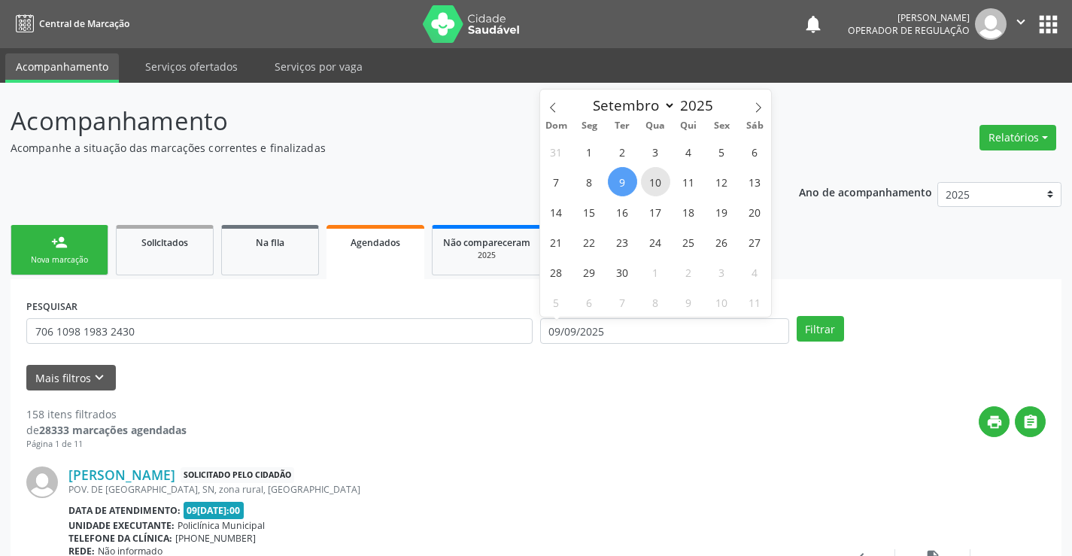
click at [661, 191] on span "10" at bounding box center [655, 181] width 29 height 29
type input "[DATE]"
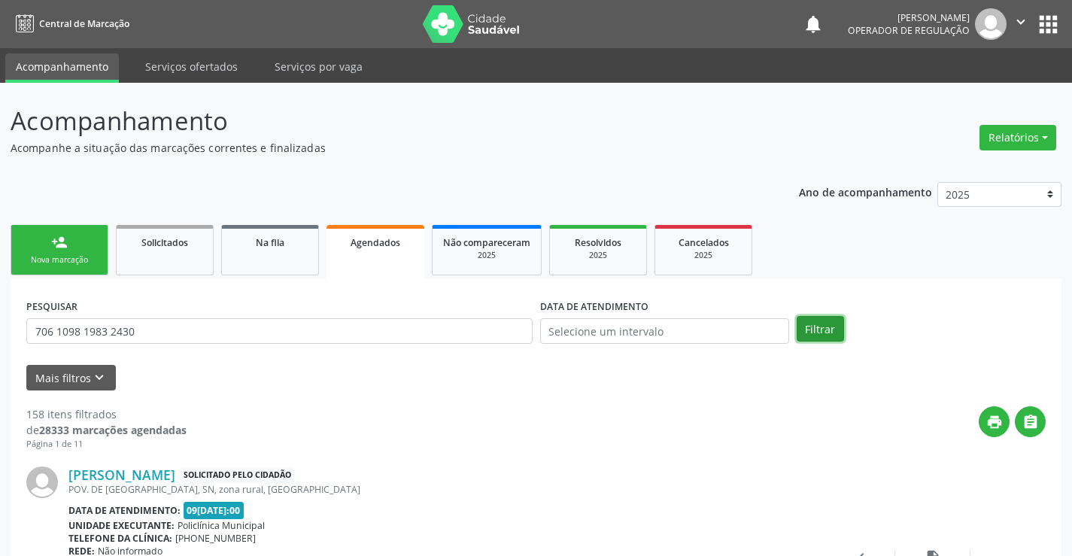
click at [805, 326] on button "Filtrar" at bounding box center [820, 329] width 47 height 26
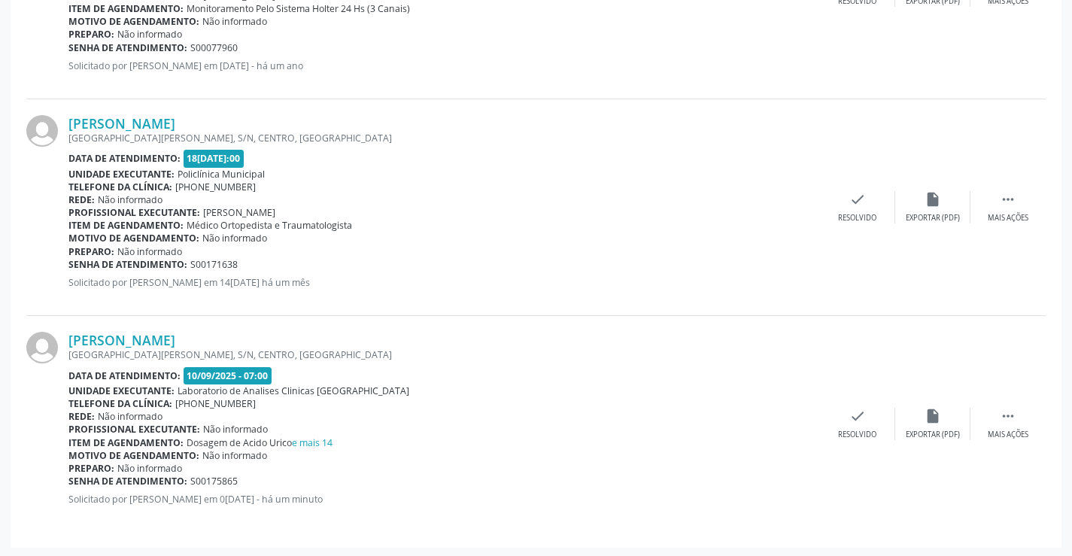
scroll to position [1005, 0]
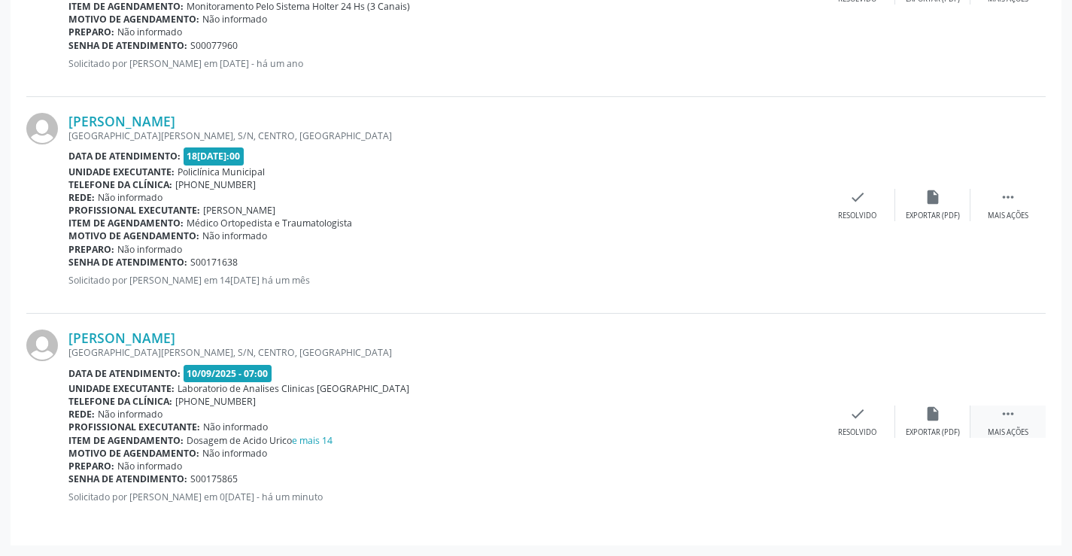
click at [1023, 424] on div " Mais ações" at bounding box center [1008, 422] width 75 height 32
click at [925, 420] on icon "edit" at bounding box center [933, 414] width 17 height 17
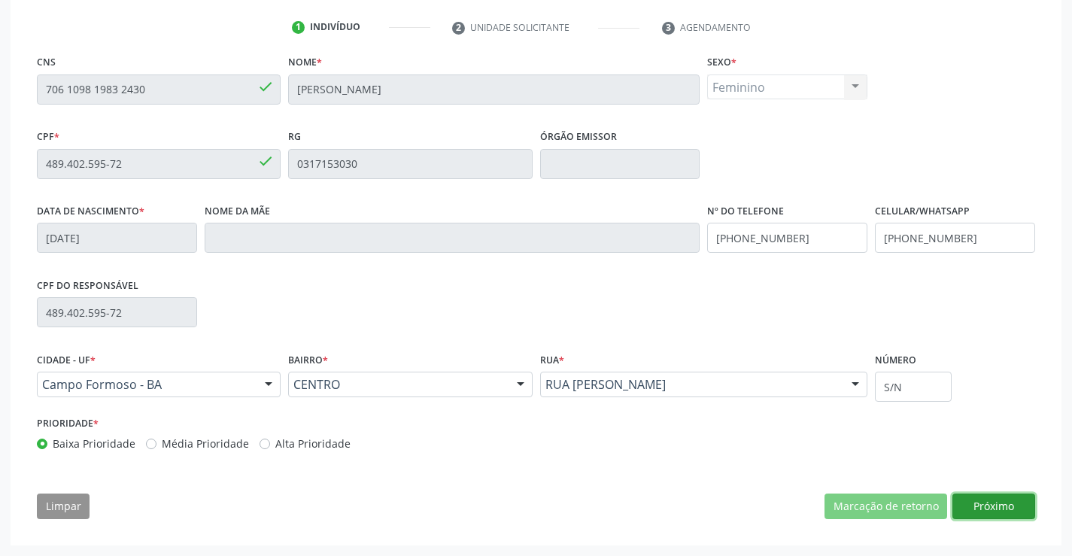
click at [1007, 506] on button "Próximo" at bounding box center [994, 507] width 83 height 26
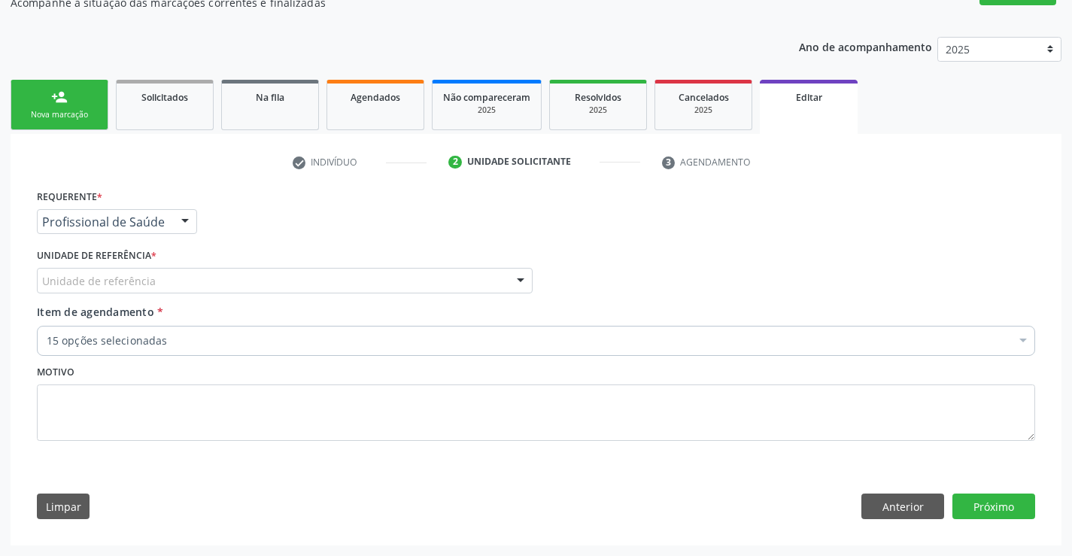
scroll to position [145, 0]
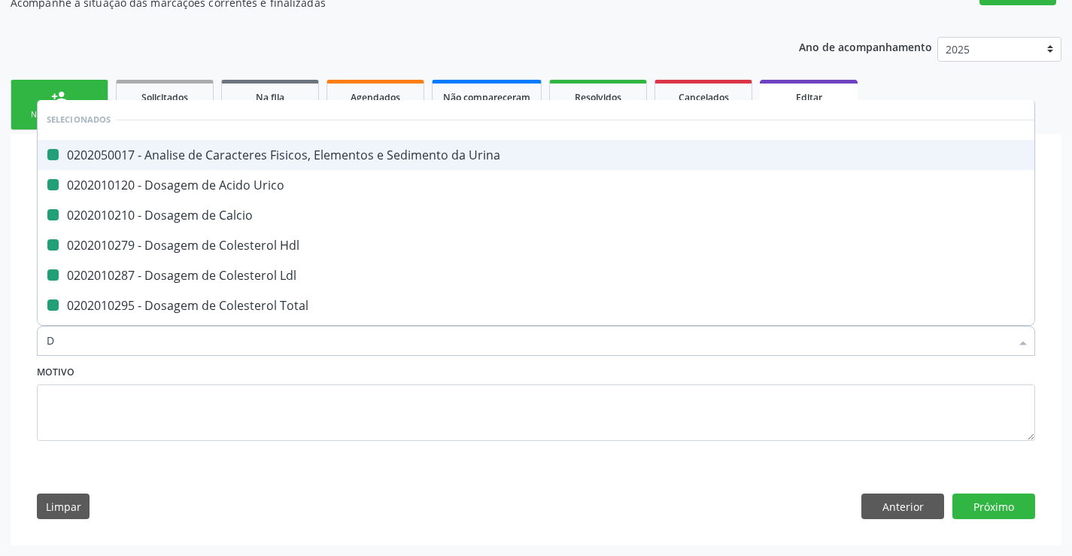
type input "DU"
checkbox Urina "false"
checkbox Urico "false"
checkbox Calcio "false"
checkbox Hdl "false"
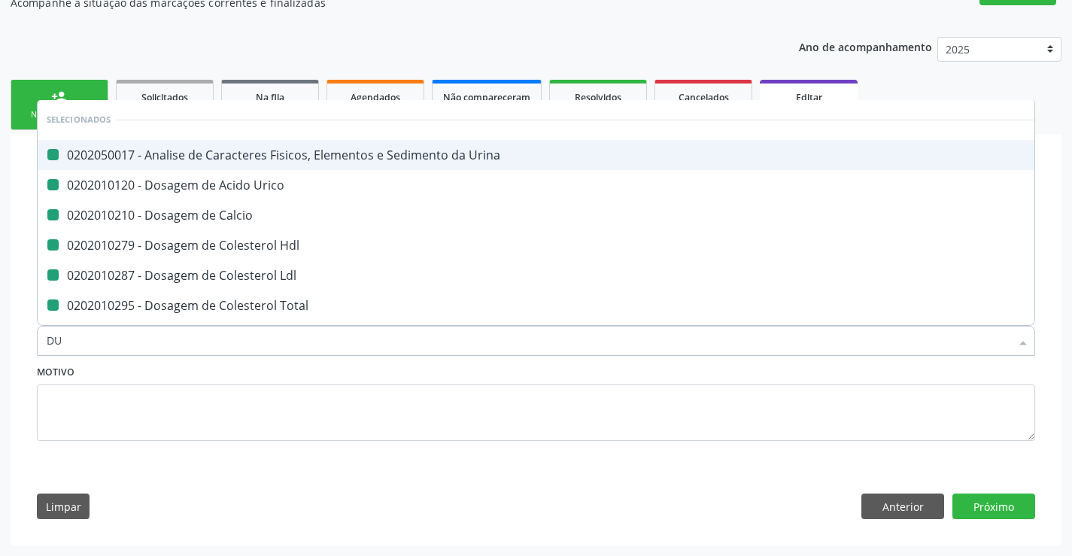
checkbox Ldl "false"
checkbox Total "false"
checkbox Creatinina "false"
checkbox Serico "false"
checkbox Glicose "false"
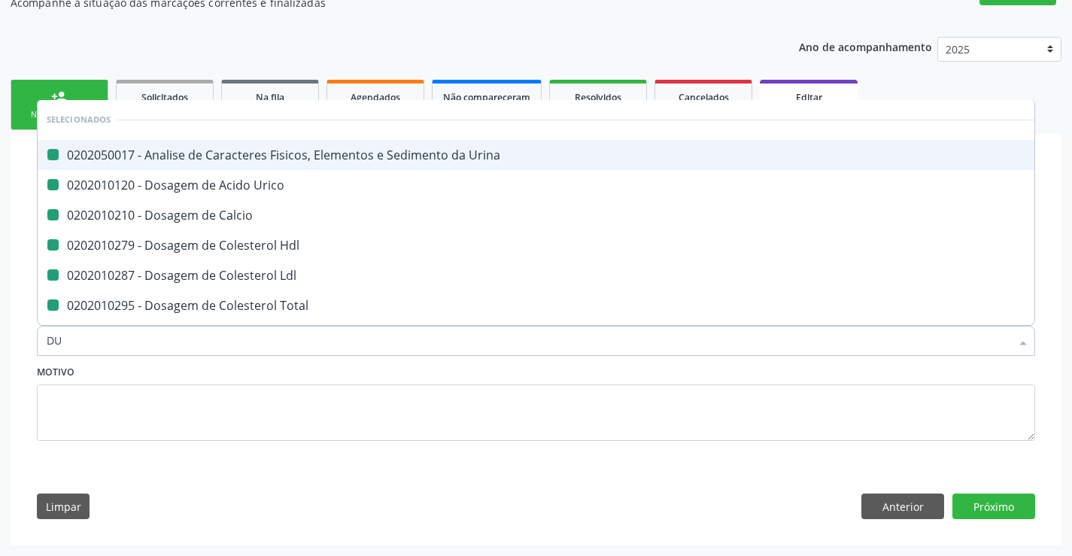
checkbox \(Tgo\) "false"
checkbox \(Tgp\) "false"
checkbox Triglicerideos "false"
checkbox Ureia "false"
checkbox Fezes "false"
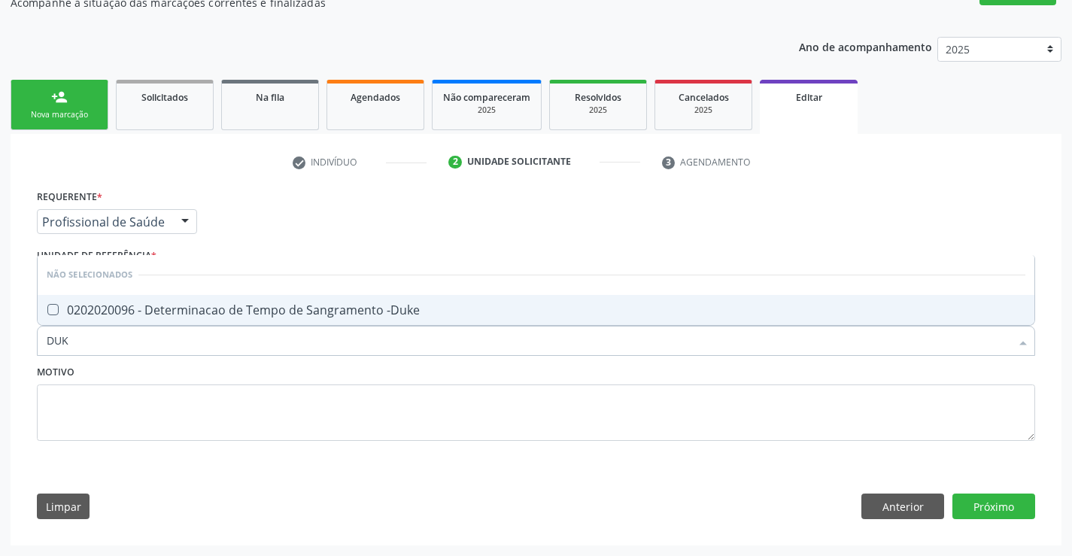
type input "DUKE"
click at [225, 309] on div "0202020096 - Determinacao de Tempo de Sangramento -Duke" at bounding box center [536, 310] width 979 height 12
checkbox -Duke "true"
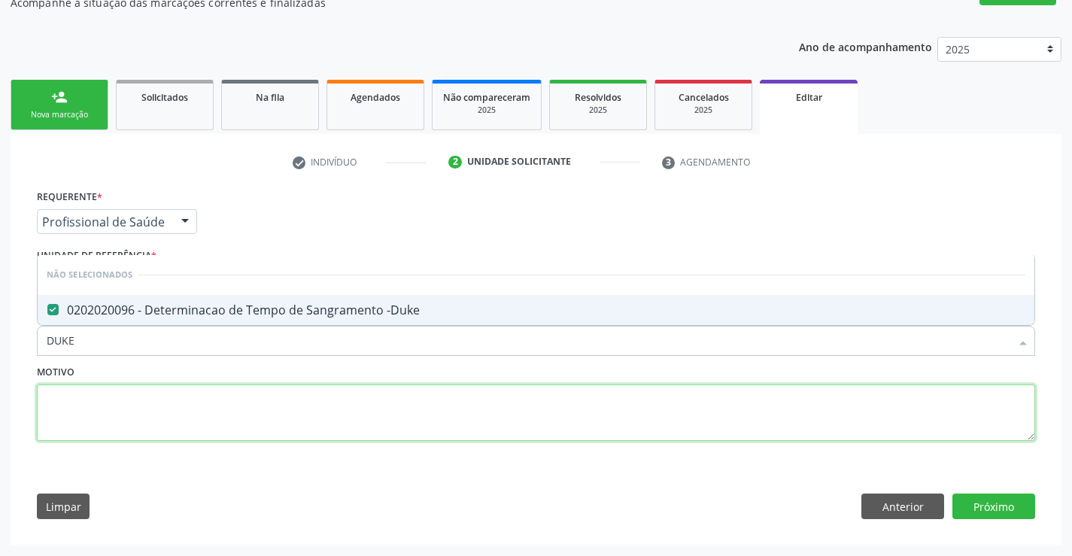
click at [166, 406] on textarea at bounding box center [536, 413] width 999 height 57
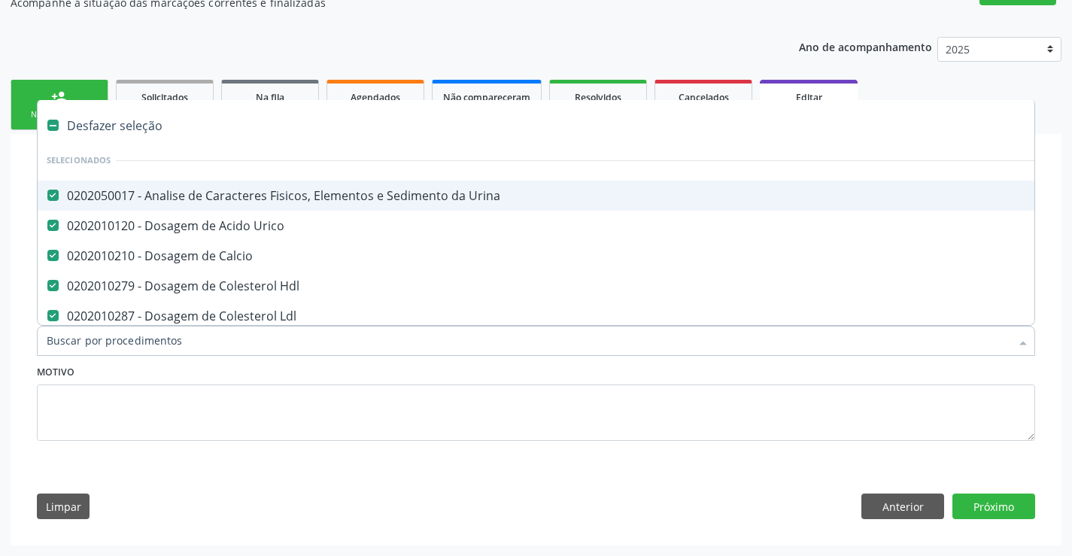
type input "C"
checkbox -Duke "false"
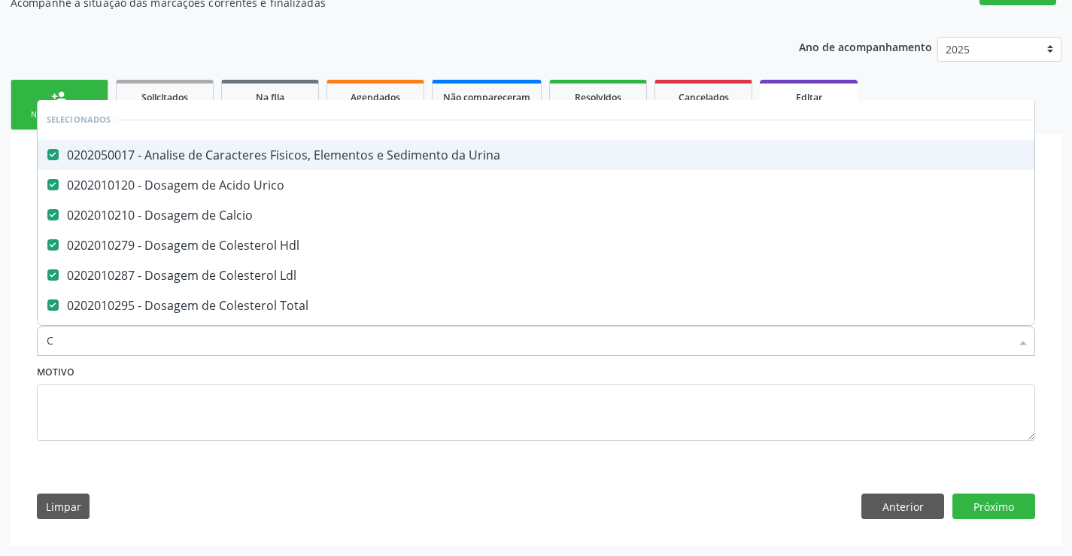
type input "CO"
checkbox Triglicerideos "false"
checkbox Completo "false"
checkbox -Duke "false"
type input "COA"
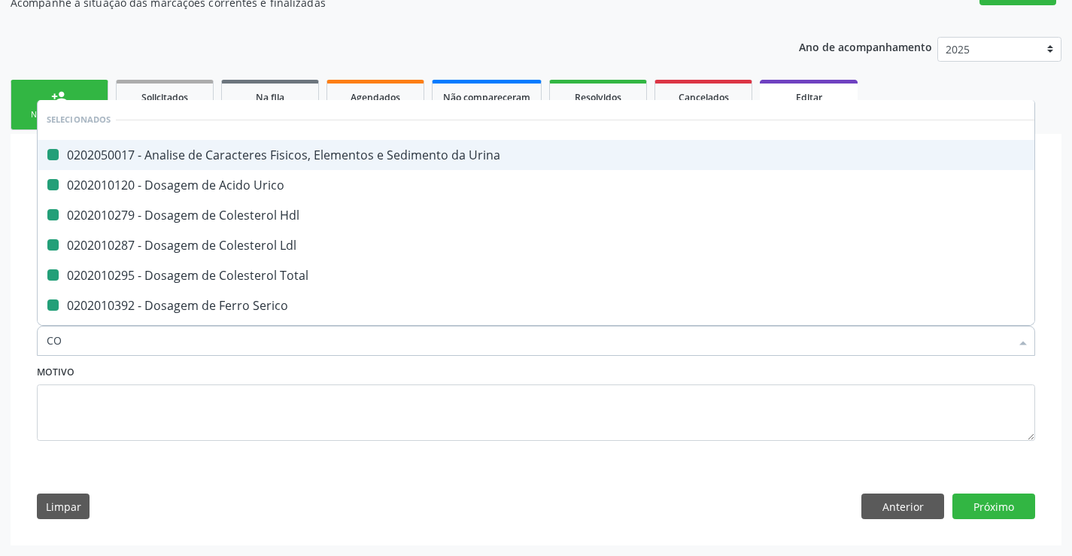
checkbox Urina "false"
checkbox Urico "false"
checkbox Hdl "false"
checkbox Ldl "false"
checkbox Total "false"
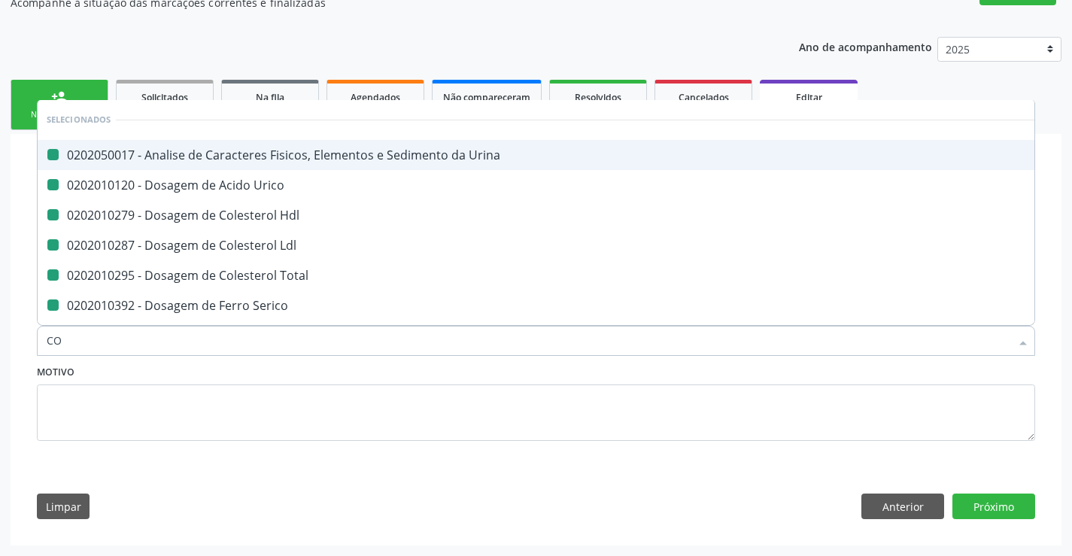
checkbox Serico "false"
checkbox Glicose "false"
checkbox \(Tgo\) "false"
checkbox \(Tgp\) "false"
checkbox Completo "false"
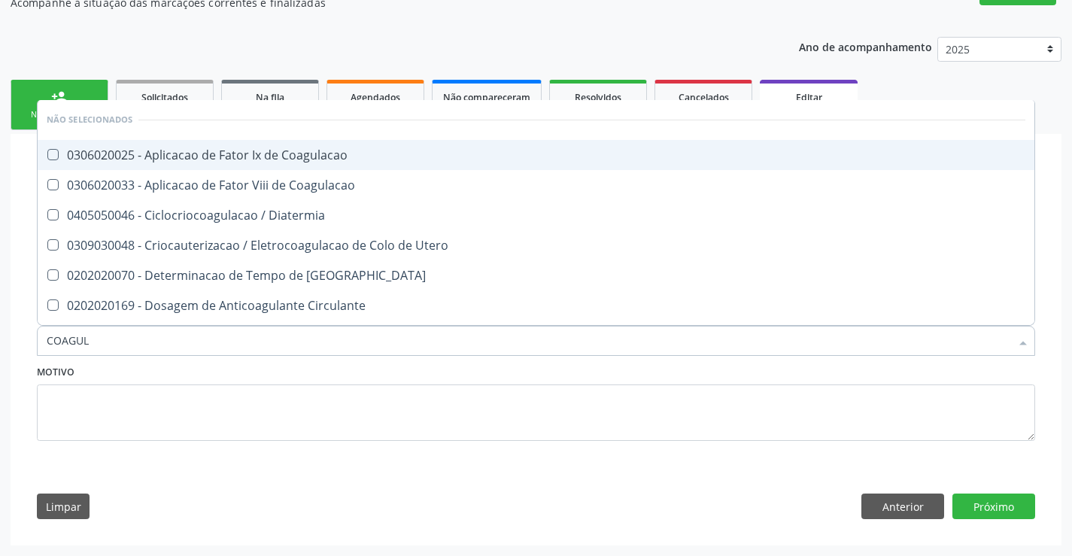
type input "COAGULA"
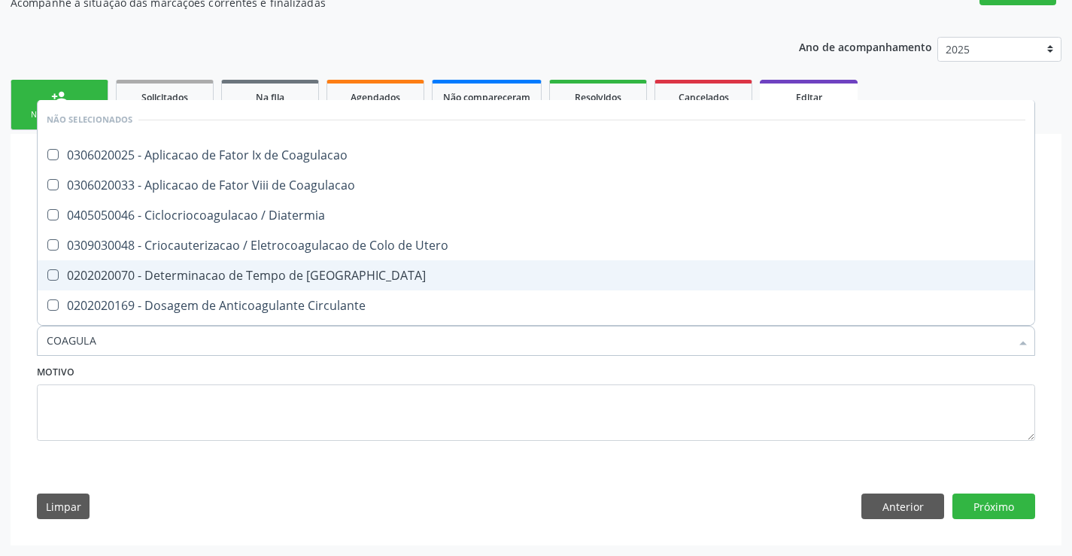
click at [242, 277] on div "0202020070 - Determinacao de Tempo de [GEOGRAPHIC_DATA]" at bounding box center [536, 275] width 979 height 12
checkbox Coagulacao "true"
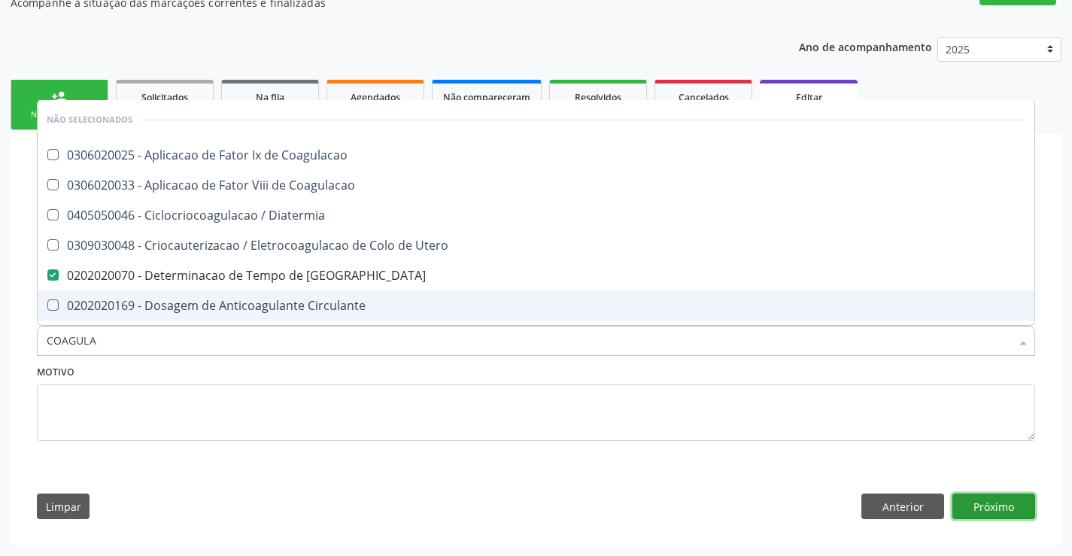
click at [974, 501] on button "Próximo" at bounding box center [994, 507] width 83 height 26
checkbox Coagulacao "true"
checkbox Diatermia "true"
checkbox Utero "true"
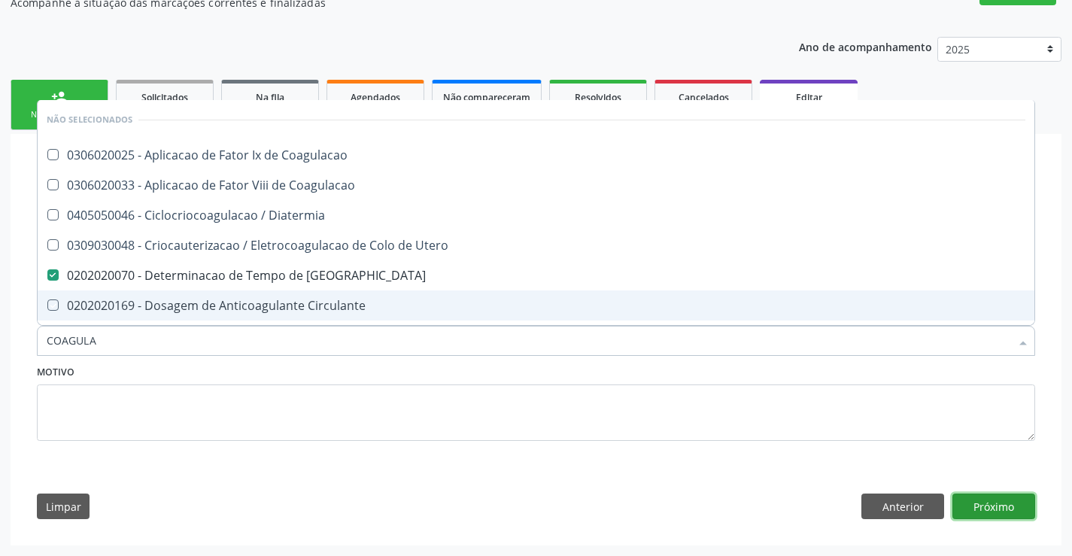
checkbox Circulante "true"
checkbox Cutanea "true"
checkbox Fulguracao\) "true"
checkbox Laser "true"
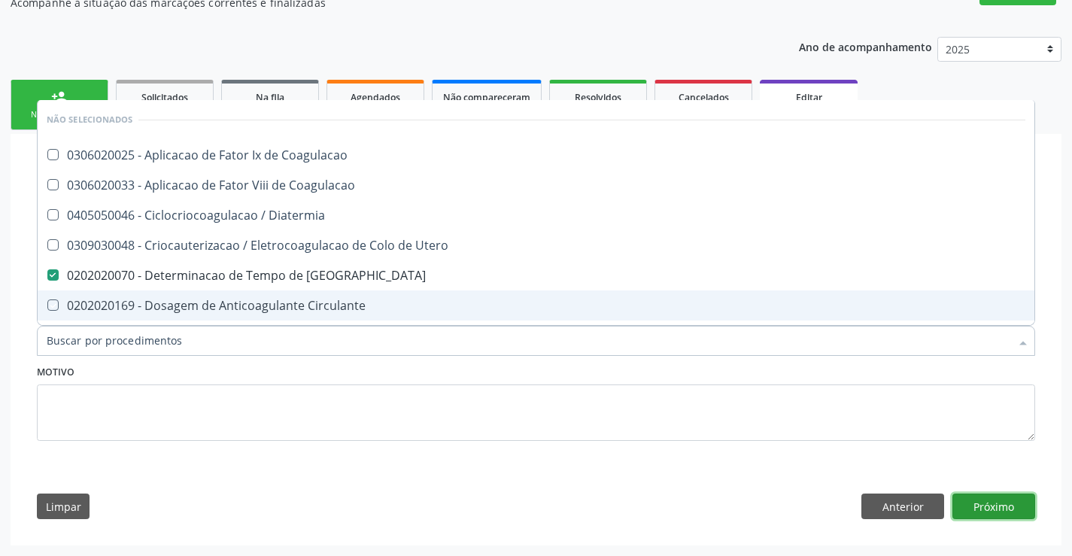
checkbox Hemorragicas "true"
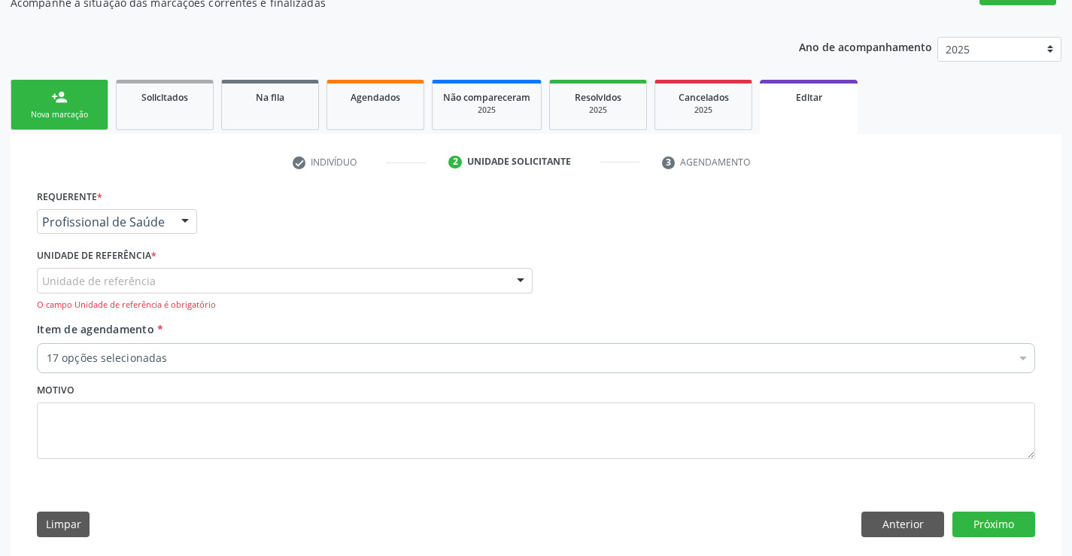
click at [522, 278] on div at bounding box center [520, 282] width 23 height 26
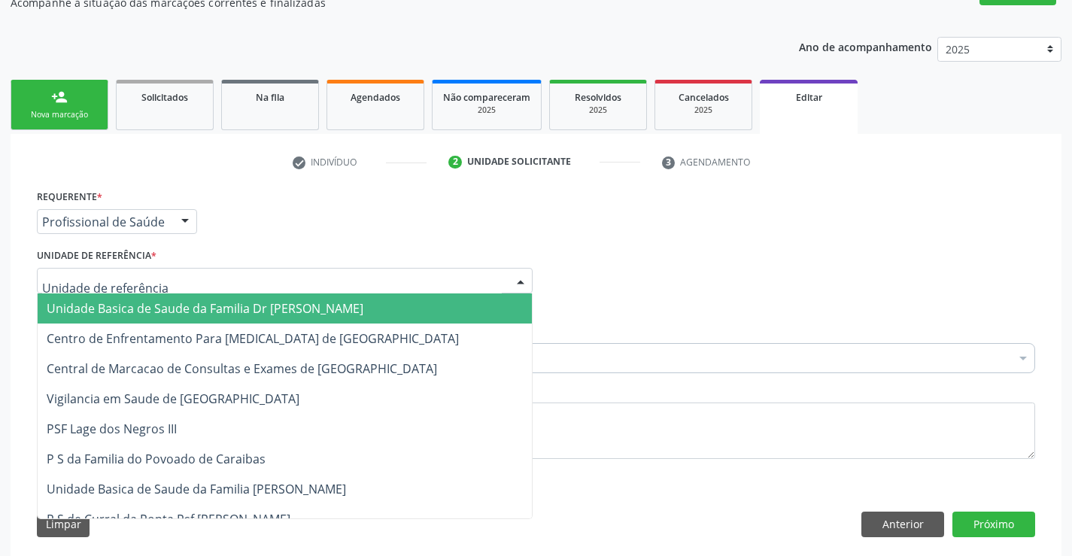
click at [376, 315] on span "Unidade Basica de Saude da Familia Dr [PERSON_NAME]" at bounding box center [285, 308] width 494 height 30
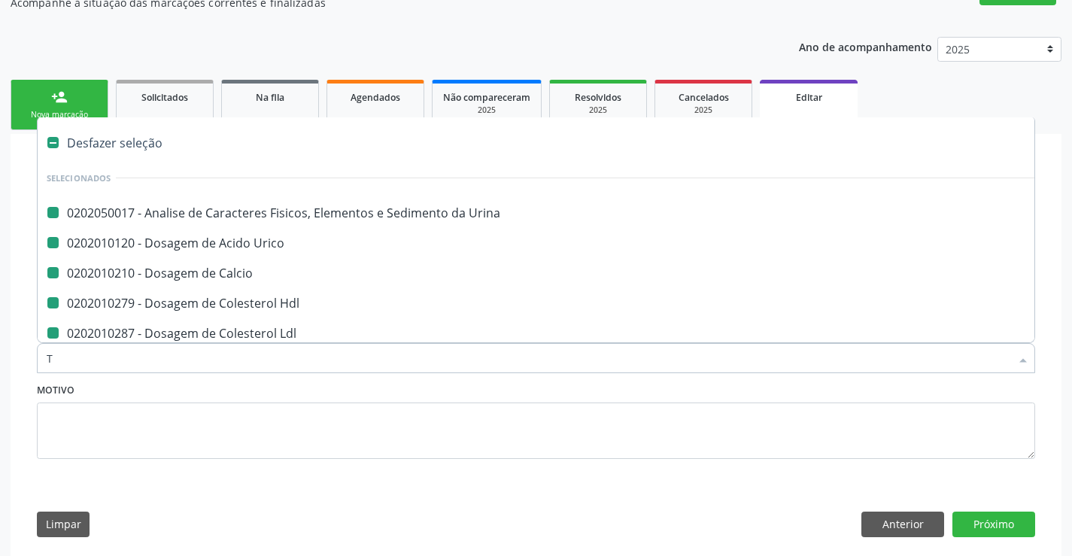
type input "TT"
checkbox Urina "false"
checkbox Urico "false"
checkbox Calcio "false"
checkbox Hdl "false"
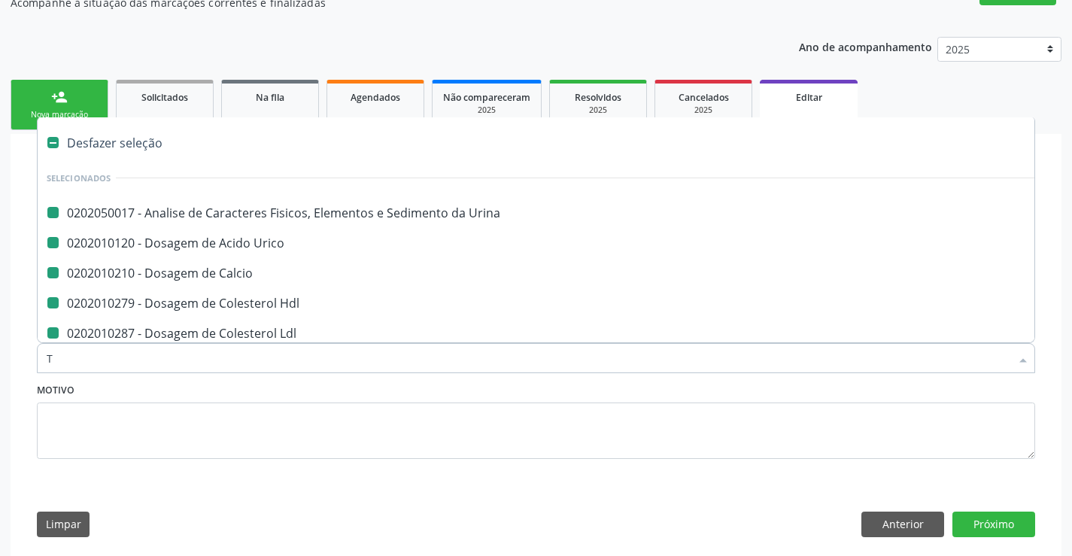
checkbox Ldl "false"
checkbox Total "false"
checkbox Creatinina "false"
checkbox Serico "false"
checkbox Glicose "false"
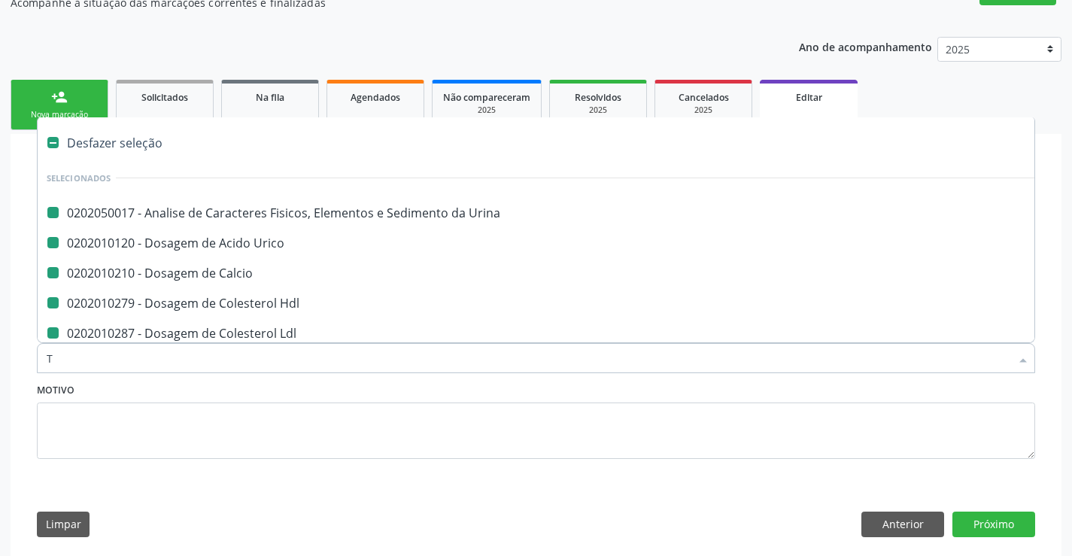
checkbox \(Tgo\) "false"
checkbox \(Tgp\) "false"
checkbox Ureia "false"
checkbox Completo "false"
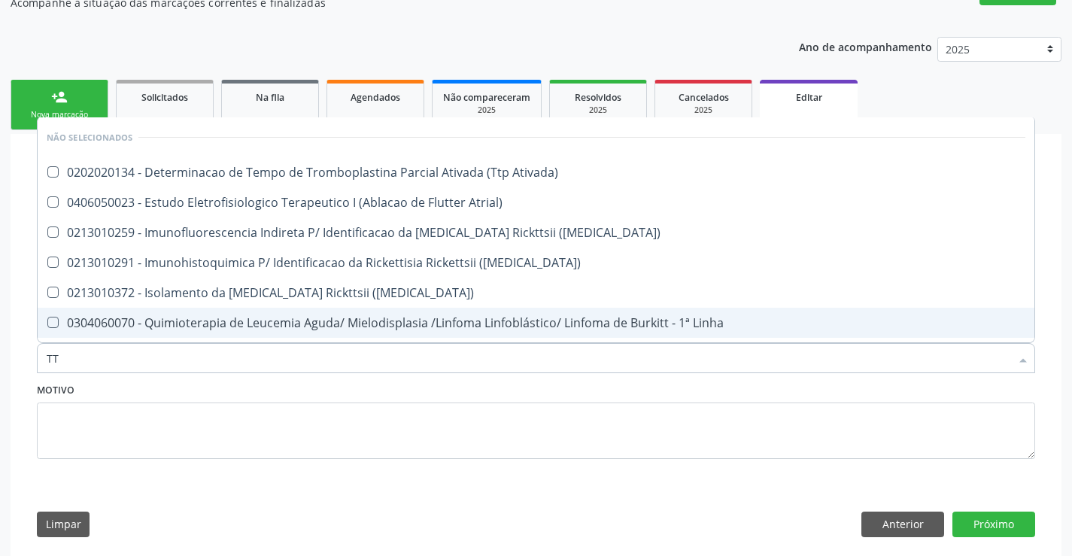
type input "TTP"
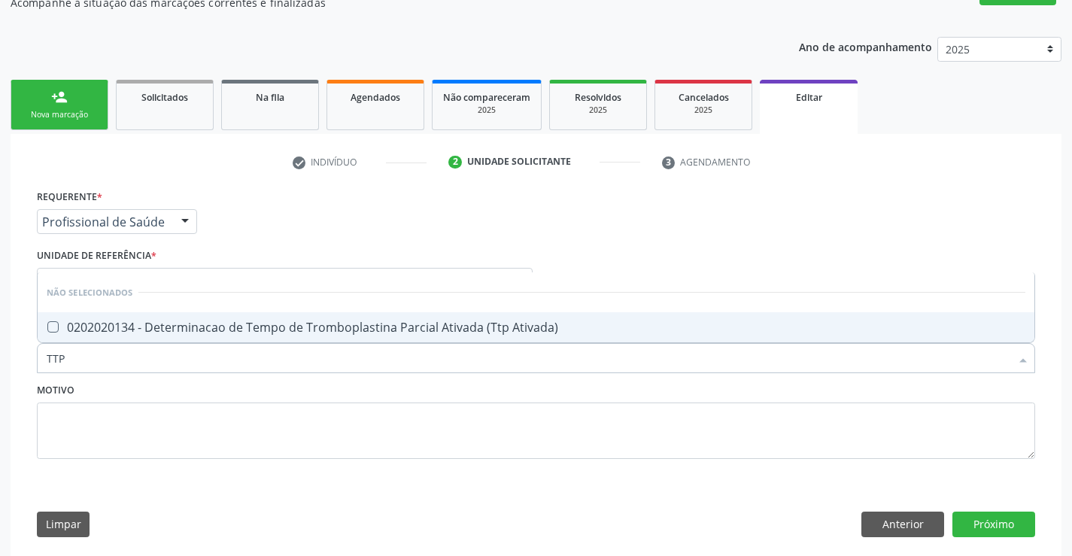
click at [168, 336] on span "0202020134 - Determinacao de Tempo de Tromboplastina Parcial Ativada (Ttp Ativa…" at bounding box center [536, 327] width 997 height 30
checkbox Ativada\) "true"
click at [983, 519] on button "Próximo" at bounding box center [994, 525] width 83 height 26
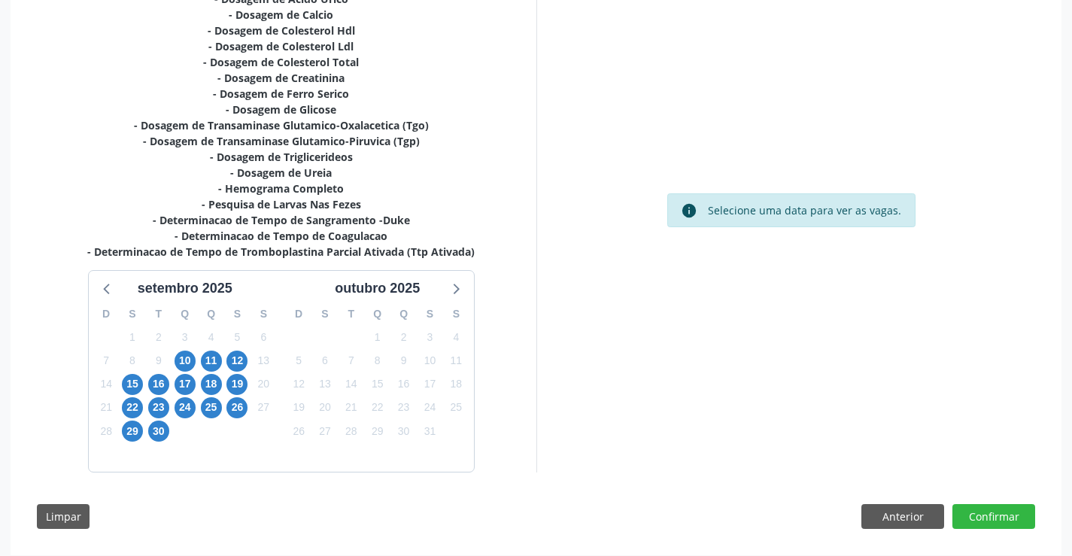
scroll to position [387, 0]
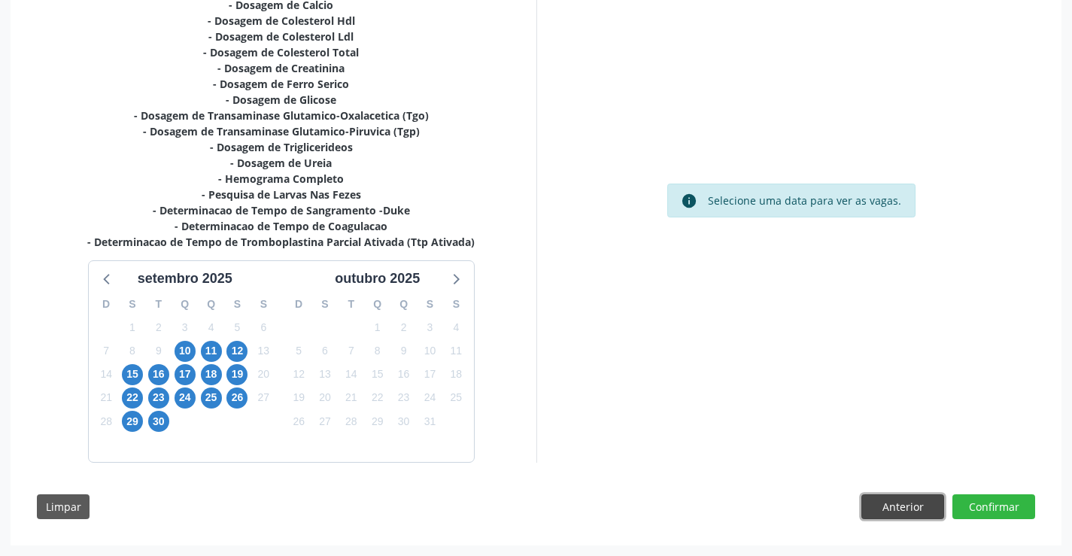
click at [884, 512] on button "Anterior" at bounding box center [903, 507] width 83 height 26
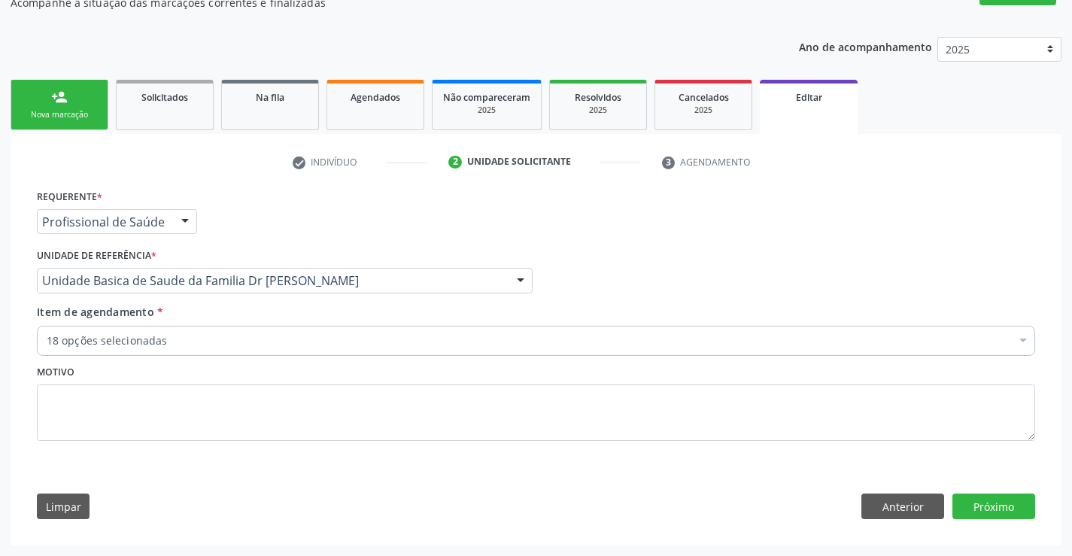
scroll to position [145, 0]
click at [996, 509] on button "Próximo" at bounding box center [994, 507] width 83 height 26
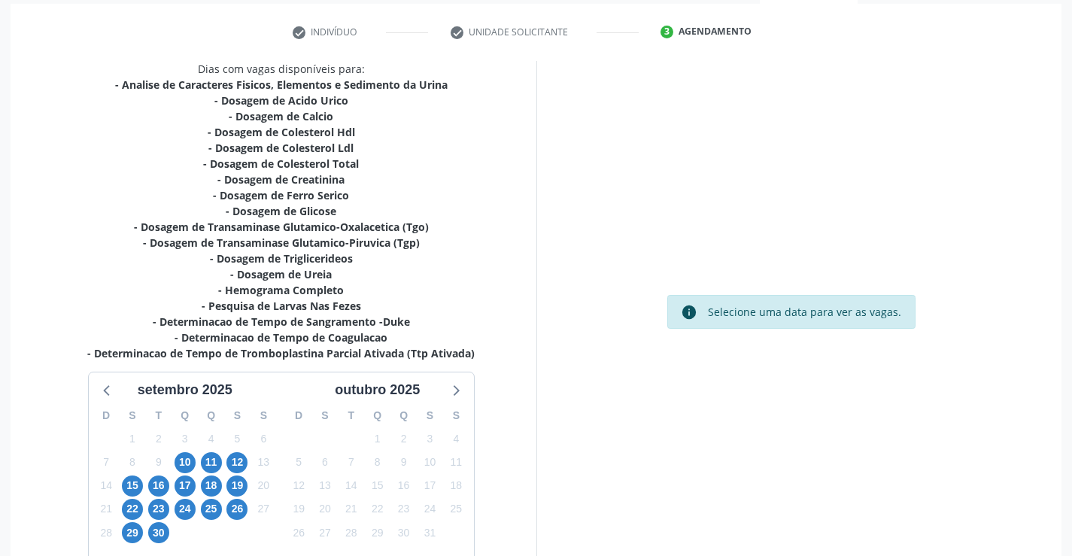
scroll to position [387, 0]
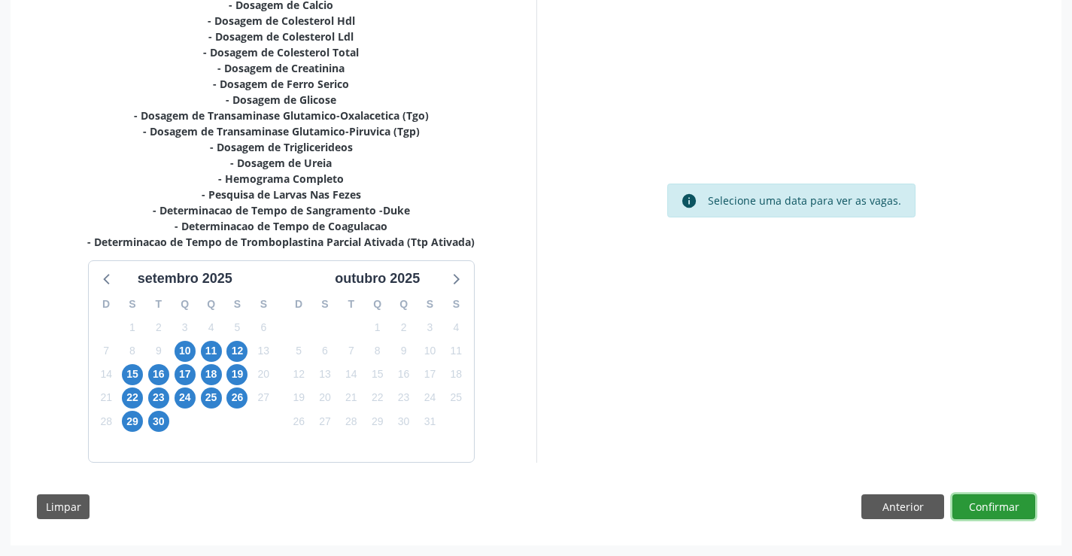
click at [978, 503] on button "Confirmar" at bounding box center [994, 507] width 83 height 26
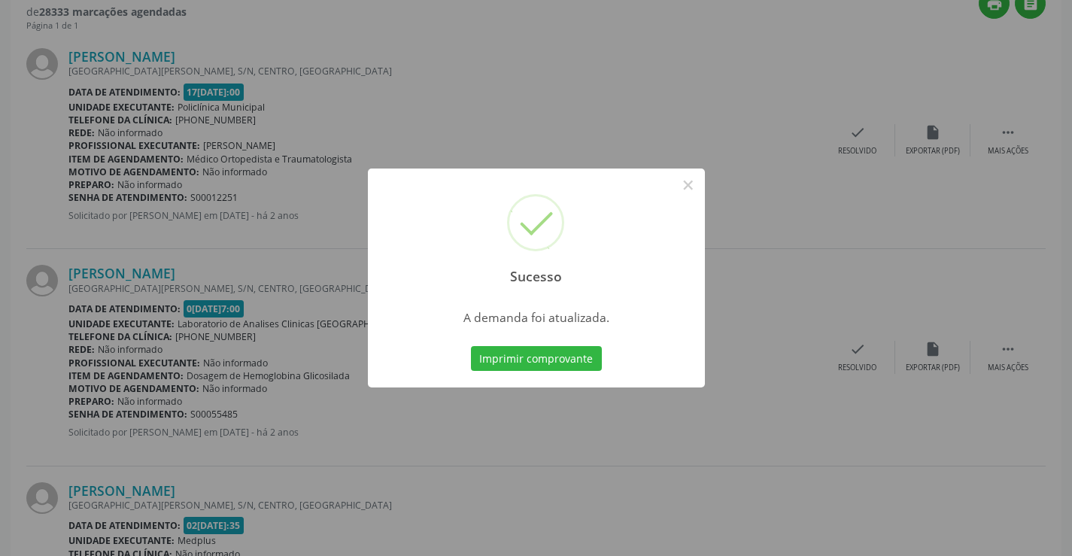
scroll to position [0, 0]
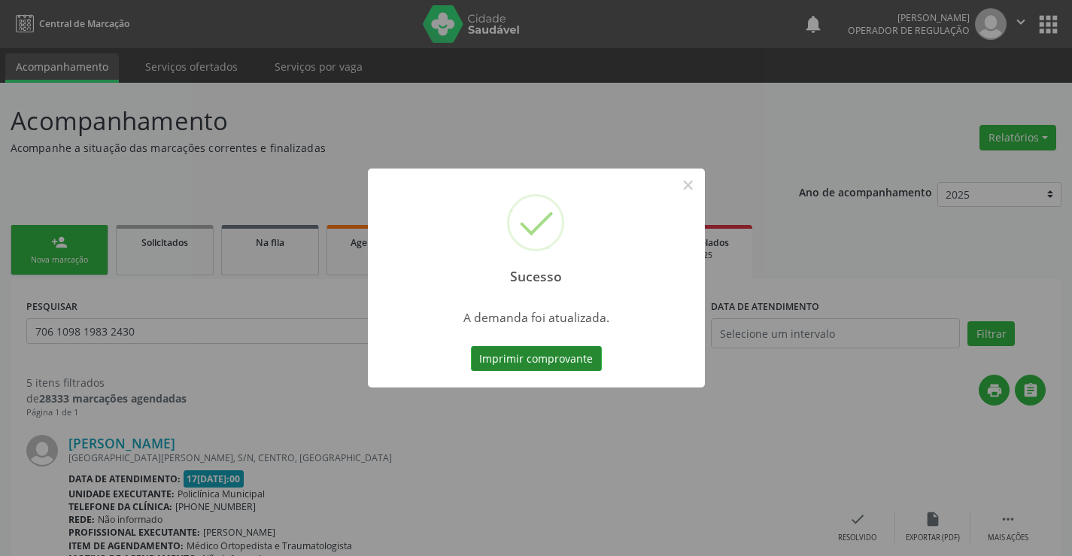
click at [579, 355] on button "Imprimir comprovante" at bounding box center [536, 359] width 131 height 26
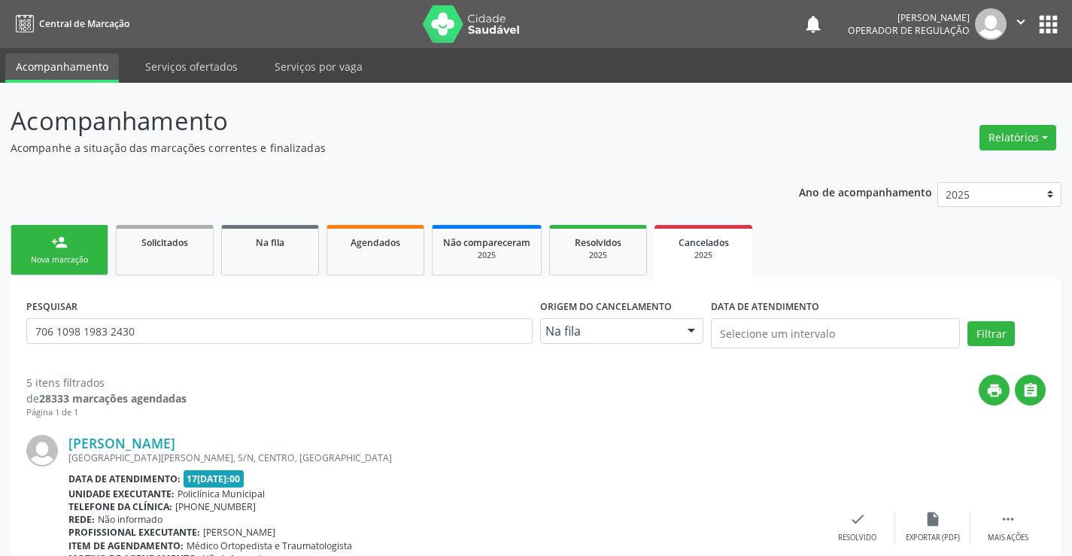
click at [77, 251] on link "person_add Nova marcação" at bounding box center [60, 250] width 98 height 50
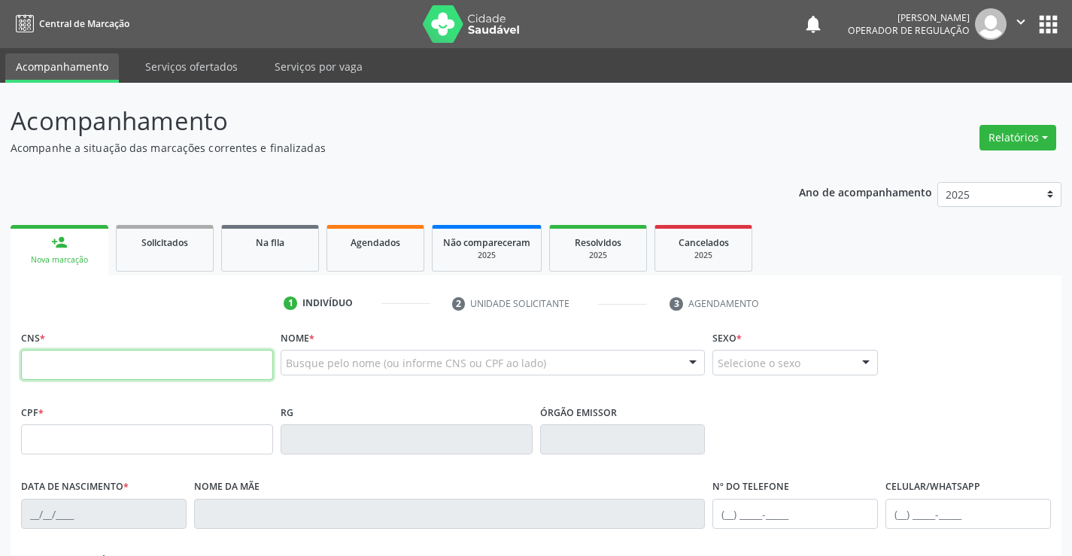
click at [63, 359] on input "text" at bounding box center [147, 365] width 252 height 30
type input "707 0008 6935 0430"
type input "009.904.455-26"
type input "1[DATE]"
type input "Alziria [PERSON_NAME]"
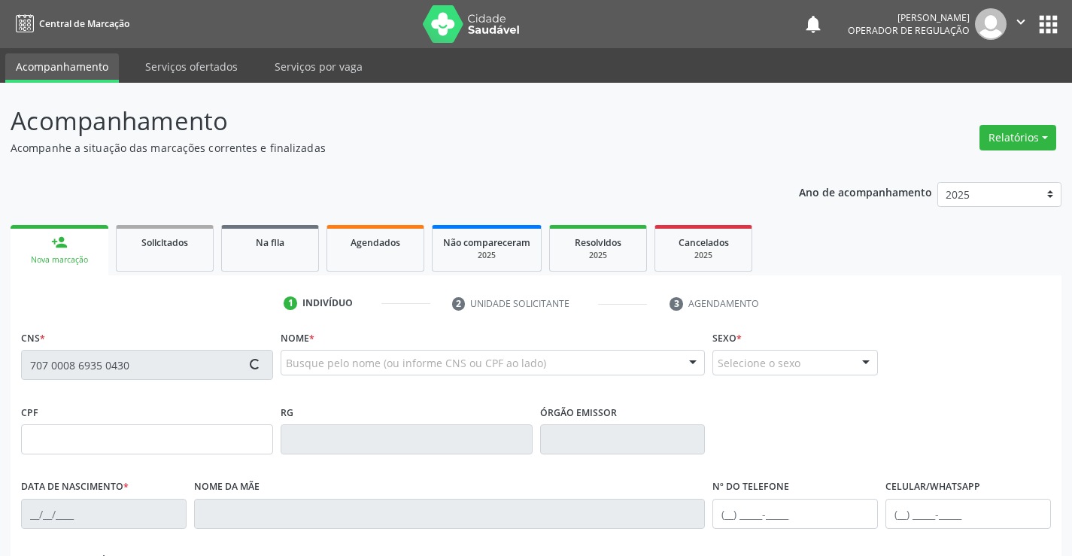
type input "[PHONE_NUMBER]"
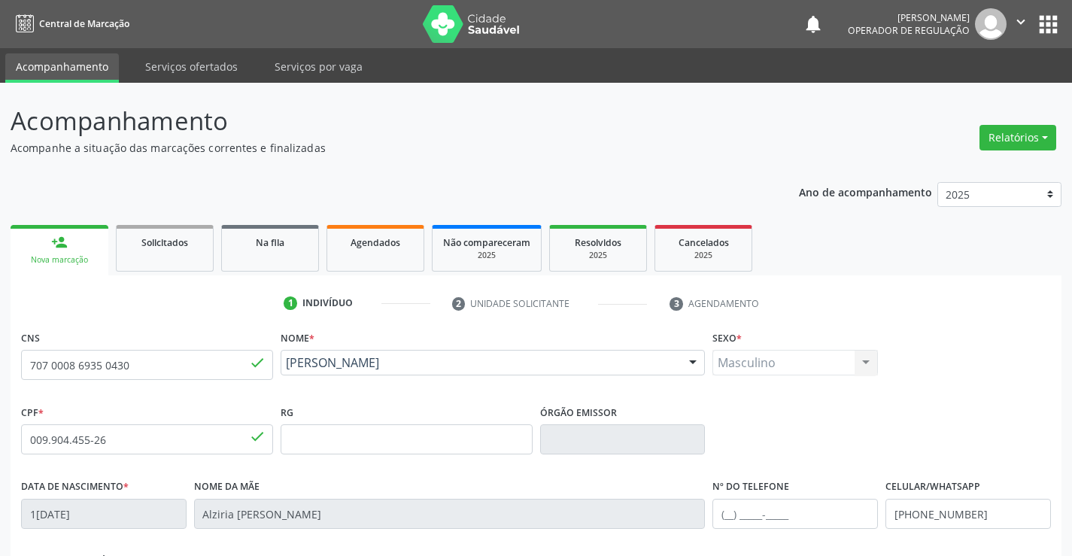
scroll to position [260, 0]
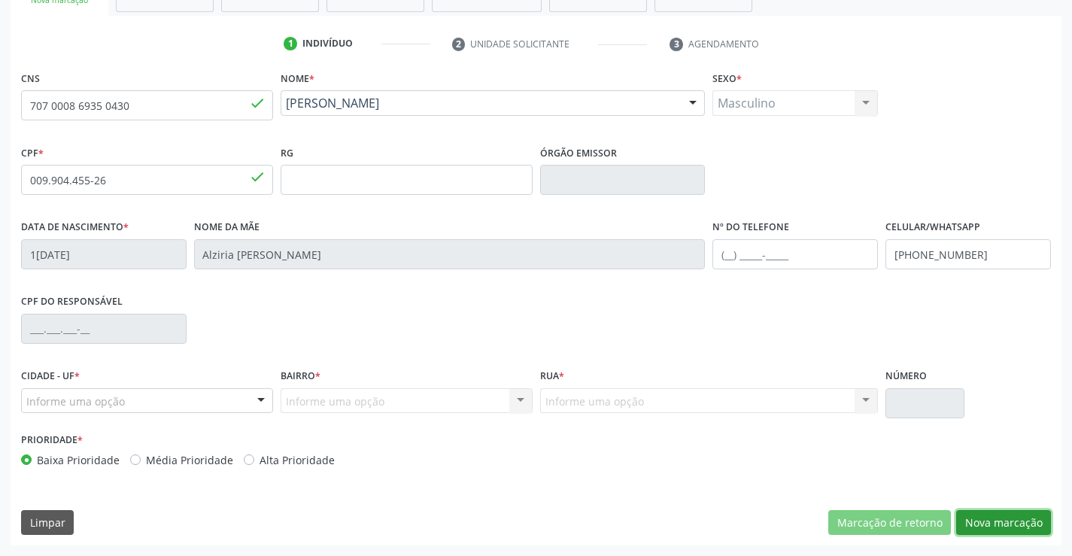
click at [992, 528] on button "Nova marcação" at bounding box center [1003, 523] width 95 height 26
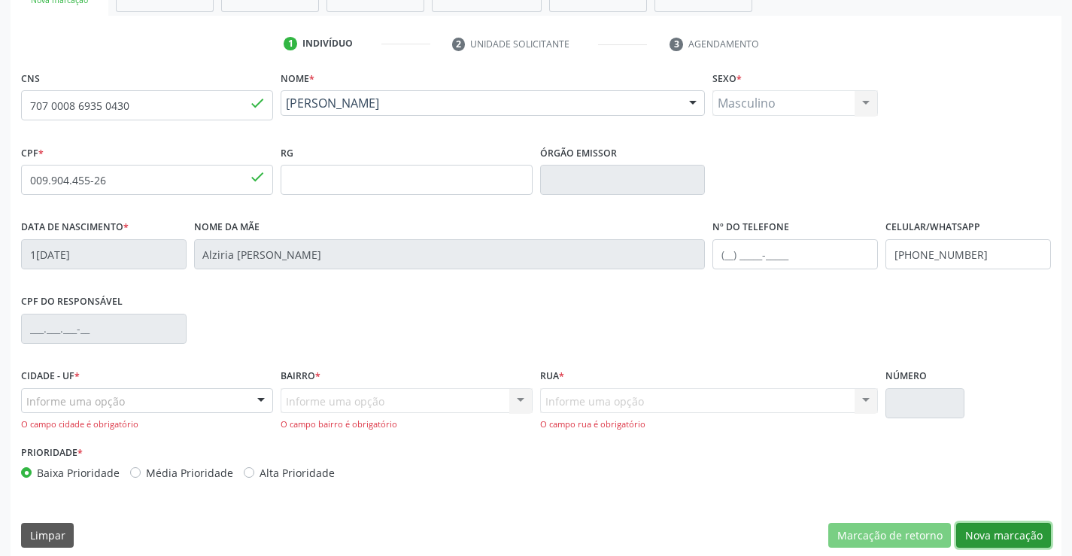
click at [982, 528] on button "Nova marcação" at bounding box center [1003, 536] width 95 height 26
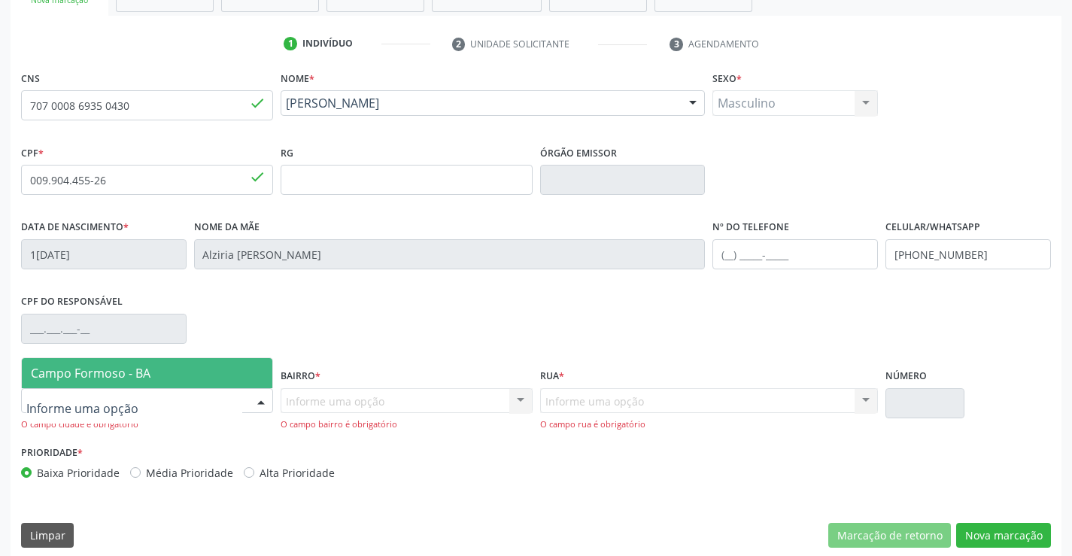
click at [251, 395] on div at bounding box center [261, 402] width 23 height 26
click at [222, 371] on span "Campo Formoso - BA" at bounding box center [147, 373] width 251 height 30
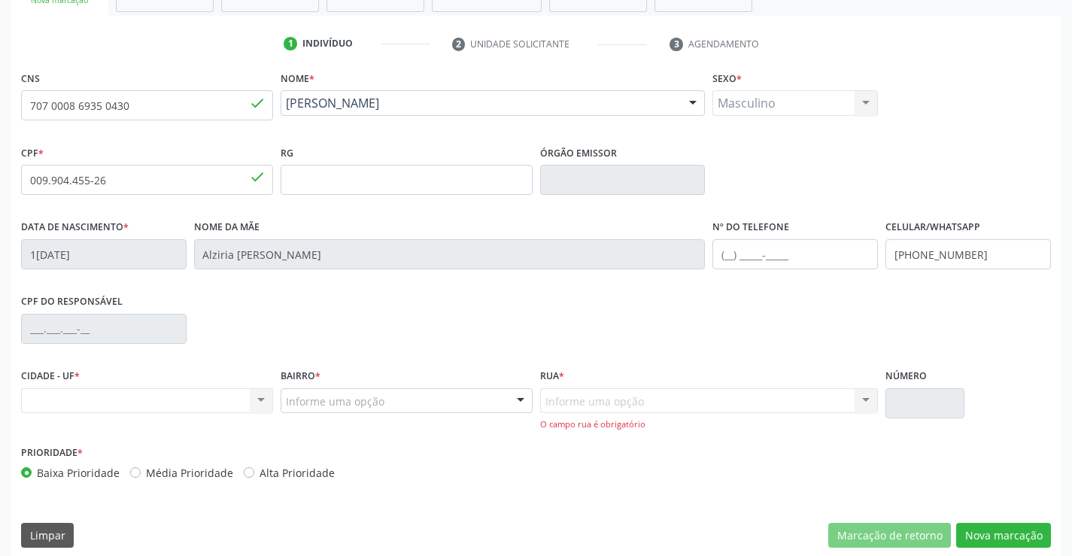
click at [518, 403] on div at bounding box center [520, 402] width 23 height 26
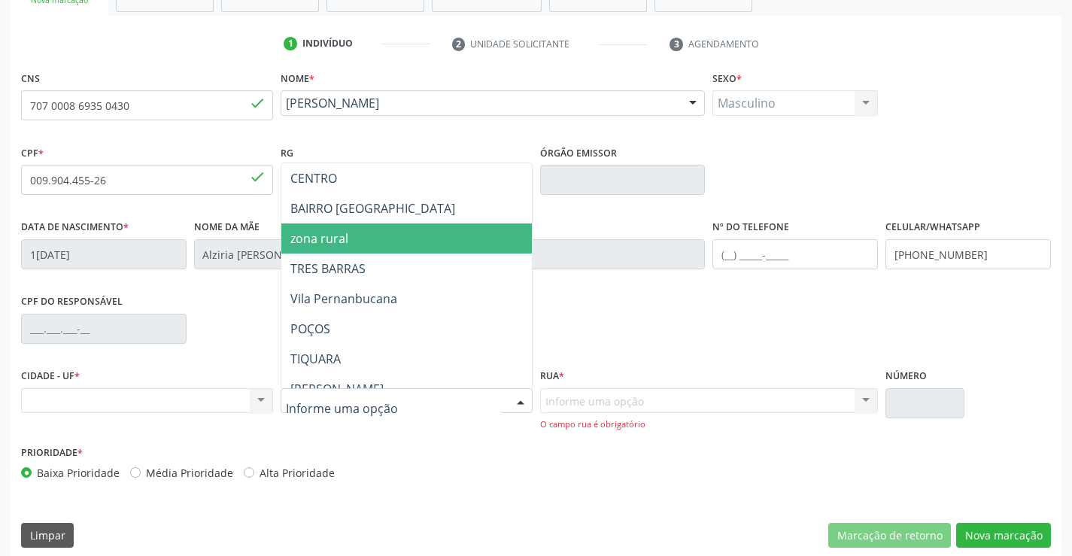
click at [339, 243] on span "zona rural" at bounding box center [319, 238] width 58 height 17
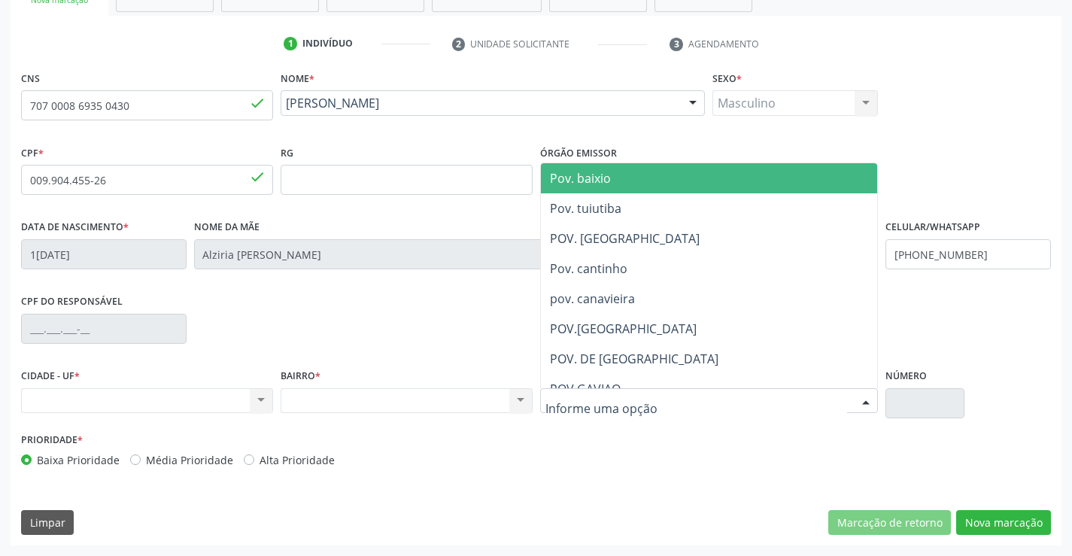
click at [853, 397] on div at bounding box center [709, 401] width 339 height 26
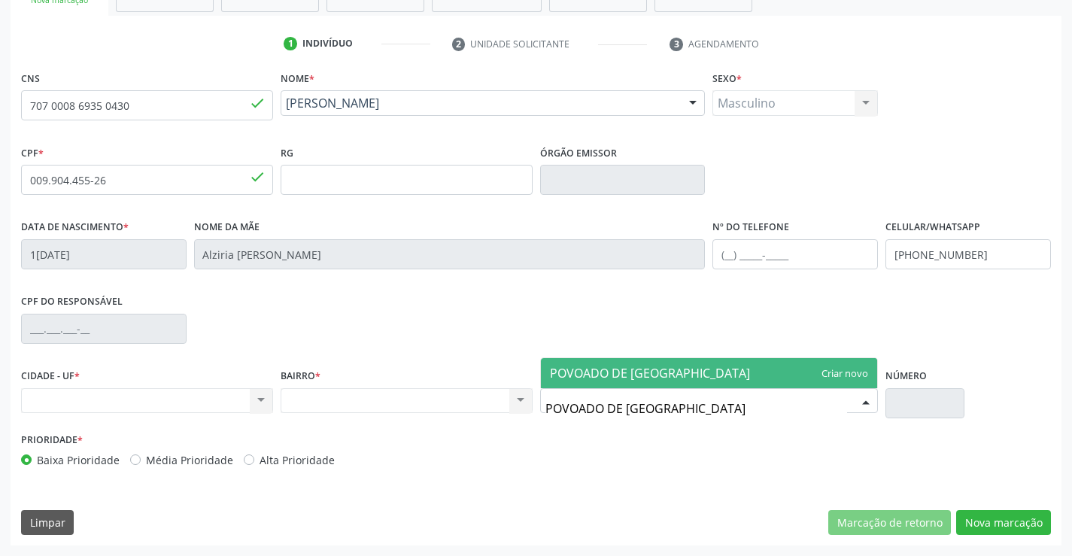
type input "POVOADO DE [GEOGRAPHIC_DATA]"
click at [832, 374] on span "POVOADO DE [GEOGRAPHIC_DATA]" at bounding box center [709, 373] width 337 height 30
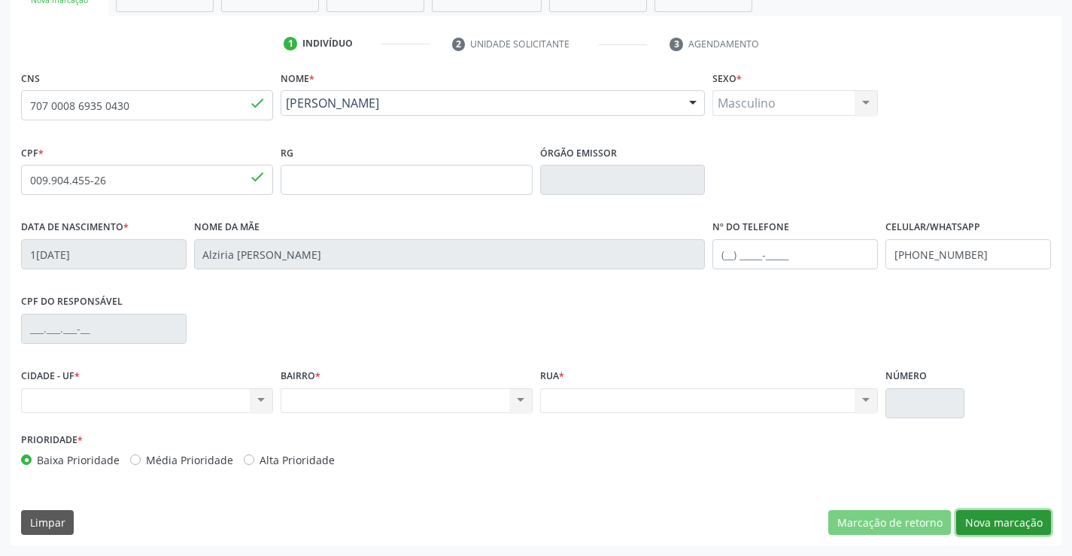
click at [975, 515] on button "Nova marcação" at bounding box center [1003, 523] width 95 height 26
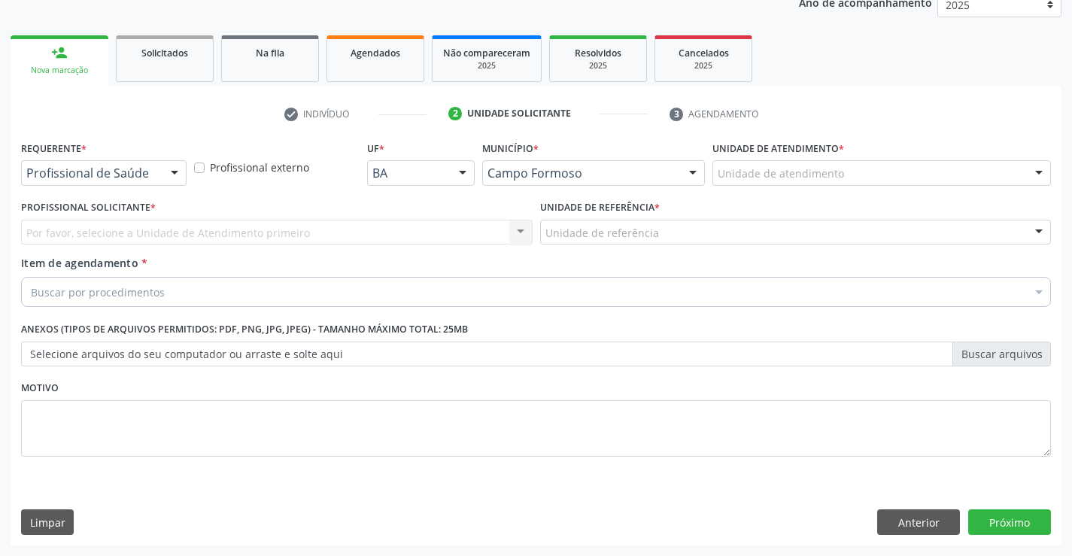
scroll to position [190, 0]
click at [181, 169] on div at bounding box center [174, 174] width 23 height 26
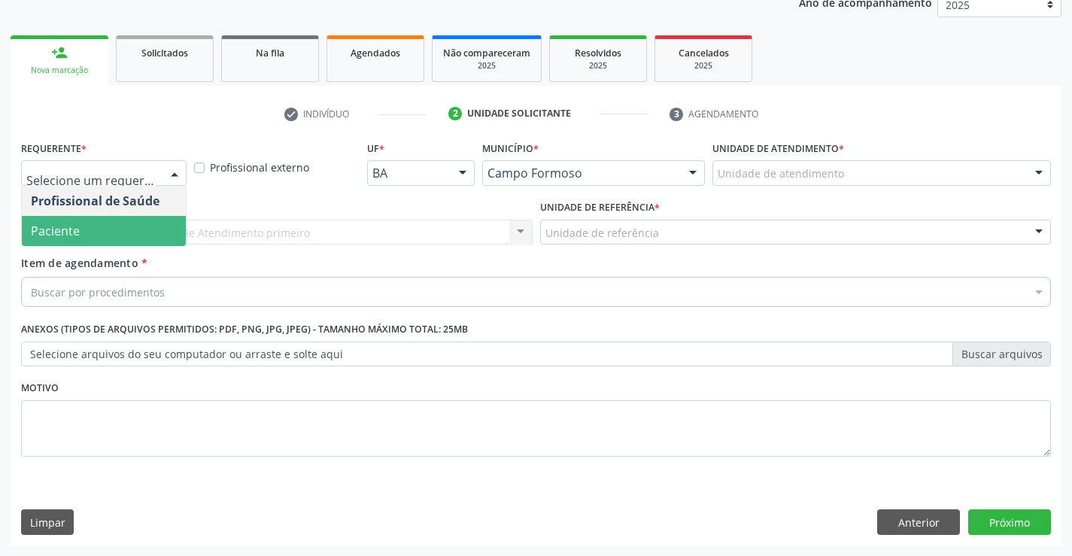
click at [111, 223] on span "Paciente" at bounding box center [104, 231] width 164 height 30
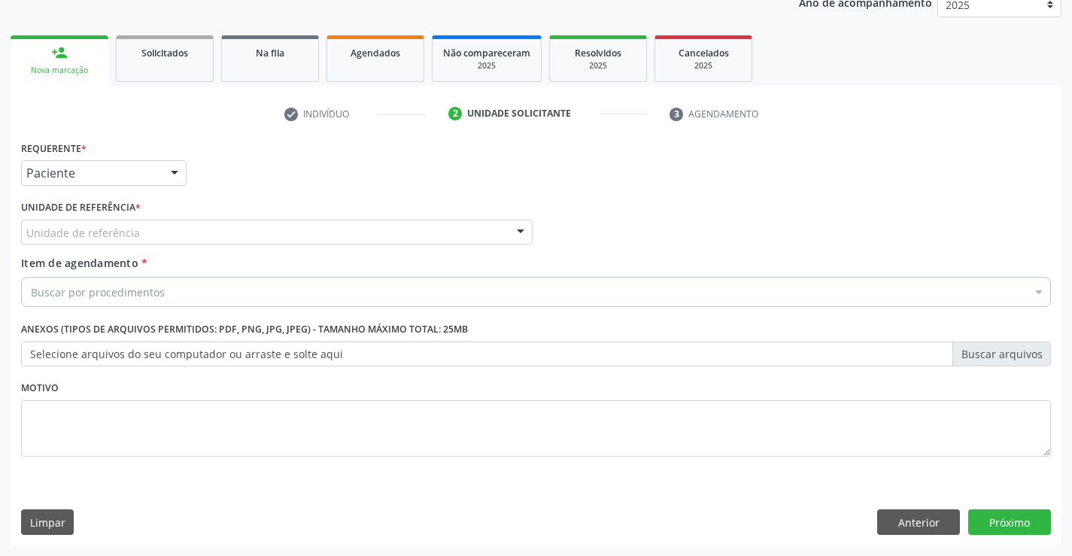
click at [523, 223] on div at bounding box center [520, 233] width 23 height 26
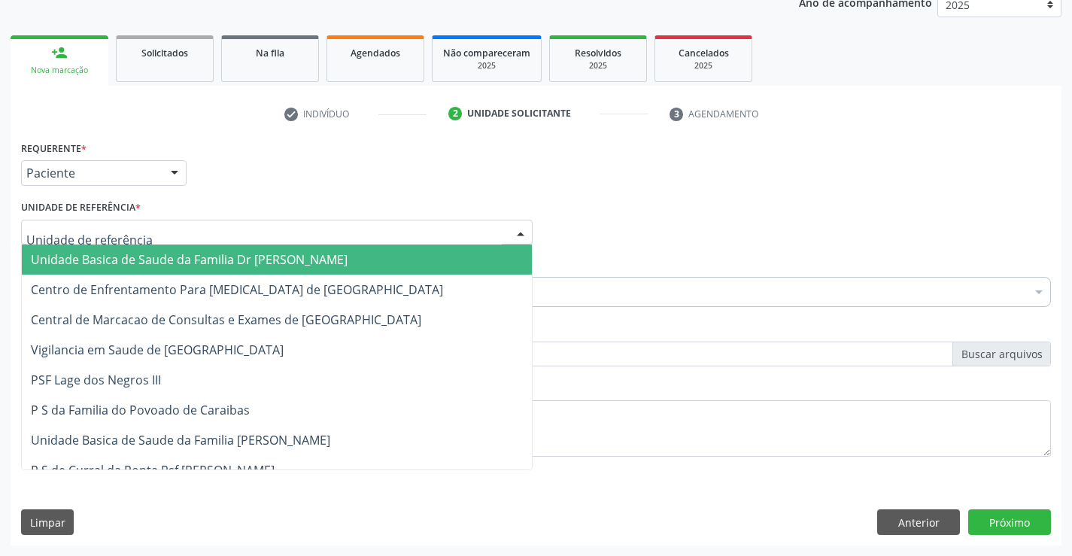
click at [309, 249] on span "Unidade Basica de Saude da Familia Dr [PERSON_NAME]" at bounding box center [277, 260] width 510 height 30
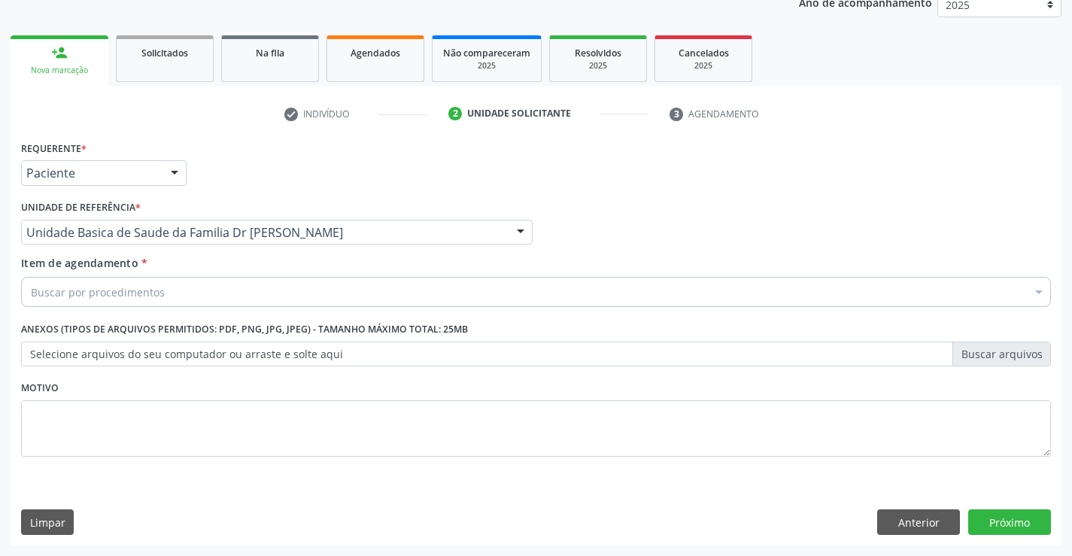
click at [242, 284] on div "Buscar por procedimentos" at bounding box center [536, 292] width 1030 height 30
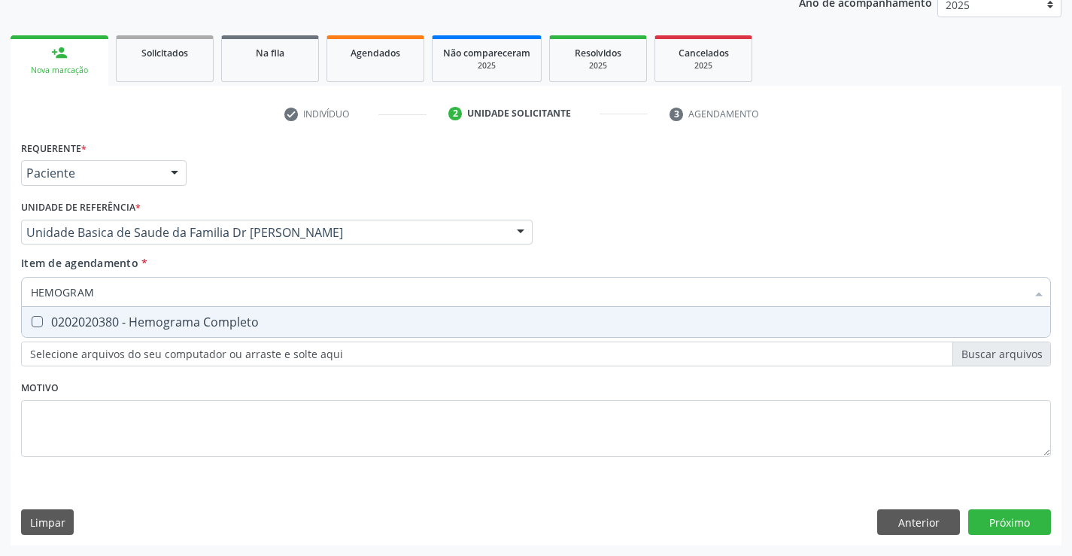
type input "HEMOGRAMA"
click at [226, 318] on div "0202020380 - Hemograma Completo" at bounding box center [536, 322] width 1011 height 12
checkbox Completo "true"
click at [145, 405] on div "Requerente * Paciente Profissional de Saúde Paciente Nenhum resultado encontrad…" at bounding box center [536, 307] width 1030 height 341
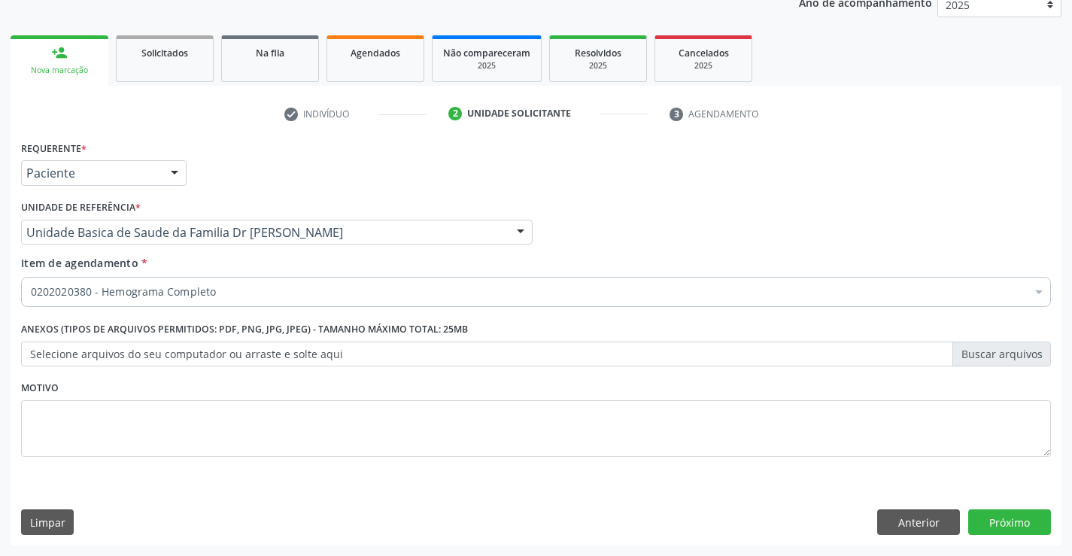
click at [163, 332] on label "Anexos (Tipos de arquivos permitidos: PDF, PNG, JPG, JPEG) - Tamanho máximo tot…" at bounding box center [244, 329] width 447 height 23
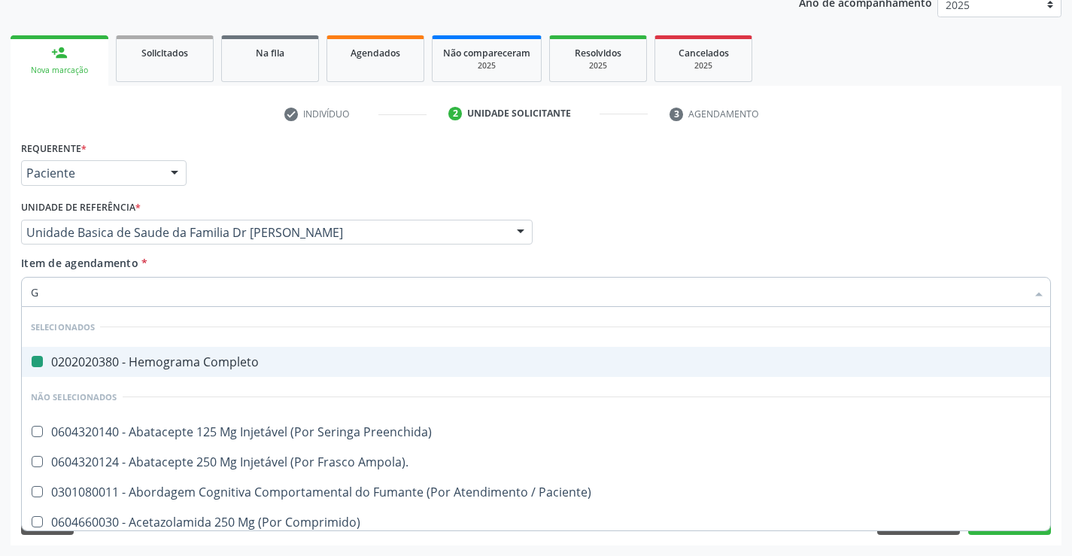
type input "GL"
checkbox Completo "false"
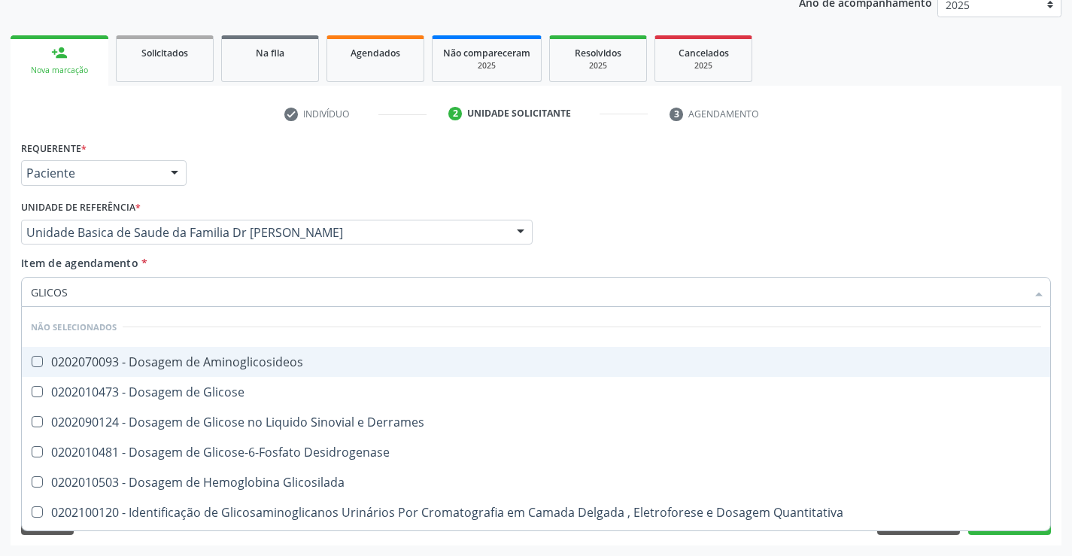
type input "GLICOSE"
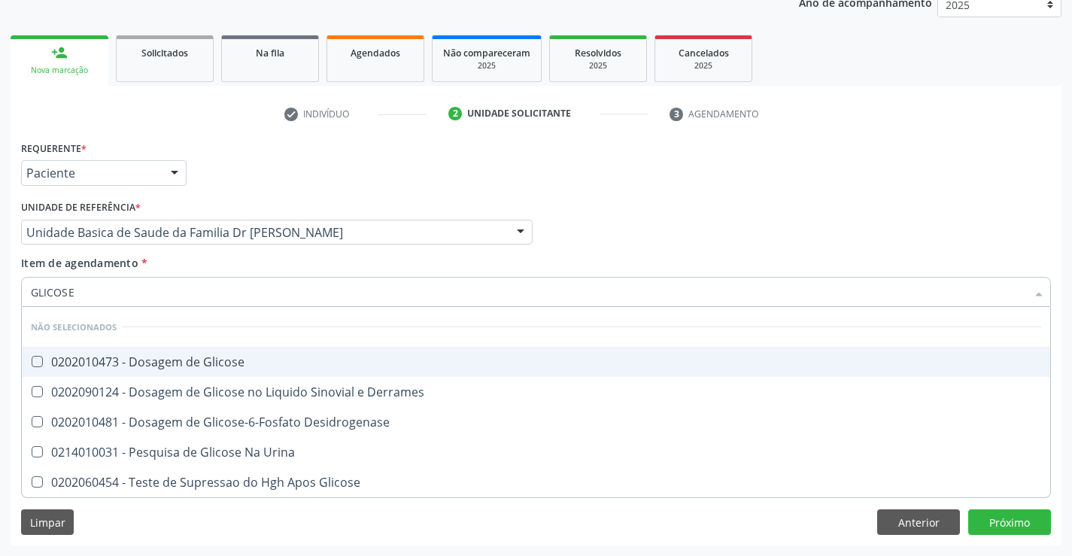
click at [252, 363] on div "0202010473 - Dosagem de Glicose" at bounding box center [536, 362] width 1011 height 12
checkbox Glicose "true"
type input "GLICOSE"
click at [618, 227] on div "Profissional Solicitante Por favor, selecione a Unidade de Atendimento primeiro…" at bounding box center [536, 225] width 1038 height 59
checkbox Derrames "true"
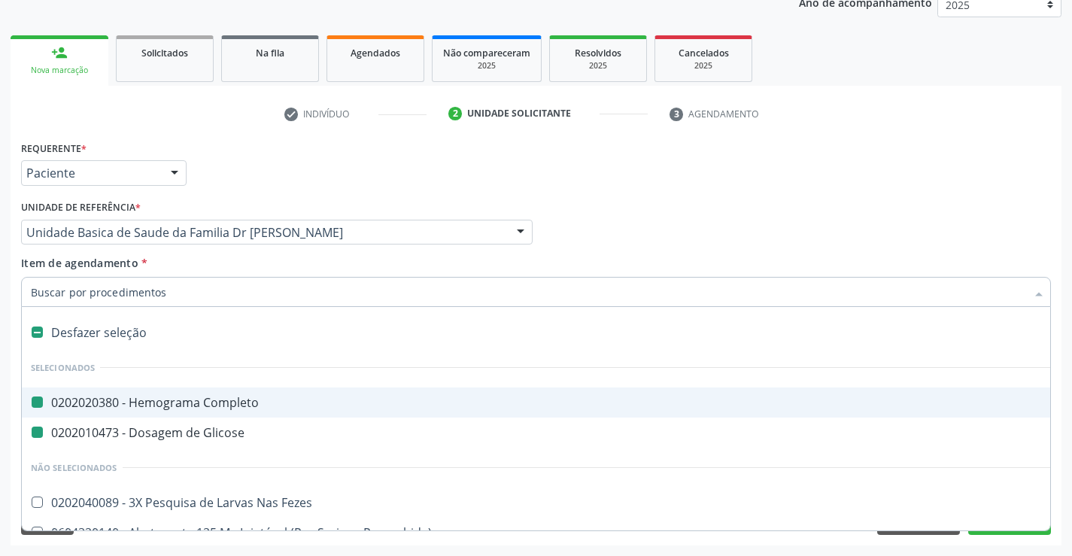
type input "U"
checkbox Completo "false"
checkbox Glicose "false"
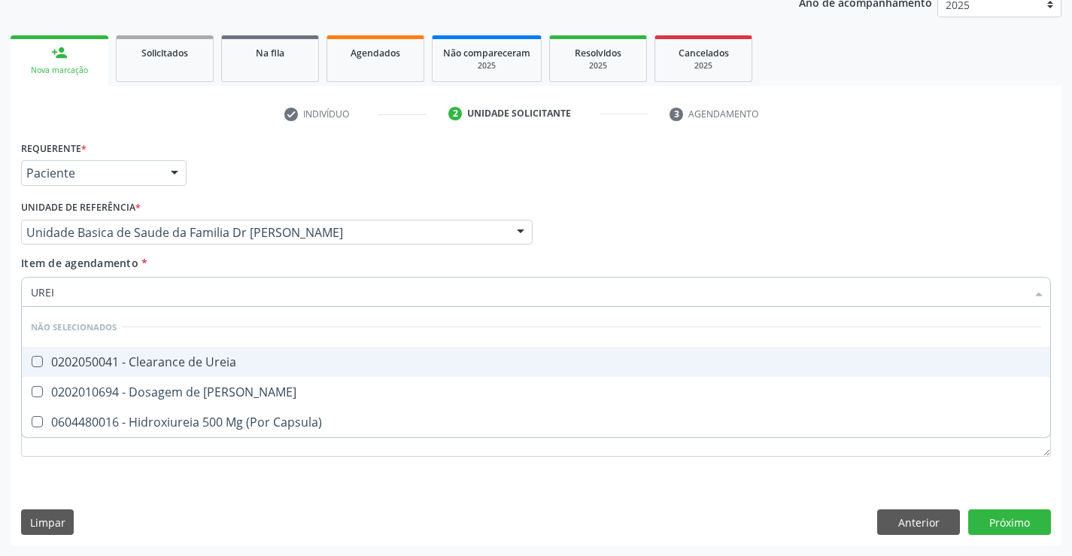
type input "UREIA"
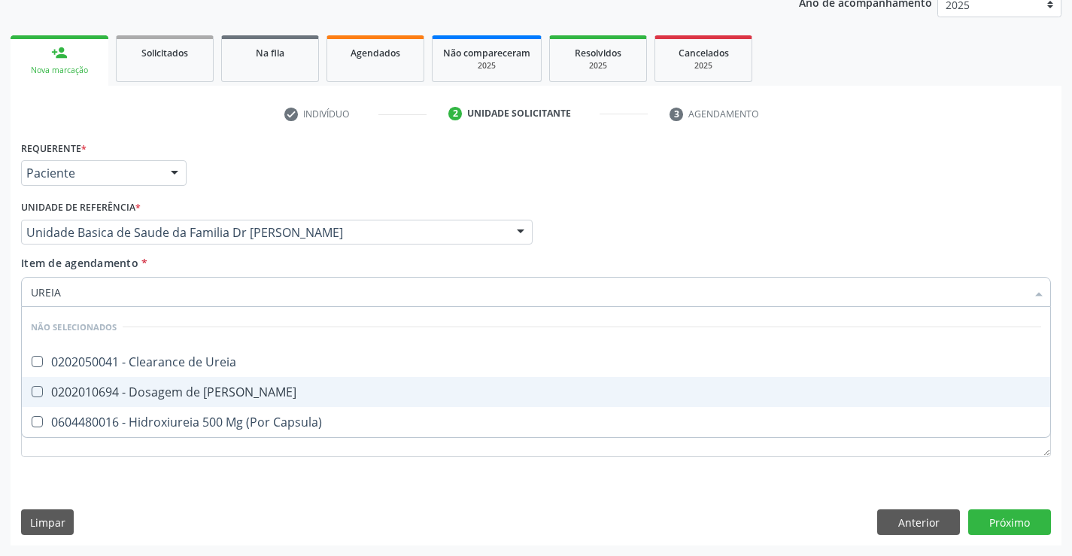
click at [163, 393] on div "0202010694 - Dosagem de [PERSON_NAME]" at bounding box center [536, 392] width 1011 height 12
checkbox Ureia "true"
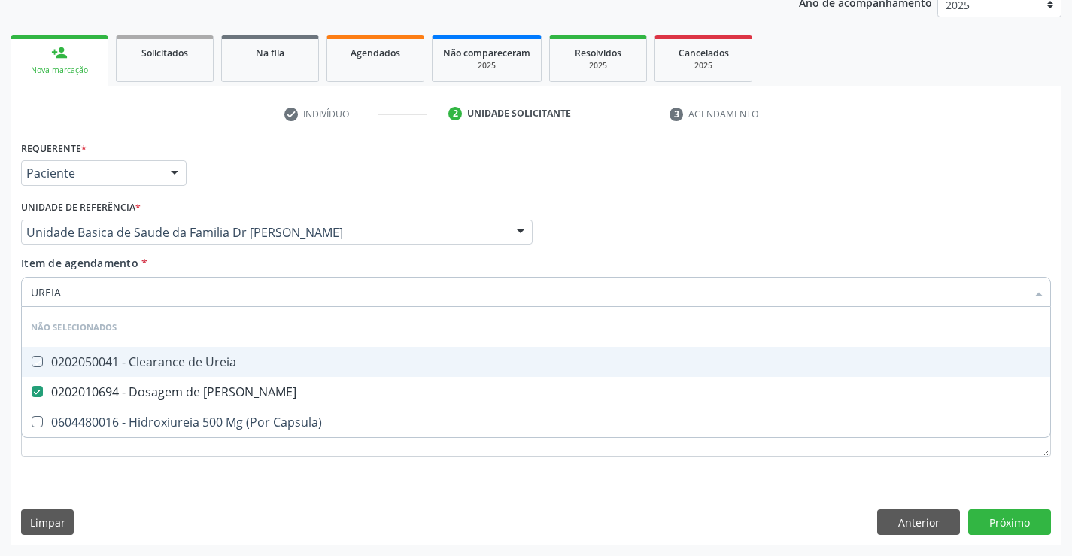
click at [616, 235] on div "Profissional Solicitante Por favor, selecione a Unidade de Atendimento primeiro…" at bounding box center [536, 225] width 1038 height 59
checkbox Ureia "true"
checkbox Capsula\) "true"
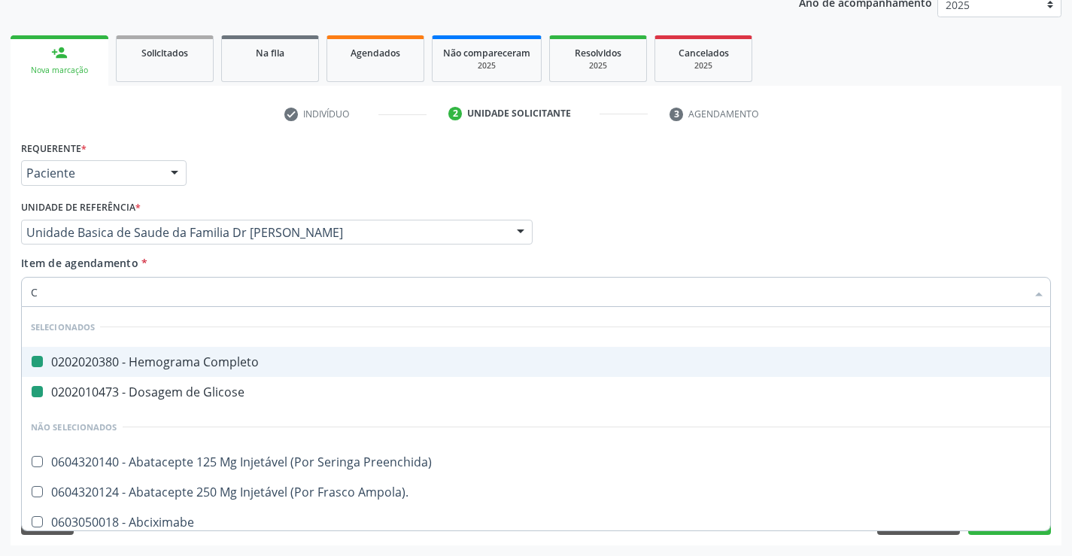
type input "CR"
checkbox Completo "false"
checkbox Glicose "false"
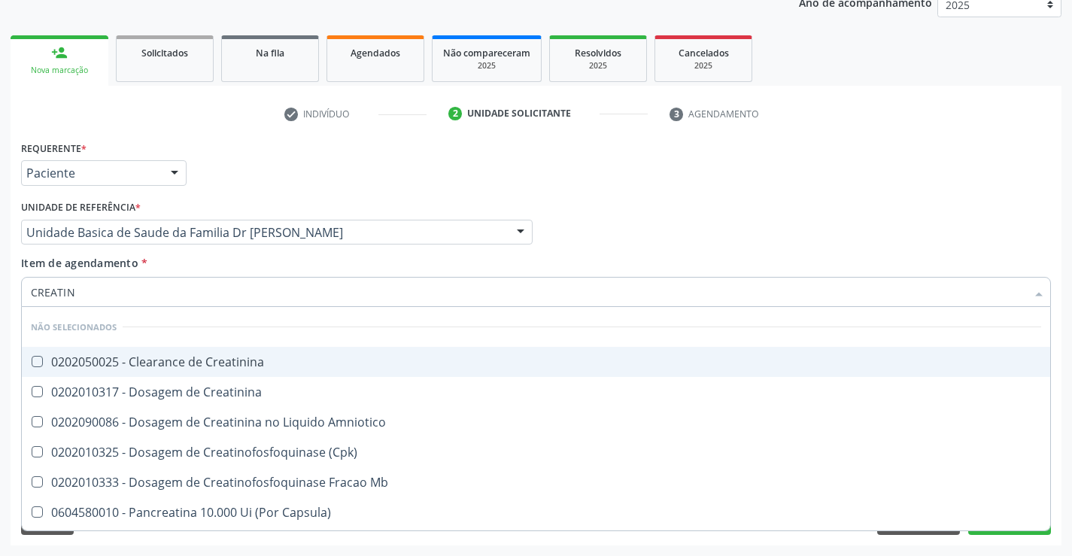
type input "CREATINI"
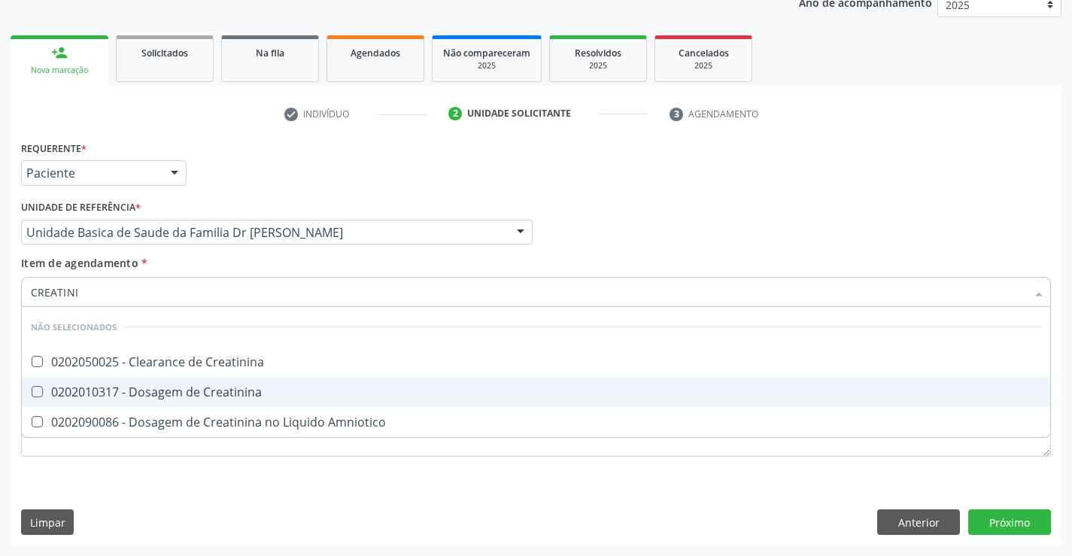
click at [128, 386] on div "0202010317 - Dosagem de Creatinina" at bounding box center [536, 392] width 1011 height 12
checkbox Creatinina "true"
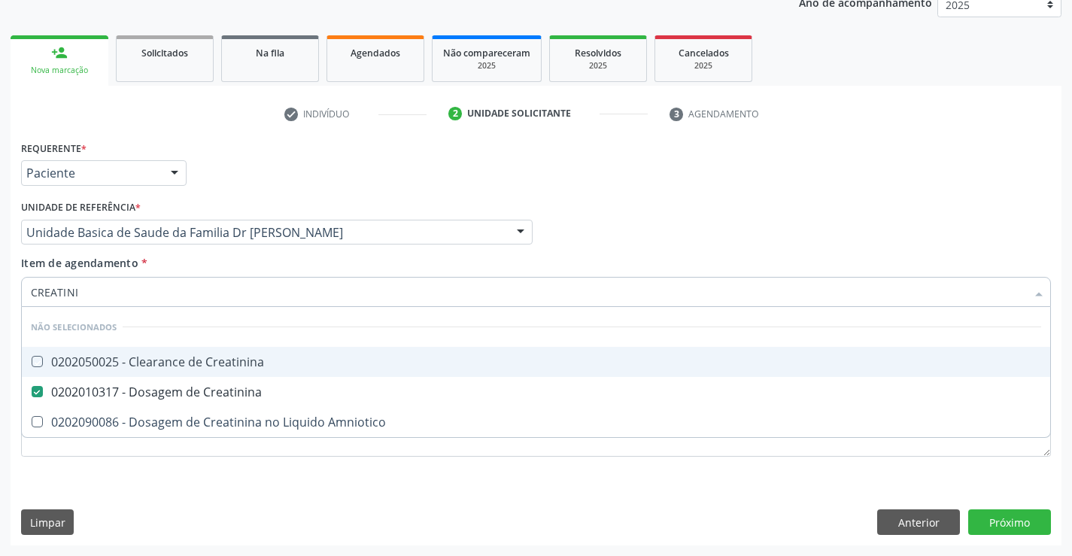
click at [616, 224] on div "Profissional Solicitante Por favor, selecione a Unidade de Atendimento primeiro…" at bounding box center [536, 225] width 1038 height 59
checkbox Creatinina "true"
checkbox Amniotico "true"
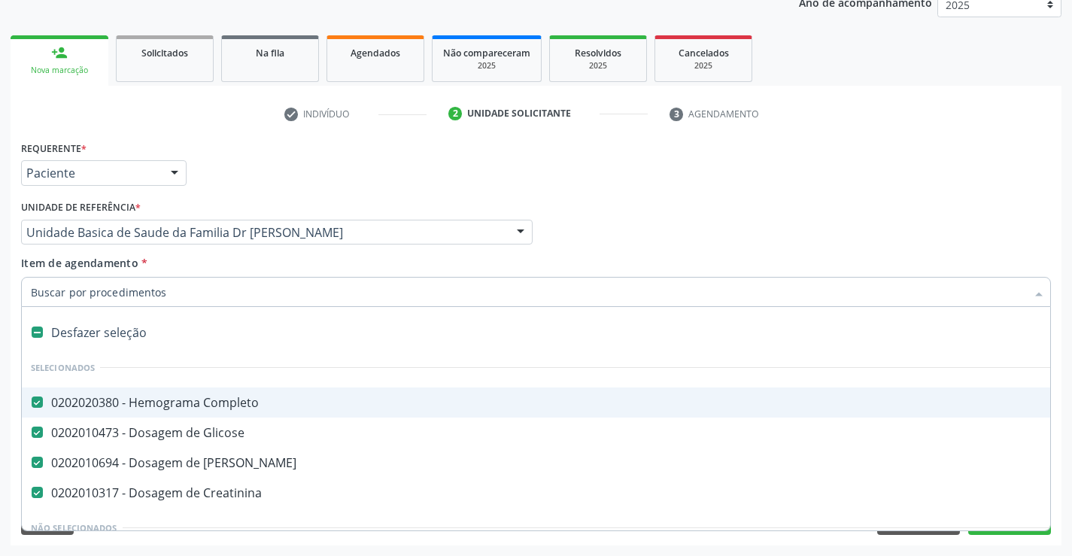
type input "C"
